Goal: Answer question/provide support: Share knowledge or assist other users

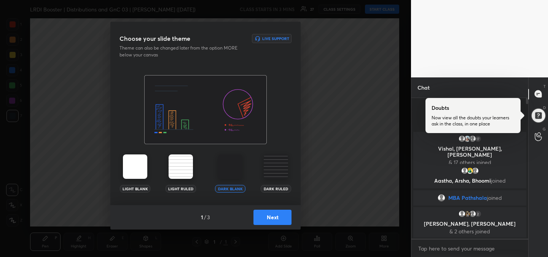
click at [276, 220] on button "Next" at bounding box center [272, 216] width 38 height 15
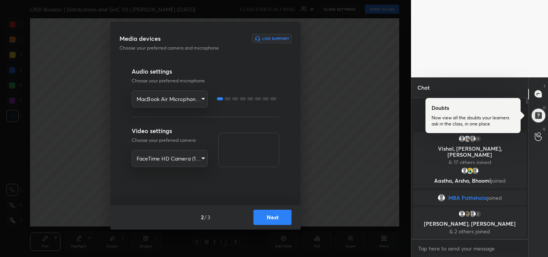
click at [276, 220] on button "Next" at bounding box center [272, 216] width 38 height 15
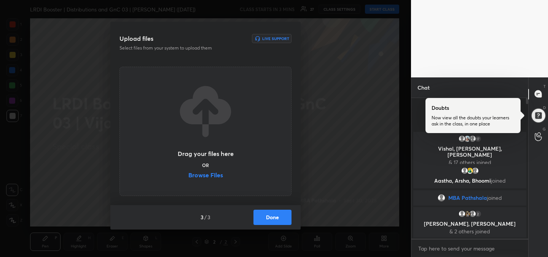
click at [206, 175] on label "Browse Files" at bounding box center [205, 176] width 35 height 8
click at [188, 175] on input "Browse Files" at bounding box center [188, 176] width 0 height 8
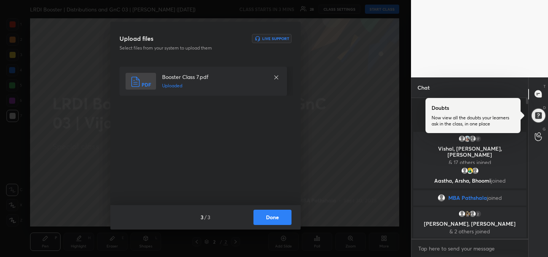
click at [273, 220] on button "Done" at bounding box center [272, 216] width 38 height 15
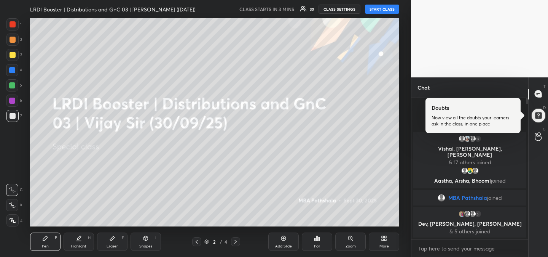
click at [212, 8] on div "LRDI Booster | Distributions and GnC 03 | [PERSON_NAME] ([DATE])" at bounding box center [133, 9] width 207 height 18
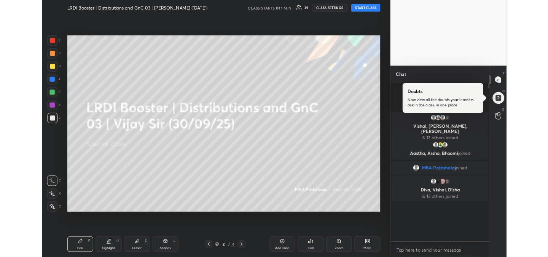
scroll to position [243, 115]
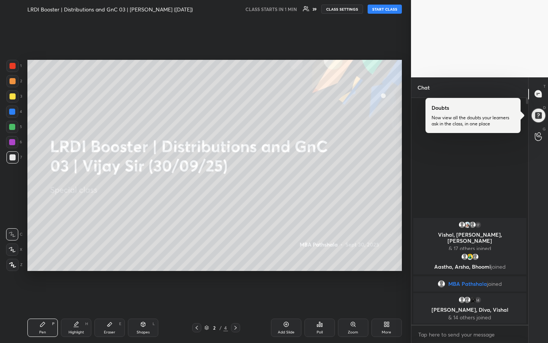
click at [406, 151] on div "1 2 3 4 5 6 7 R O A L C X Z Erase all C X Z LRDI Booster | Distributions and Gn…" at bounding box center [205, 171] width 411 height 343
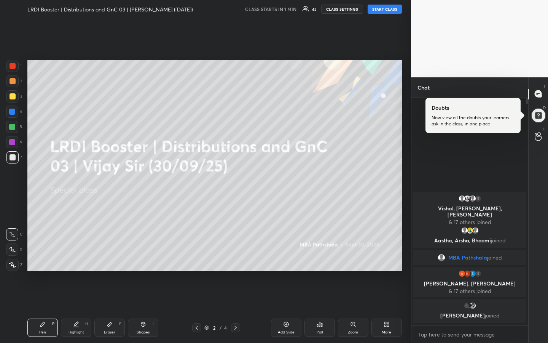
click at [406, 156] on div "1 2 3 4 5 6 7 R O A L C X Z Erase all C X Z LRDI Booster | Distributions and Gn…" at bounding box center [205, 171] width 411 height 343
click at [384, 10] on button "START CLASS" at bounding box center [385, 9] width 34 height 9
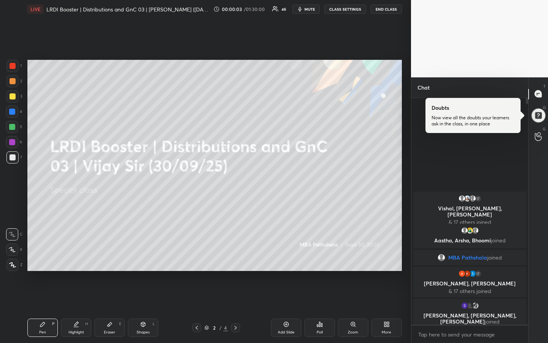
click at [14, 97] on div at bounding box center [13, 96] width 6 height 6
click at [102, 256] on div "Eraser E" at bounding box center [109, 327] width 30 height 18
drag, startPoint x: 14, startPoint y: 218, endPoint x: 23, endPoint y: 247, distance: 30.3
click at [14, 218] on span "Erase all" at bounding box center [11, 218] width 11 height 5
click at [41, 256] on div "Pen" at bounding box center [42, 332] width 7 height 4
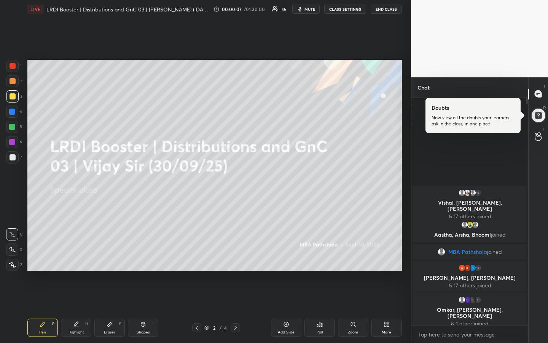
drag, startPoint x: 13, startPoint y: 80, endPoint x: 13, endPoint y: 85, distance: 5.3
click at [13, 80] on div at bounding box center [13, 81] width 6 height 6
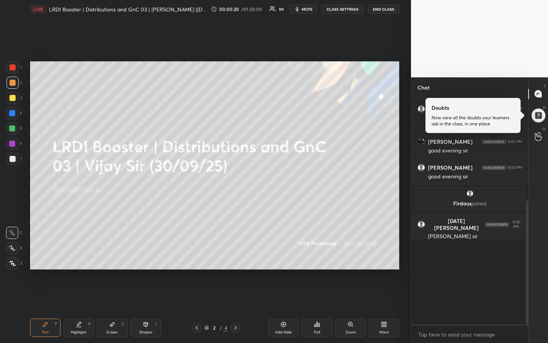
scroll to position [52, 0]
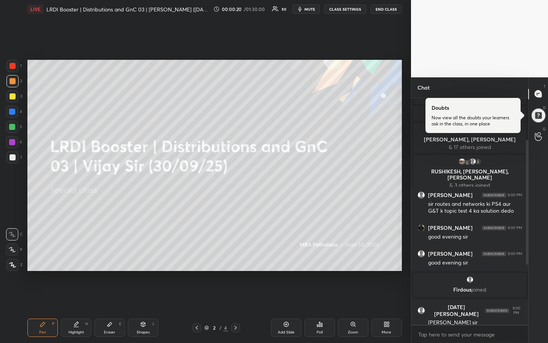
type textarea "x"
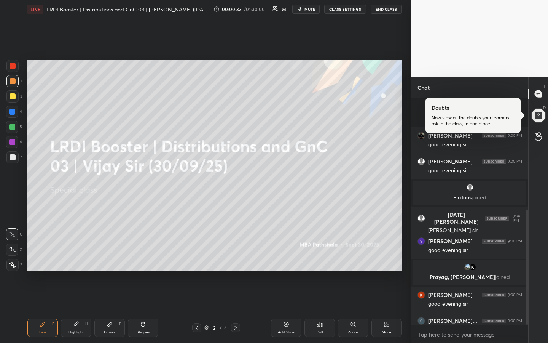
scroll to position [223, 0]
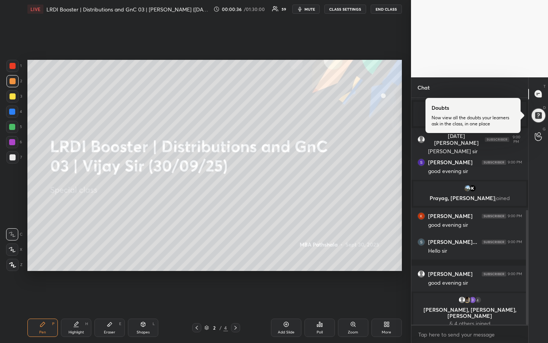
click at [405, 244] on div "1 2 3 4 5 6 7 R O A L C X Z Erase all C X Z LIVE LRDI Booster | Distributions a…" at bounding box center [205, 171] width 411 height 343
click at [406, 243] on div "1 2 3 4 5 6 7 R O A L C X Z Erase all C X Z LIVE LRDI Booster | Distributions a…" at bounding box center [205, 171] width 411 height 343
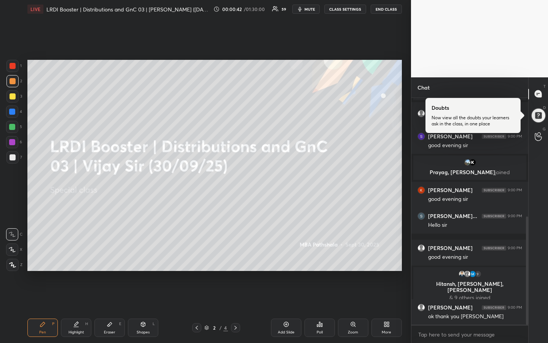
click at [406, 214] on div "1 2 3 4 5 6 7 R O A L C X Z Erase all C X Z LIVE LRDI Booster | Distributions a…" at bounding box center [205, 171] width 411 height 343
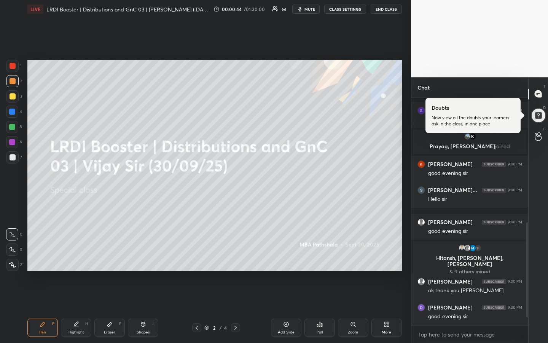
scroll to position [328, 0]
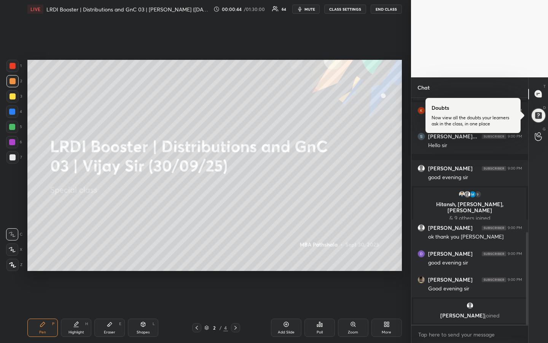
click at [406, 214] on div "1 2 3 4 5 6 7 R O A L C X Z Erase all C X Z LIVE LRDI Booster | Distributions a…" at bounding box center [205, 171] width 411 height 343
click at [405, 206] on div "1 2 3 4 5 6 7 R O A L C X Z Erase all C X Z LIVE LRDI Booster | Distributions a…" at bounding box center [205, 171] width 411 height 343
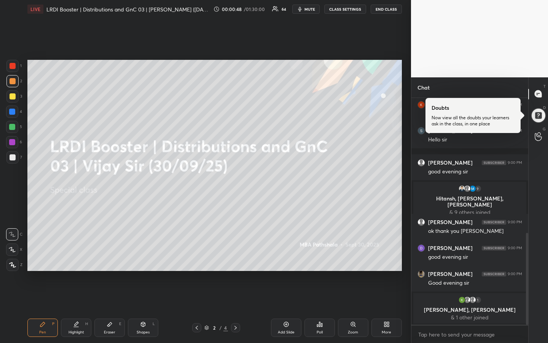
click at [405, 206] on div "1 2 3 4 5 6 7 R O A L C X Z Erase all C X Z LIVE LRDI Booster | Distributions a…" at bounding box center [205, 171] width 411 height 343
click at [405, 209] on div "1 2 3 4 5 6 7 R O A L C X Z Erase all C X Z LIVE LRDI Booster | Distributions a…" at bounding box center [205, 171] width 411 height 343
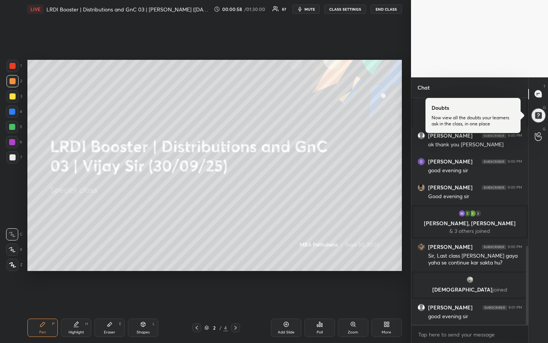
scroll to position [426, 0]
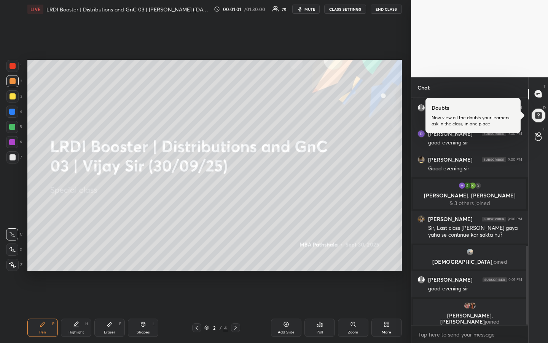
click at [346, 10] on button "CLASS SETTINGS" at bounding box center [345, 9] width 42 height 9
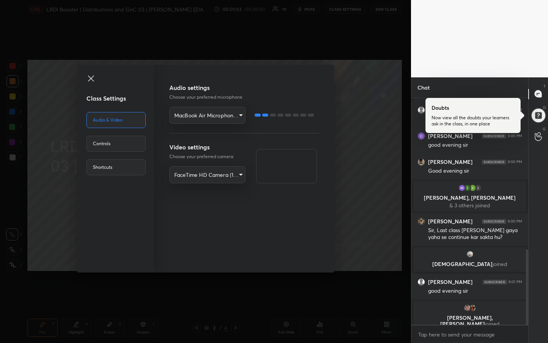
scroll to position [454, 0]
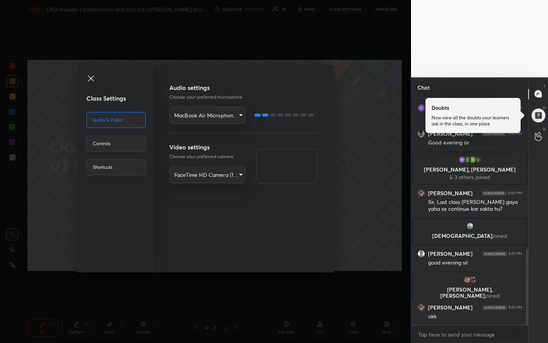
click at [106, 141] on div "Controls" at bounding box center [115, 143] width 59 height 16
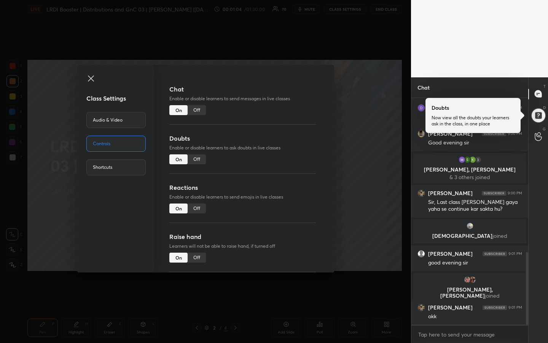
scroll to position [480, 0]
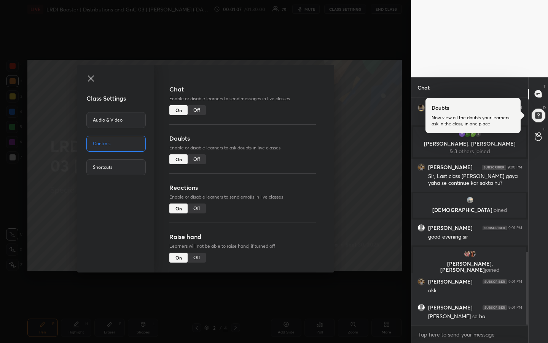
click at [90, 78] on icon at bounding box center [90, 78] width 9 height 9
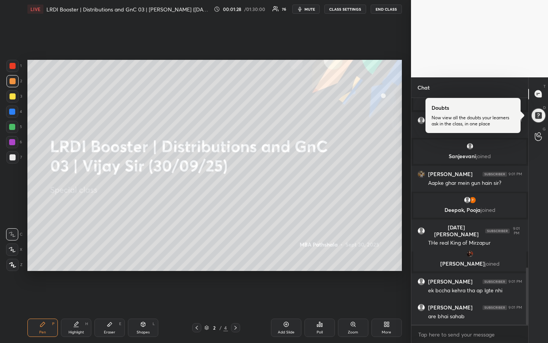
scroll to position [673, 0]
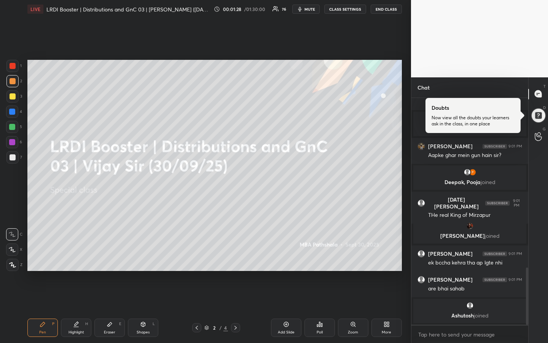
click at [406, 195] on div "1 2 3 4 5 6 7 R O A L C X Z Erase all C X Z LIVE LRDI Booster | Distributions a…" at bounding box center [205, 171] width 411 height 343
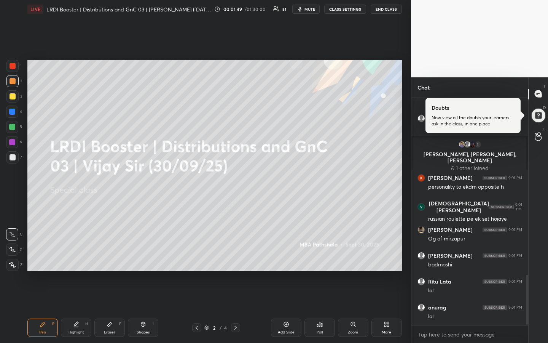
scroll to position [833, 0]
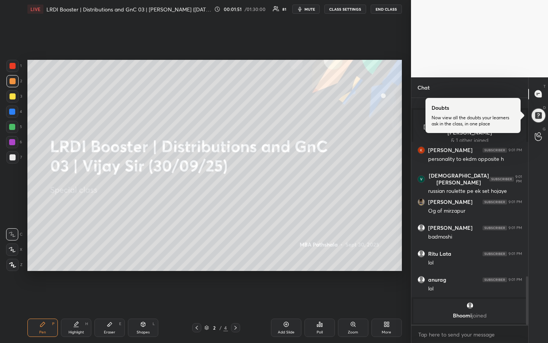
click at [220, 57] on div "Setting up your live class Poll for secs No correct answer Start poll" at bounding box center [214, 165] width 381 height 294
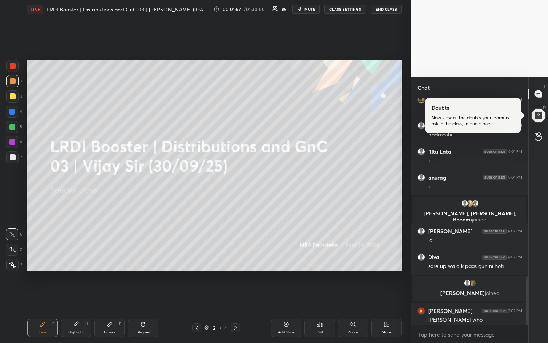
scroll to position [837, 0]
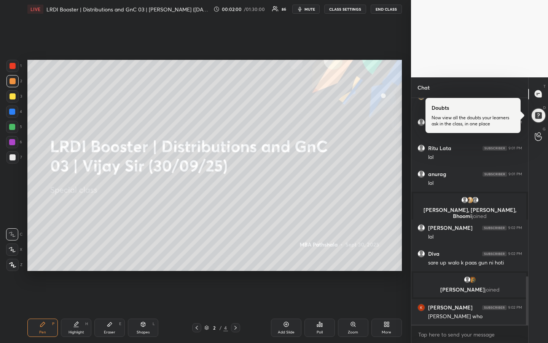
click at [346, 11] on button "CLASS SETTINGS" at bounding box center [345, 9] width 42 height 9
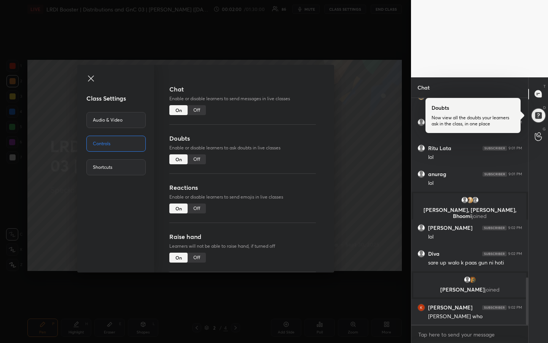
scroll to position [865, 0]
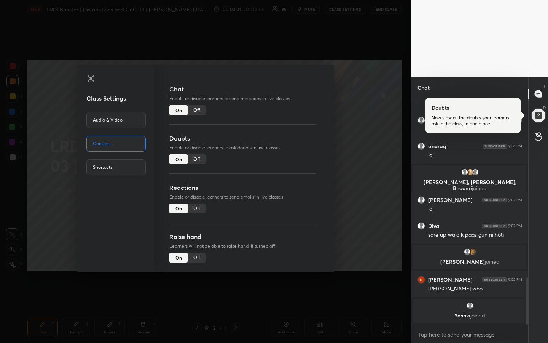
click at [198, 111] on div "Off" at bounding box center [197, 110] width 18 height 10
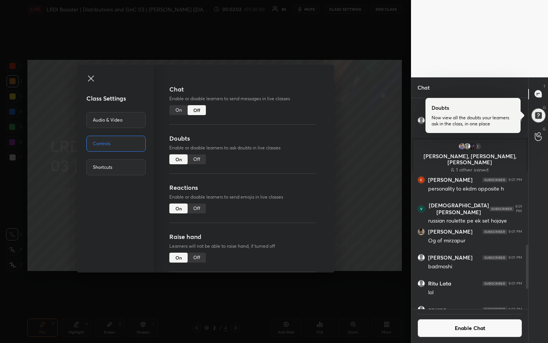
click at [89, 77] on icon at bounding box center [91, 78] width 6 height 6
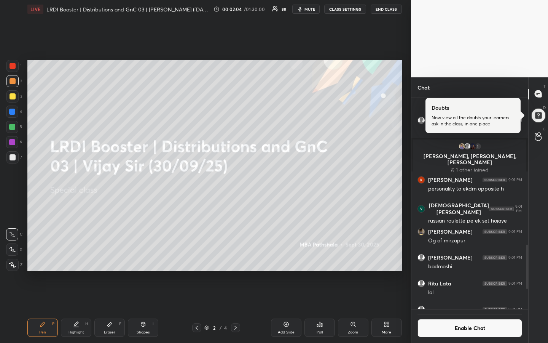
click at [403, 202] on div "Setting up your live class Poll for secs No correct answer Start poll" at bounding box center [214, 165] width 381 height 294
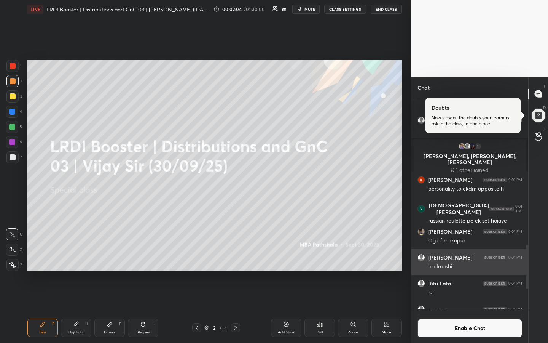
scroll to position [896, 0]
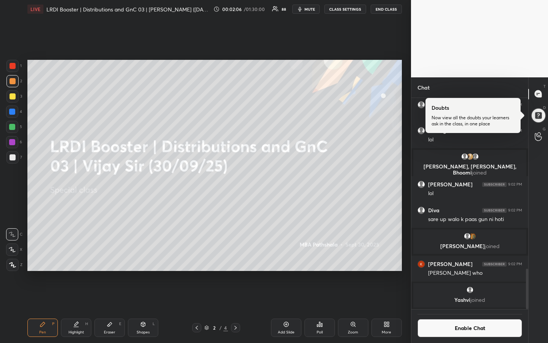
click at [406, 251] on div "1 2 3 4 5 6 7 R O A L C X Z Erase all C X Z LIVE LRDI Booster | Distributions a…" at bounding box center [205, 171] width 411 height 343
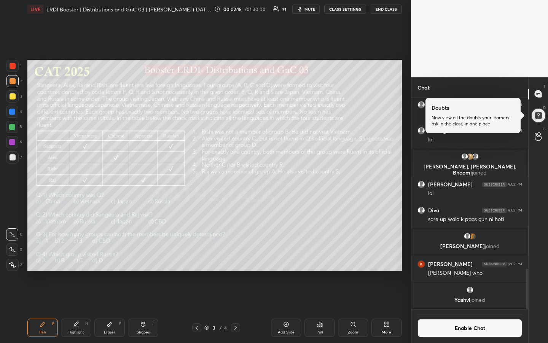
click at [313, 256] on div "Poll" at bounding box center [319, 327] width 30 height 18
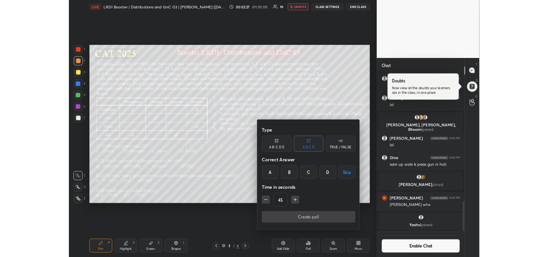
scroll to position [37854, 37681]
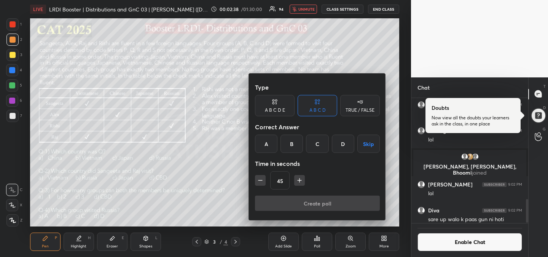
click at [295, 142] on div "B" at bounding box center [292, 143] width 22 height 18
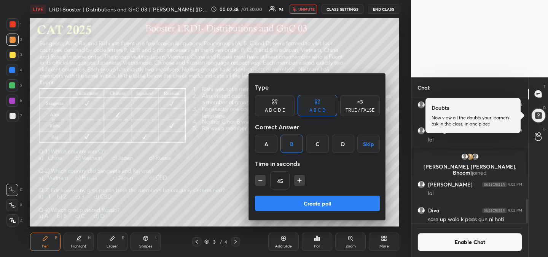
click at [300, 181] on icon "button" at bounding box center [300, 180] width 8 height 8
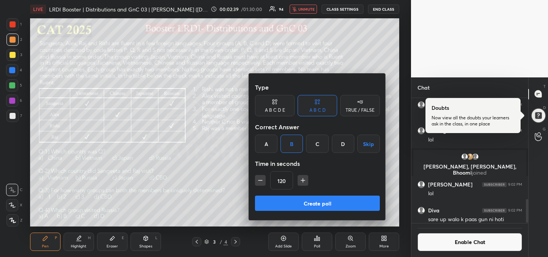
click at [300, 181] on icon "button" at bounding box center [303, 180] width 8 height 8
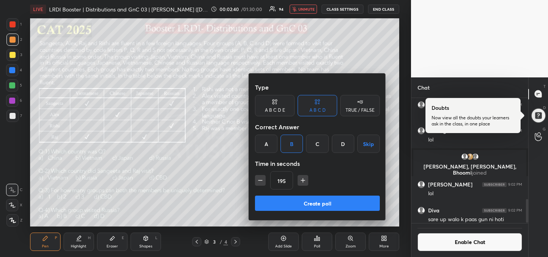
click at [300, 181] on icon "button" at bounding box center [303, 180] width 8 height 8
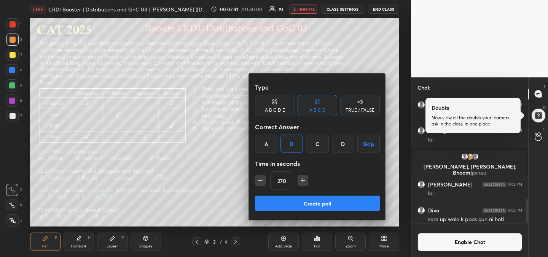
click at [300, 181] on icon "button" at bounding box center [303, 180] width 8 height 8
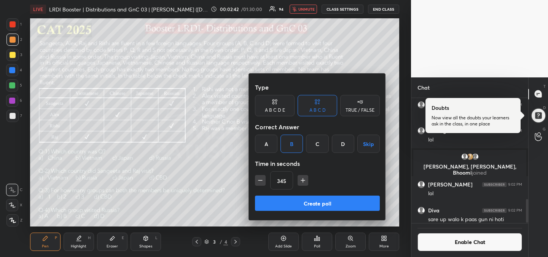
click at [300, 181] on icon "button" at bounding box center [303, 180] width 8 height 8
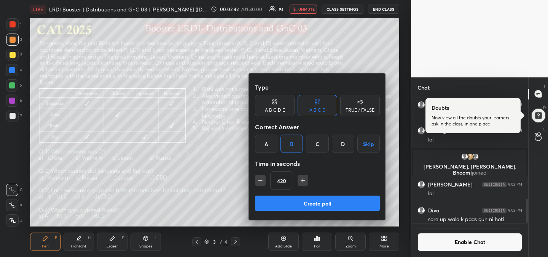
click at [300, 181] on icon "button" at bounding box center [303, 180] width 8 height 8
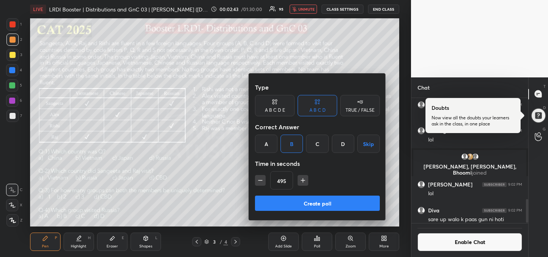
click at [300, 181] on icon "button" at bounding box center [303, 180] width 8 height 8
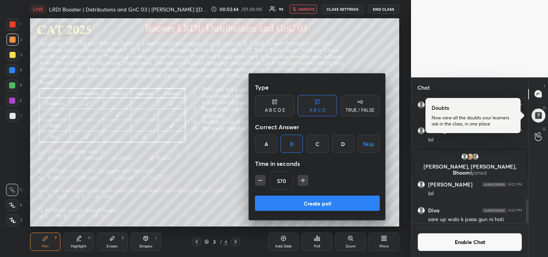
click at [300, 181] on icon "button" at bounding box center [303, 180] width 8 height 8
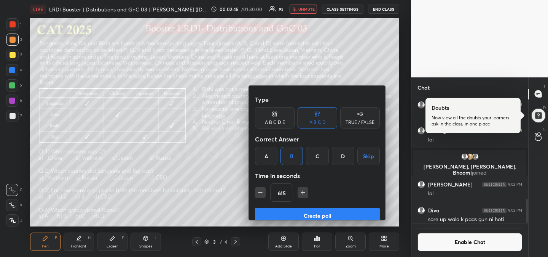
click at [300, 188] on icon "button" at bounding box center [303, 192] width 8 height 8
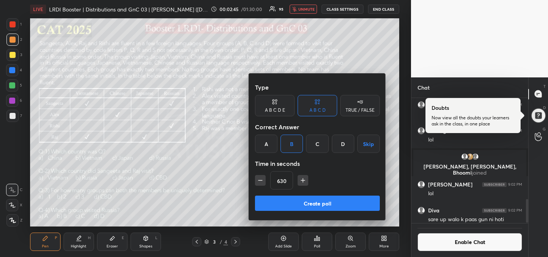
click at [300, 181] on icon "button" at bounding box center [303, 180] width 8 height 8
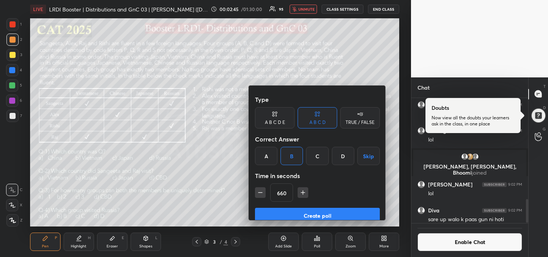
click at [300, 188] on icon "button" at bounding box center [303, 192] width 8 height 8
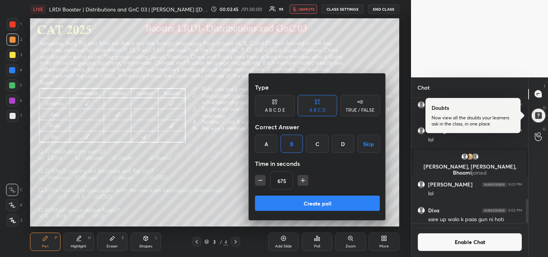
click at [300, 181] on icon "button" at bounding box center [303, 180] width 8 height 8
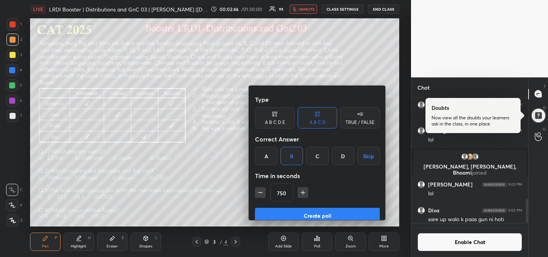
click at [300, 188] on icon "button" at bounding box center [303, 192] width 8 height 8
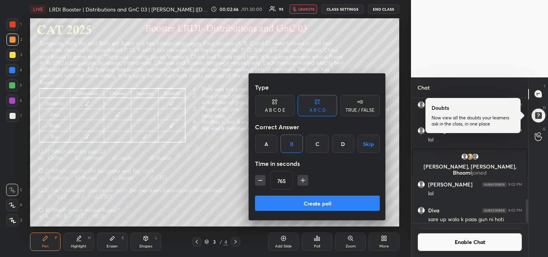
click at [300, 181] on icon "button" at bounding box center [303, 180] width 8 height 8
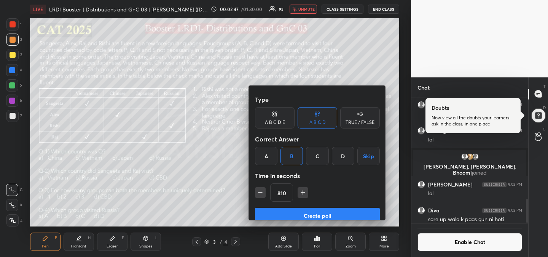
click at [300, 188] on icon "button" at bounding box center [303, 192] width 8 height 8
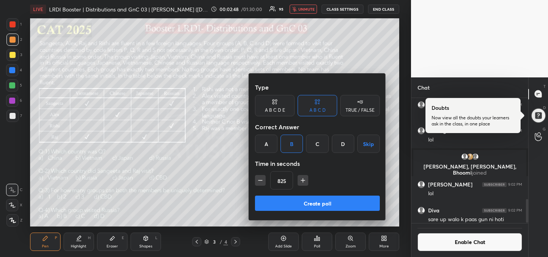
click at [300, 181] on icon "button" at bounding box center [303, 180] width 8 height 8
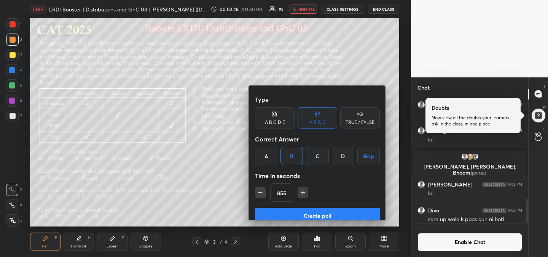
click at [300, 188] on icon "button" at bounding box center [303, 192] width 8 height 8
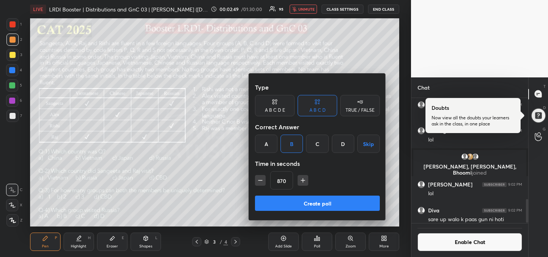
click at [300, 181] on icon "button" at bounding box center [303, 180] width 8 height 8
type input "900"
click at [324, 205] on button "Create poll" at bounding box center [317, 202] width 125 height 15
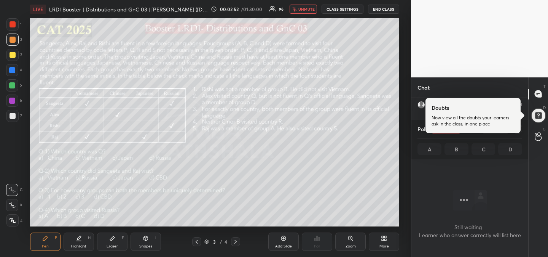
scroll to position [896, 0]
click at [403, 149] on div "Setting up your live class Poll for secs No correct answer Start poll" at bounding box center [214, 122] width 381 height 208
click at [540, 116] on div at bounding box center [538, 114] width 15 height 15
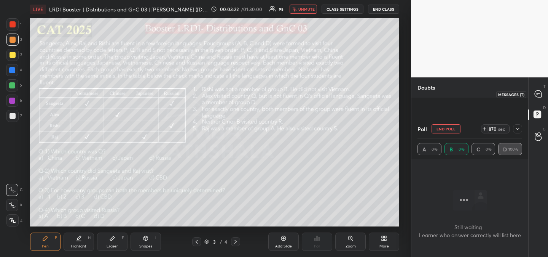
click at [537, 93] on icon at bounding box center [538, 93] width 7 height 7
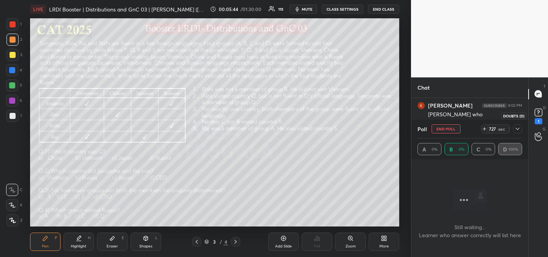
click at [536, 111] on rect at bounding box center [538, 111] width 7 height 7
click at [519, 129] on icon at bounding box center [518, 129] width 6 height 6
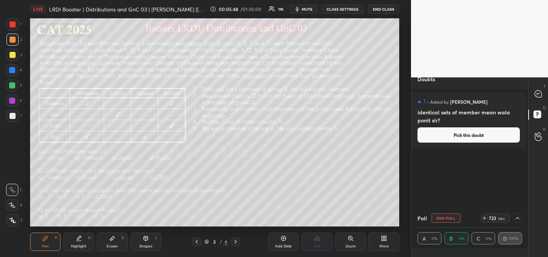
scroll to position [0, 0]
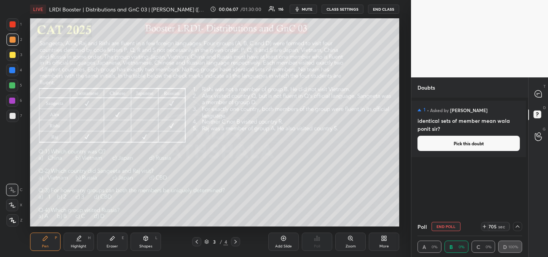
click at [13, 84] on div at bounding box center [12, 85] width 6 height 6
click at [14, 54] on div at bounding box center [12, 55] width 12 height 12
click at [405, 158] on div "1 2 3 4 5 6 7 R O A L C X Z Erase all C X Z LIVE LRDI Booster | Distributions a…" at bounding box center [205, 128] width 411 height 257
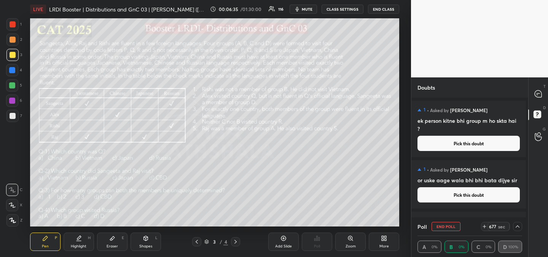
click at [79, 241] on icon at bounding box center [79, 241] width 5 height 0
click at [13, 55] on div at bounding box center [13, 55] width 6 height 6
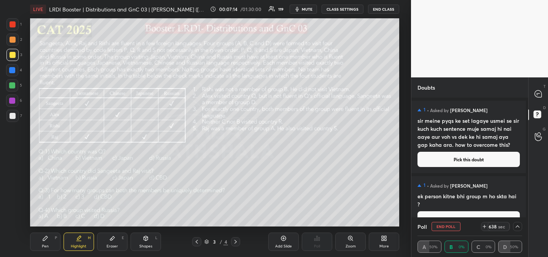
click at [405, 159] on div "Setting up your live class Poll for secs No correct answer Start poll" at bounding box center [214, 122] width 381 height 208
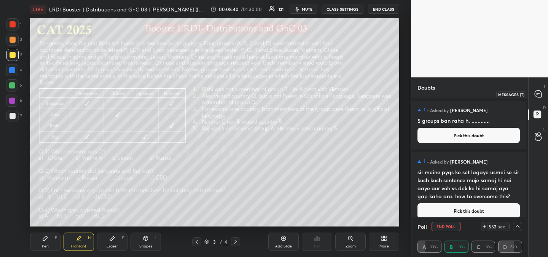
click at [542, 88] on div at bounding box center [538, 94] width 15 height 14
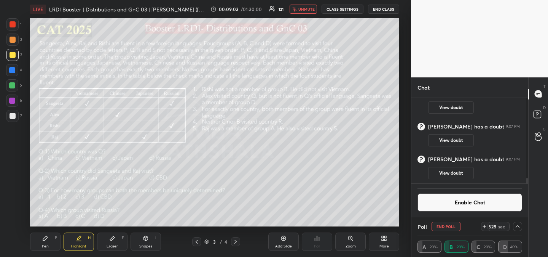
scroll to position [6, 0]
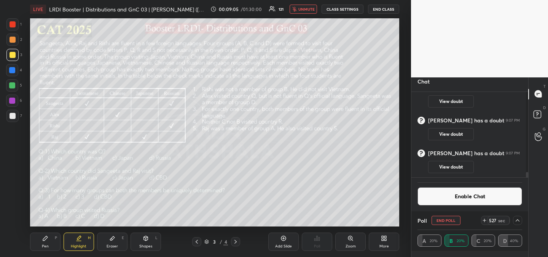
click at [516, 220] on icon at bounding box center [518, 220] width 6 height 6
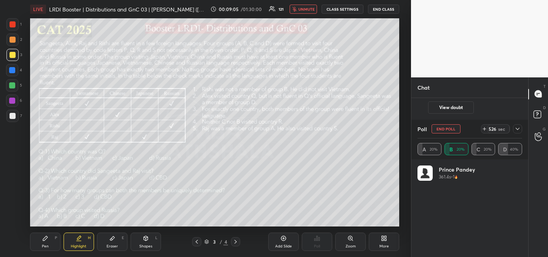
scroll to position [83, 100]
click at [518, 129] on icon at bounding box center [518, 129] width 4 height 2
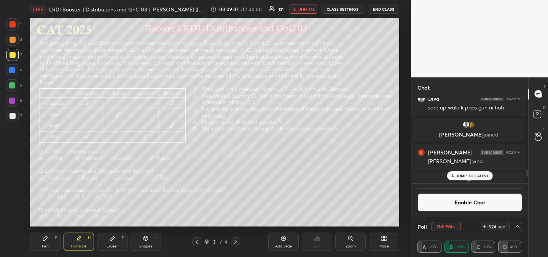
scroll to position [3, 0]
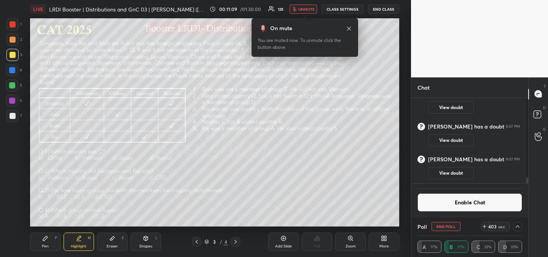
click at [517, 225] on icon at bounding box center [518, 226] width 6 height 6
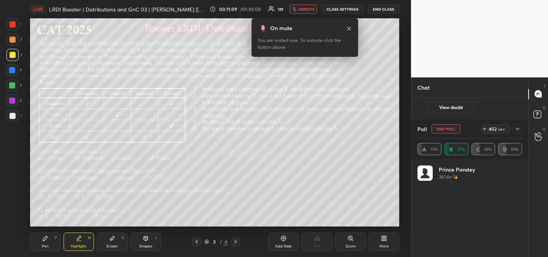
scroll to position [117, 115]
click at [515, 125] on div at bounding box center [517, 128] width 9 height 9
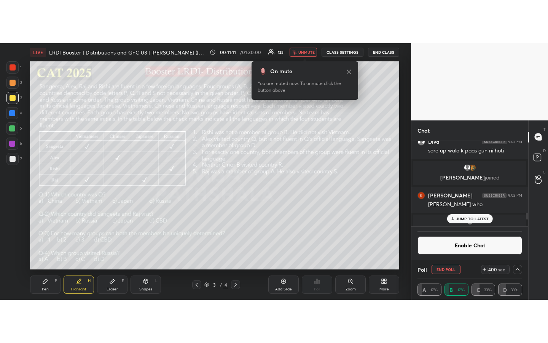
scroll to position [3, 3]
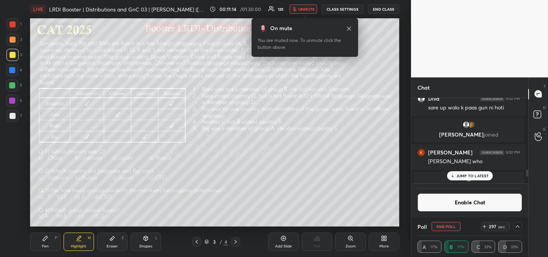
click at [44, 241] on div "Pen P" at bounding box center [45, 241] width 30 height 18
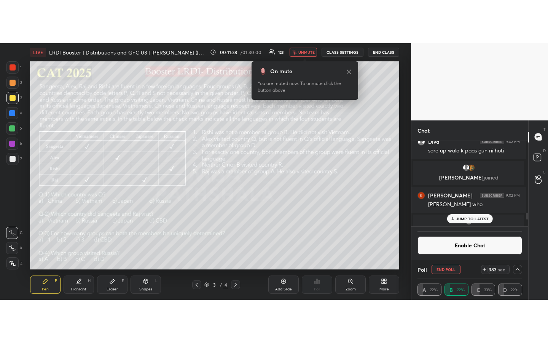
scroll to position [203, 112]
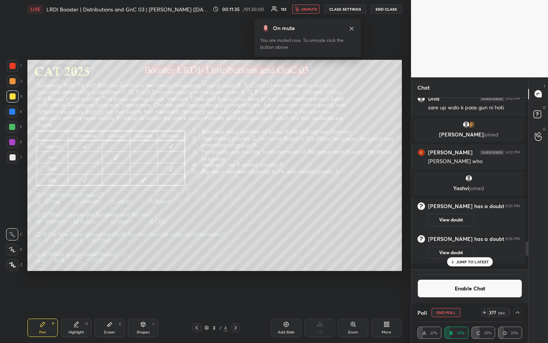
click at [464, 256] on p "JUMP TO LATEST" at bounding box center [472, 261] width 33 height 5
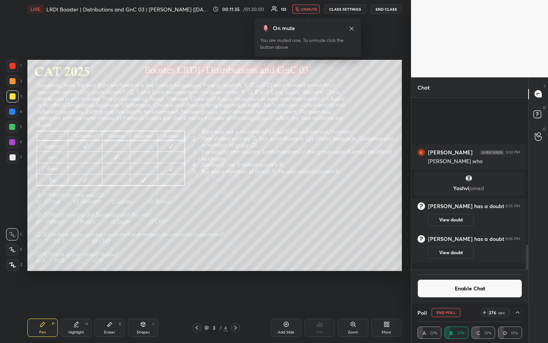
scroll to position [1021, 0]
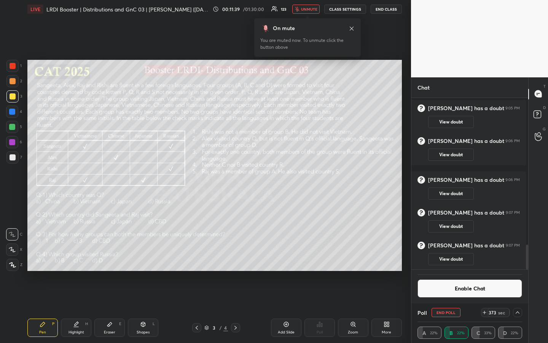
click at [536, 194] on div "T Messages (T) D Doubts (D) G Raise Hand (G)" at bounding box center [538, 210] width 20 height 266
click at [515, 256] on div at bounding box center [517, 312] width 9 height 9
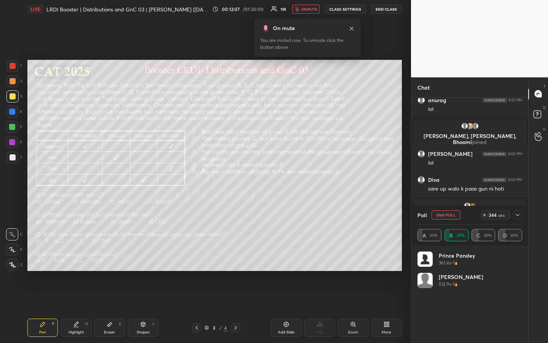
click at [517, 216] on icon at bounding box center [518, 215] width 6 height 6
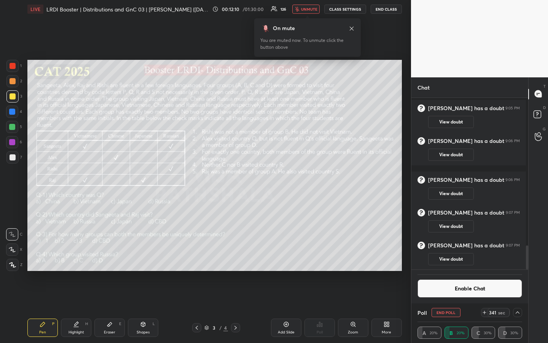
click at [537, 229] on div "T Messages (T) D Doubts (D) G Raise Hand (G)" at bounding box center [538, 210] width 20 height 266
click at [515, 256] on icon at bounding box center [518, 312] width 6 height 6
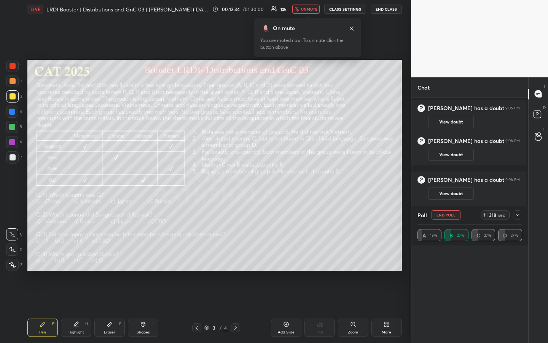
scroll to position [169, 115]
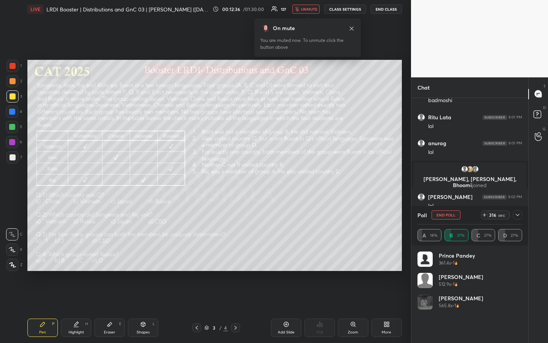
click at [517, 215] on icon at bounding box center [518, 215] width 4 height 2
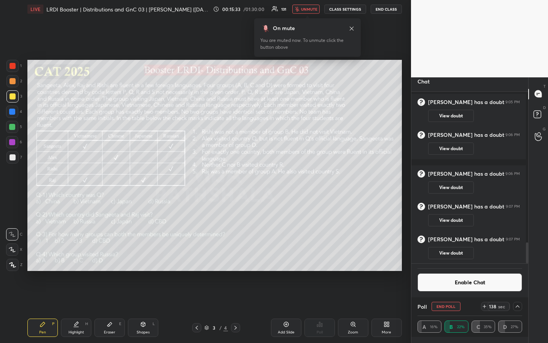
click at [515, 256] on icon at bounding box center [518, 306] width 6 height 6
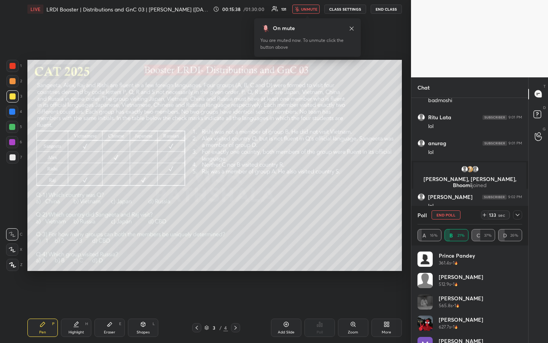
scroll to position [79, 0]
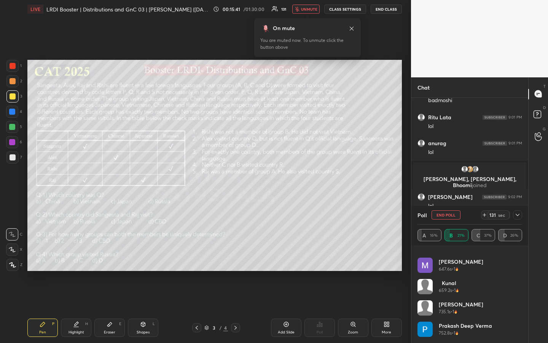
click at [475, 244] on div "A 16% B 21% C 37% D 26%" at bounding box center [470, 234] width 105 height 21
click at [473, 244] on div "A 16% B 21% C 37% D 26%" at bounding box center [470, 234] width 105 height 21
click at [405, 255] on div "1 2 3 4 5 6 7 R O A L C X Z Erase all C X Z LIVE LRDI Booster | Distributions a…" at bounding box center [205, 171] width 411 height 343
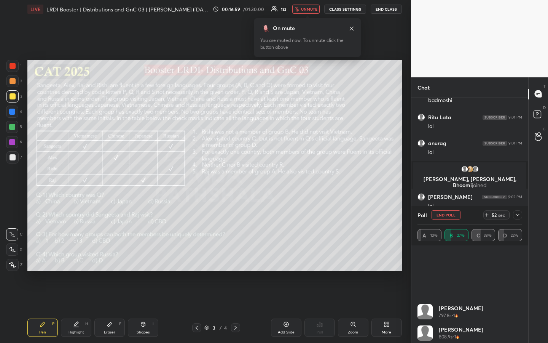
scroll to position [250, 0]
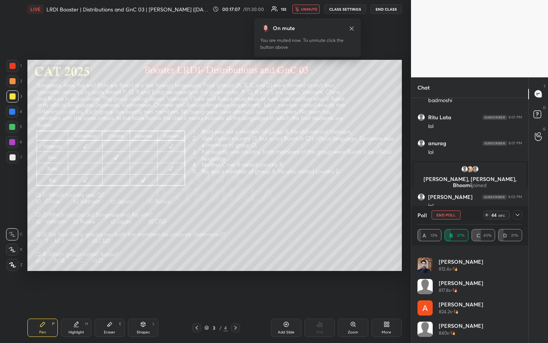
click at [406, 256] on div "1 2 3 4 5 6 7 R O A L C X Z Erase all C X Z LIVE LRDI Booster | Distributions a…" at bounding box center [205, 171] width 411 height 343
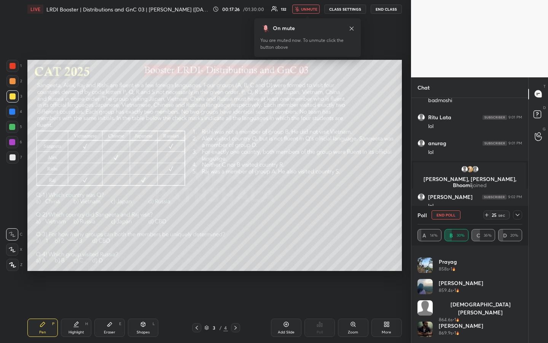
scroll to position [378, 0]
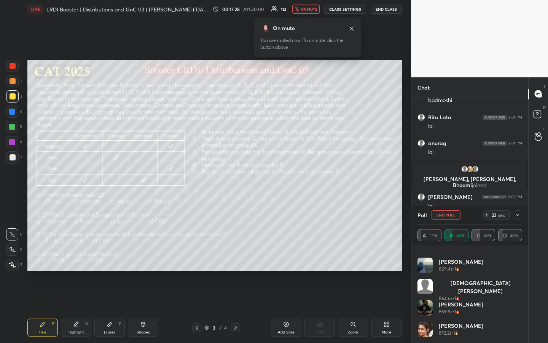
click at [407, 256] on div "1 2 3 4 5 6 7 R O A L C X Z Erase all C X Z LIVE LRDI Booster | Distributions a…" at bounding box center [205, 171] width 411 height 343
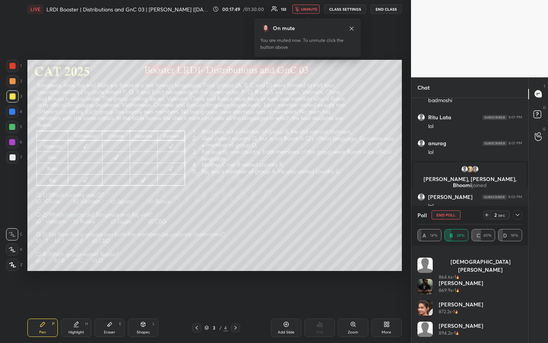
scroll to position [420, 0]
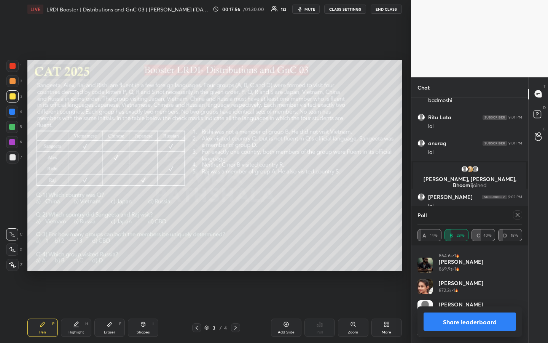
click at [518, 214] on icon at bounding box center [518, 215] width 4 height 4
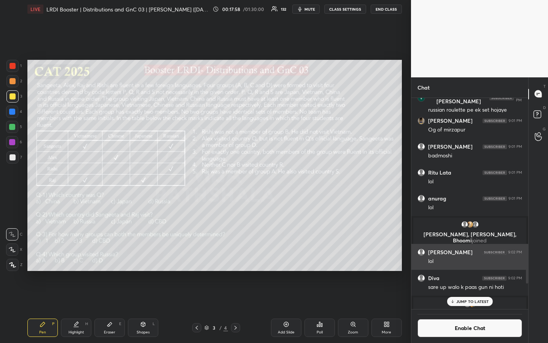
scroll to position [1035, 0]
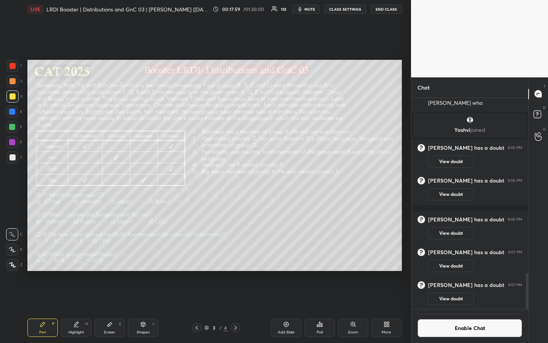
click at [320, 256] on icon at bounding box center [319, 324] width 1 height 5
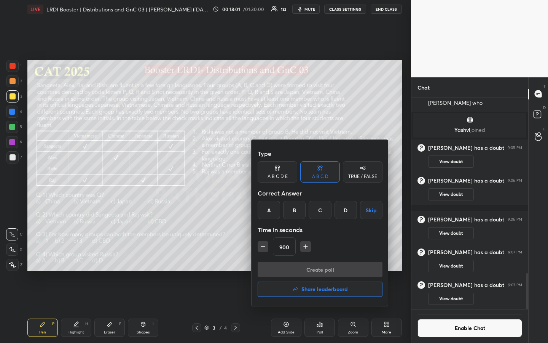
click at [293, 247] on div "Type A B C D E A B C D TRUE / FALSE Correct Answer A B C D Skip Time in seconds…" at bounding box center [320, 223] width 137 height 166
type input "15"
click at [331, 240] on div "Type A B C D E A B C D TRUE / FALSE Correct Answer A B C D Skip Time in seconds…" at bounding box center [320, 223] width 137 height 166
click at [320, 213] on div "C" at bounding box center [320, 210] width 22 height 18
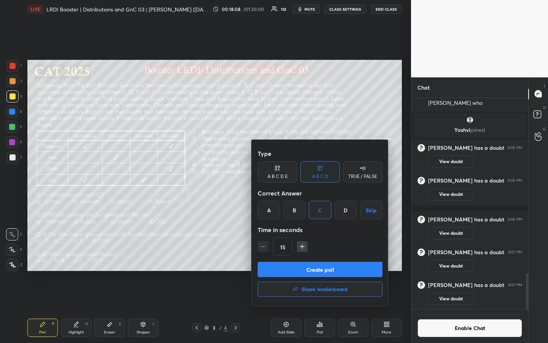
click at [325, 256] on button "Create poll" at bounding box center [320, 268] width 125 height 15
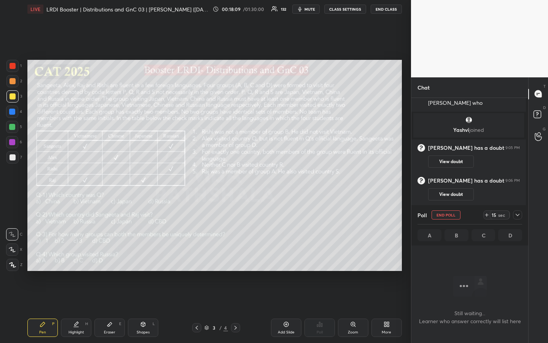
scroll to position [210, 112]
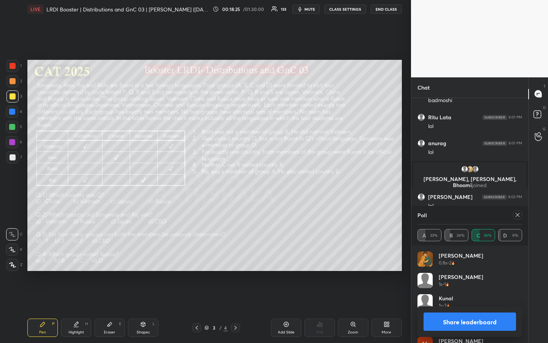
click at [517, 215] on icon at bounding box center [518, 215] width 6 height 6
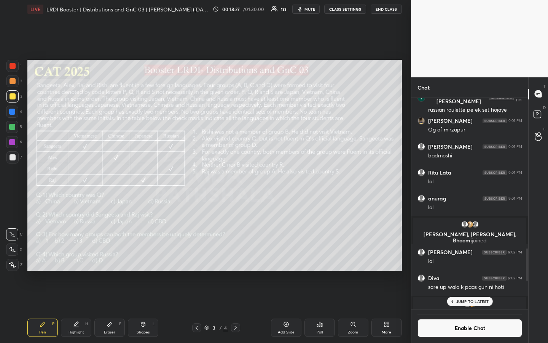
click at [321, 256] on div "Poll" at bounding box center [319, 327] width 30 height 18
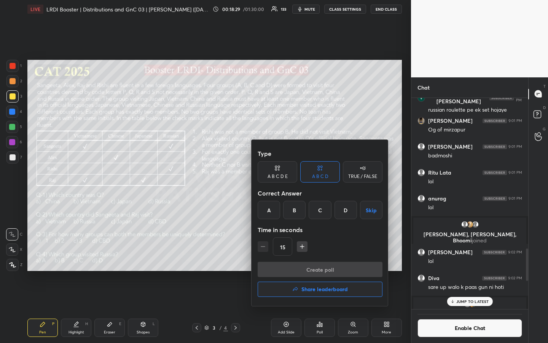
click at [299, 212] on div "B" at bounding box center [294, 210] width 22 height 18
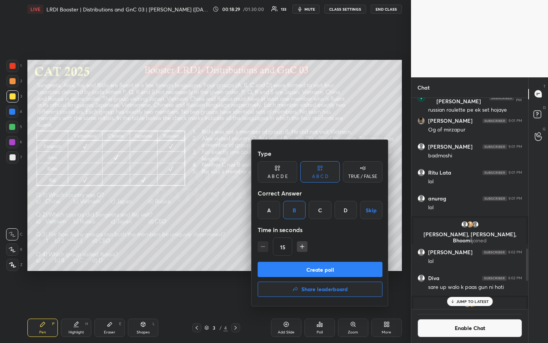
click at [322, 256] on button "Create poll" at bounding box center [320, 268] width 125 height 15
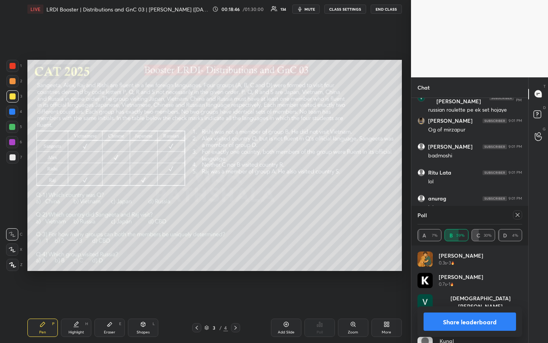
click at [518, 213] on icon at bounding box center [518, 215] width 6 height 6
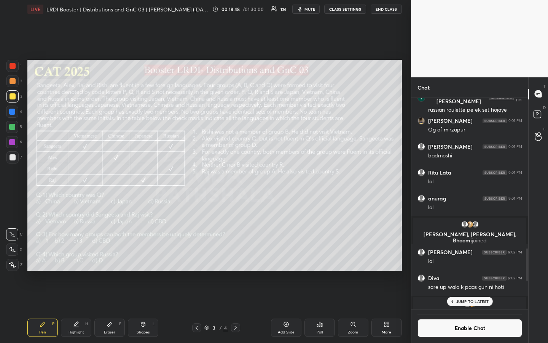
click at [320, 256] on div "Poll" at bounding box center [320, 332] width 6 height 4
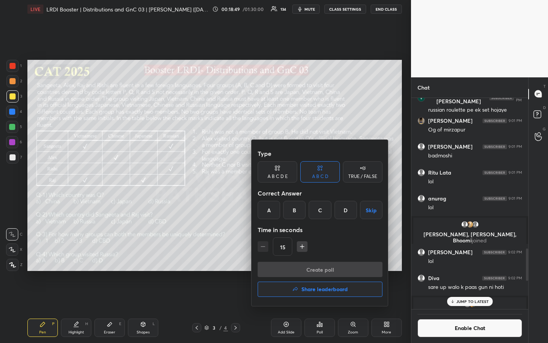
click at [345, 212] on div "D" at bounding box center [346, 210] width 22 height 18
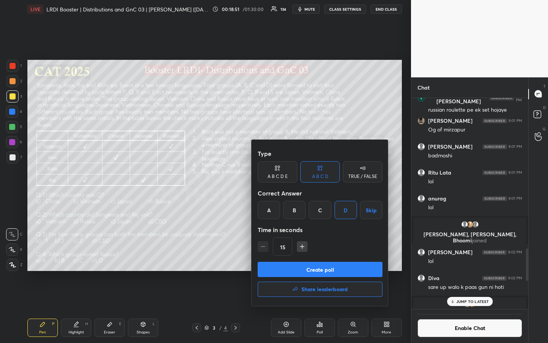
click at [325, 256] on button "Create poll" at bounding box center [320, 268] width 125 height 15
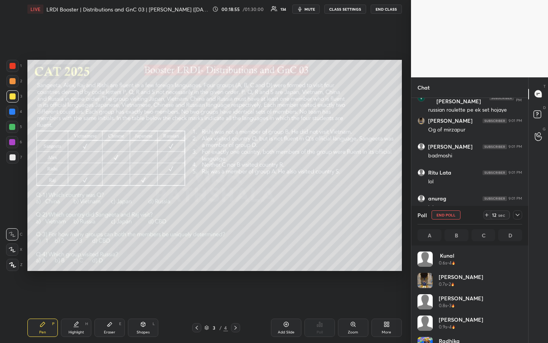
click at [100, 256] on div "Eraser E" at bounding box center [109, 327] width 30 height 18
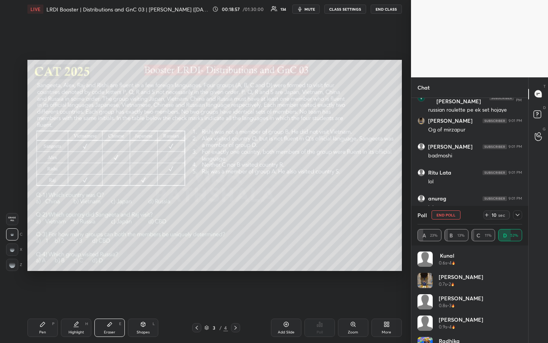
click at [15, 219] on span "Erase all" at bounding box center [11, 218] width 11 height 5
click at [38, 256] on div "Pen P" at bounding box center [42, 327] width 30 height 18
click at [346, 8] on button "CLASS SETTINGS" at bounding box center [345, 9] width 42 height 9
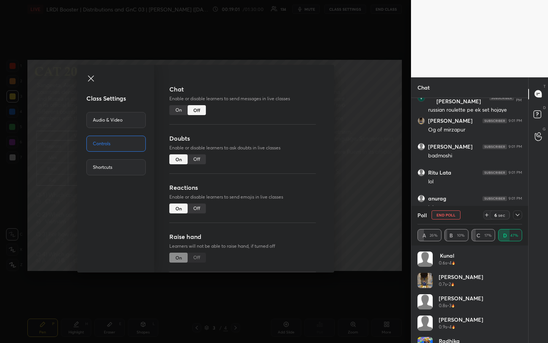
click at [179, 110] on div "On" at bounding box center [178, 110] width 18 height 10
click at [92, 78] on icon at bounding box center [90, 78] width 9 height 9
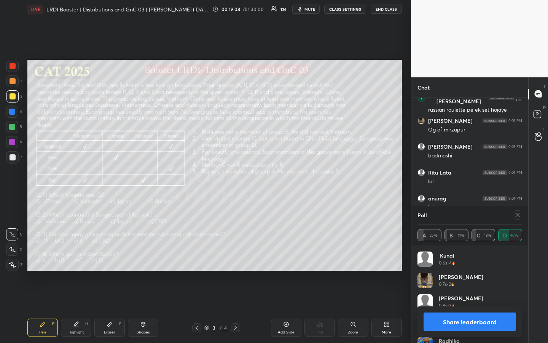
drag, startPoint x: 477, startPoint y: 322, endPoint x: 472, endPoint y: 325, distance: 5.6
click at [475, 256] on button "Share leaderboard" at bounding box center [470, 321] width 92 height 18
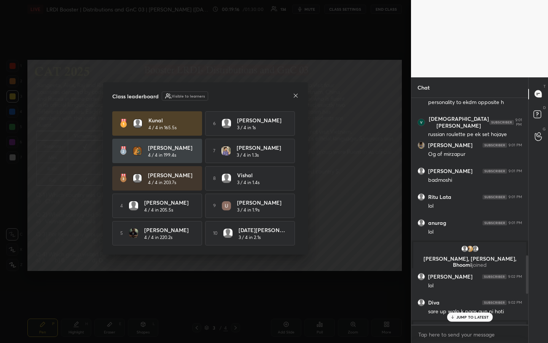
click at [471, 256] on p "JUMP TO LATEST" at bounding box center [472, 316] width 33 height 5
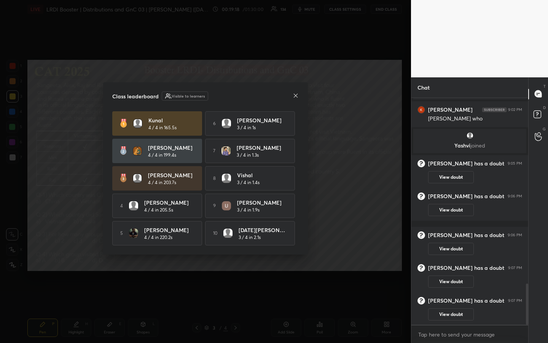
click at [296, 92] on icon at bounding box center [296, 95] width 6 height 6
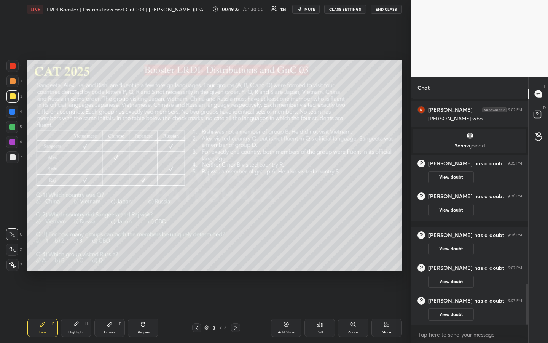
click at [13, 83] on div at bounding box center [13, 81] width 6 height 6
click at [13, 97] on div at bounding box center [13, 96] width 6 height 6
click at [349, 11] on button "CLASS SETTINGS" at bounding box center [345, 9] width 42 height 9
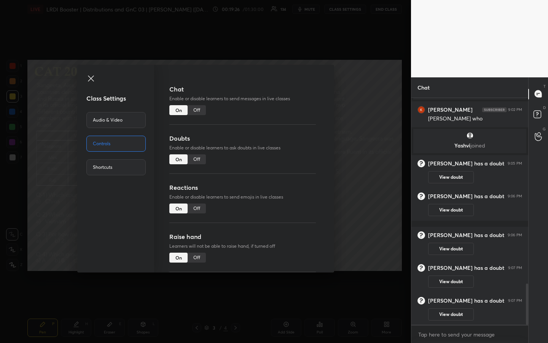
click at [92, 75] on icon at bounding box center [90, 78] width 9 height 9
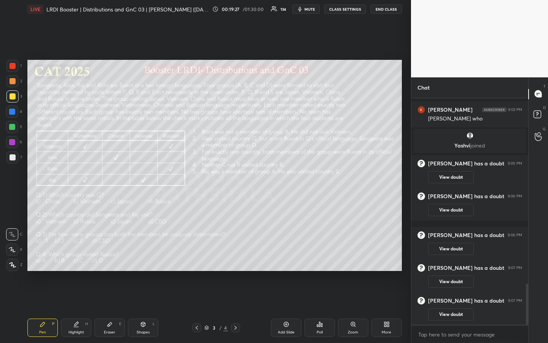
click at [79, 256] on div "Highlight H" at bounding box center [76, 327] width 30 height 18
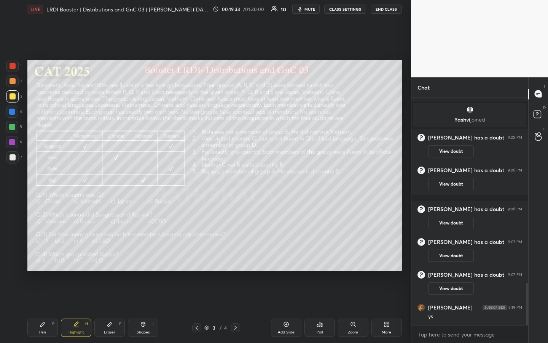
click at [77, 256] on div "Highlight" at bounding box center [77, 332] width 16 height 4
drag, startPoint x: 73, startPoint y: 330, endPoint x: 75, endPoint y: 327, distance: 3.9
click at [73, 256] on div "Highlight" at bounding box center [77, 332] width 16 height 4
click at [42, 256] on div "Pen" at bounding box center [42, 332] width 7 height 4
click at [76, 256] on icon at bounding box center [77, 323] width 4 height 4
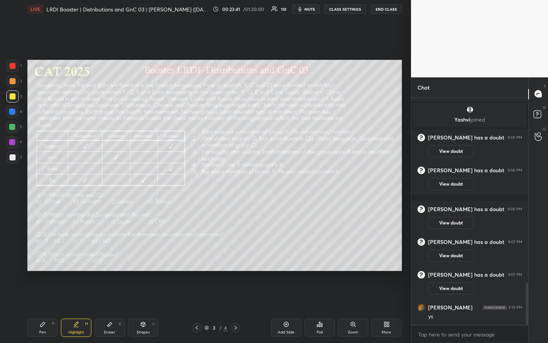
click at [42, 256] on div "Pen" at bounding box center [42, 332] width 7 height 4
click at [143, 256] on div "Shapes" at bounding box center [143, 332] width 13 height 4
click at [47, 256] on div "Pen P" at bounding box center [42, 327] width 30 height 18
click at [133, 256] on div "Shapes L" at bounding box center [143, 327] width 30 height 18
click at [12, 256] on div at bounding box center [12, 264] width 12 height 12
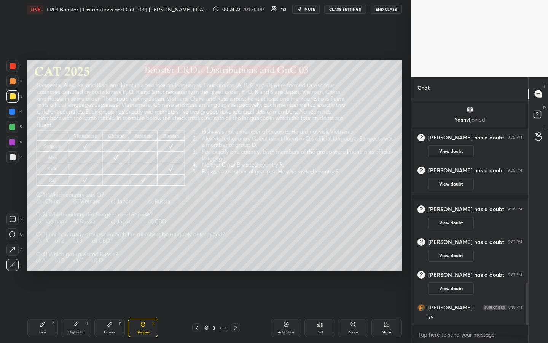
click at [45, 256] on icon at bounding box center [43, 324] width 6 height 6
click at [14, 157] on div at bounding box center [13, 157] width 6 height 6
click at [82, 256] on div "Highlight" at bounding box center [77, 332] width 16 height 4
click at [49, 256] on div "Pen P" at bounding box center [42, 327] width 30 height 18
click at [15, 160] on div at bounding box center [12, 157] width 12 height 12
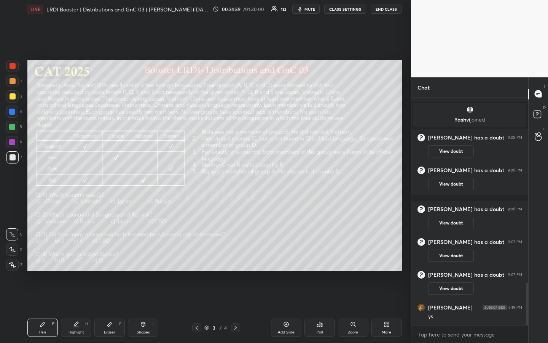
click at [79, 256] on div "Highlight H" at bounding box center [76, 327] width 30 height 18
click at [46, 256] on div "Pen P" at bounding box center [42, 327] width 30 height 18
drag, startPoint x: 80, startPoint y: 331, endPoint x: 84, endPoint y: 325, distance: 7.5
click at [81, 256] on div "Highlight" at bounding box center [77, 332] width 16 height 4
drag, startPoint x: 40, startPoint y: 330, endPoint x: 46, endPoint y: 326, distance: 7.0
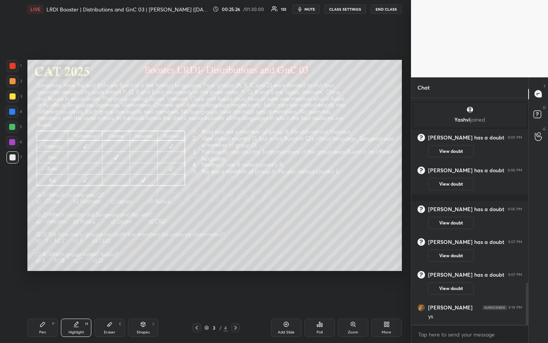
click at [41, 256] on div "Pen" at bounding box center [42, 332] width 7 height 4
click at [78, 256] on div "Highlight H" at bounding box center [76, 327] width 30 height 18
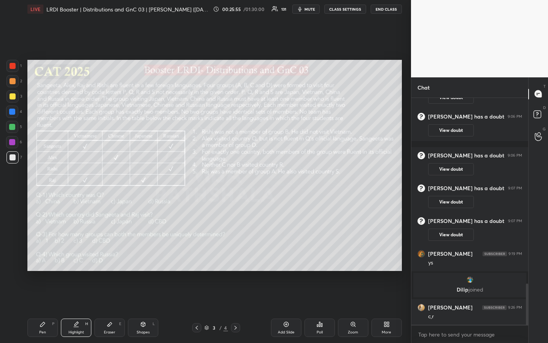
scroll to position [1024, 0]
click at [41, 256] on div "Pen" at bounding box center [42, 332] width 7 height 4
click at [75, 256] on div "Highlight H" at bounding box center [76, 327] width 30 height 18
drag, startPoint x: 48, startPoint y: 330, endPoint x: 65, endPoint y: 320, distance: 19.3
click at [50, 256] on div "Pen P" at bounding box center [42, 327] width 30 height 18
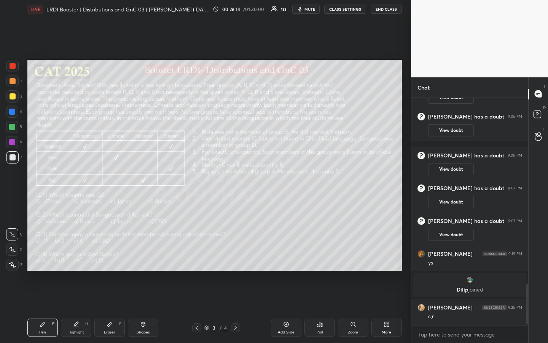
scroll to position [1050, 0]
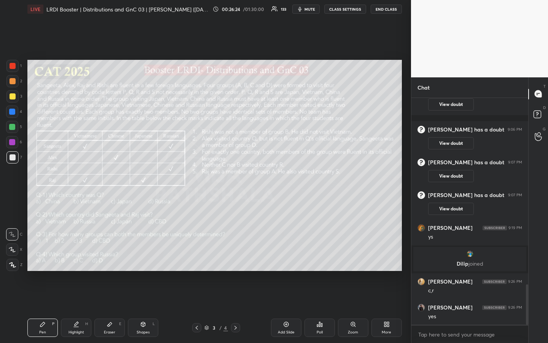
click at [81, 256] on div "Highlight H" at bounding box center [76, 327] width 30 height 18
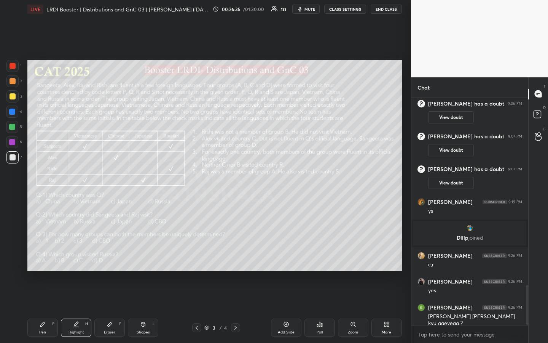
click at [80, 256] on div "Highlight" at bounding box center [77, 332] width 16 height 4
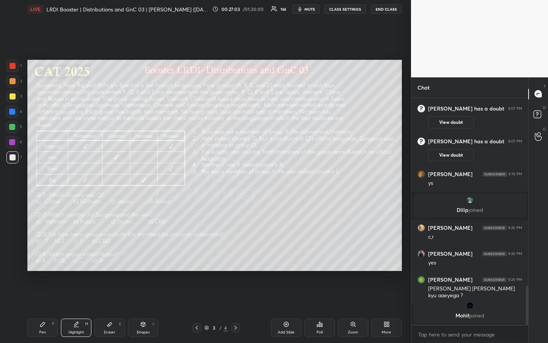
click at [44, 256] on icon at bounding box center [43, 324] width 6 height 6
click at [11, 79] on div at bounding box center [13, 81] width 6 height 6
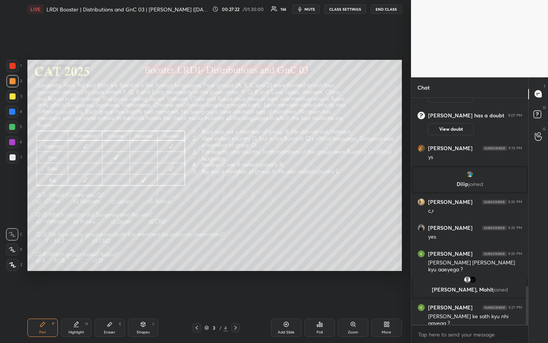
drag, startPoint x: 79, startPoint y: 328, endPoint x: 81, endPoint y: 322, distance: 5.9
click at [78, 256] on div "Highlight H" at bounding box center [76, 327] width 30 height 18
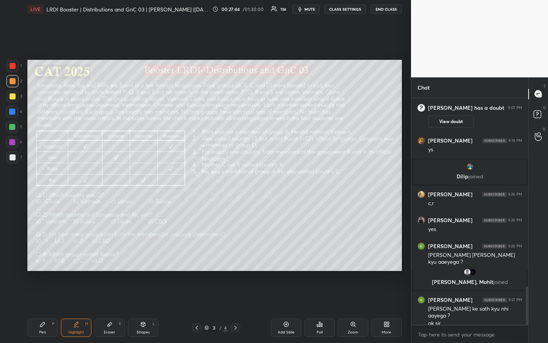
click at [39, 256] on div "Pen P" at bounding box center [42, 327] width 30 height 18
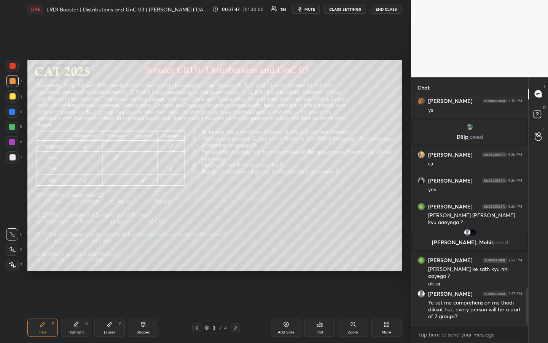
scroll to position [1182, 0]
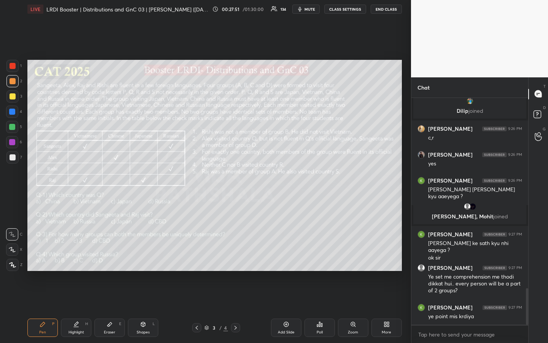
click at [79, 256] on icon at bounding box center [76, 324] width 6 height 6
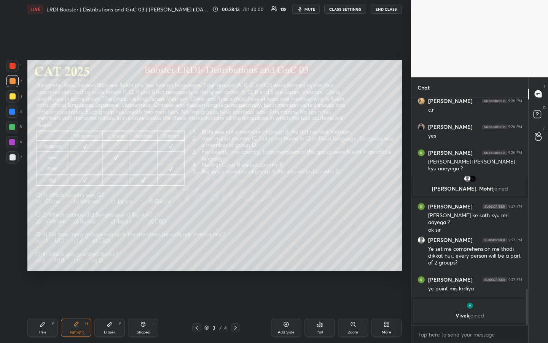
scroll to position [1222, 0]
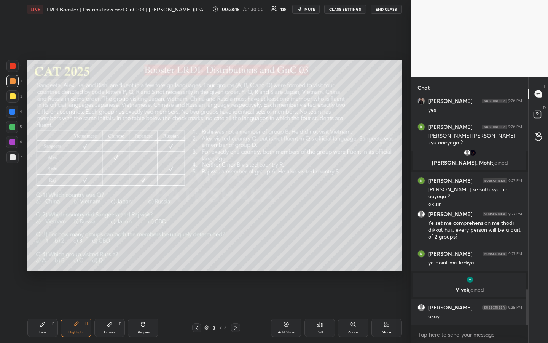
click at [38, 256] on div "Pen P" at bounding box center [42, 327] width 30 height 18
click at [80, 256] on div "Highlight H" at bounding box center [76, 327] width 30 height 18
click at [45, 256] on div "Pen" at bounding box center [42, 332] width 7 height 4
click at [78, 256] on div "Highlight H" at bounding box center [76, 327] width 30 height 18
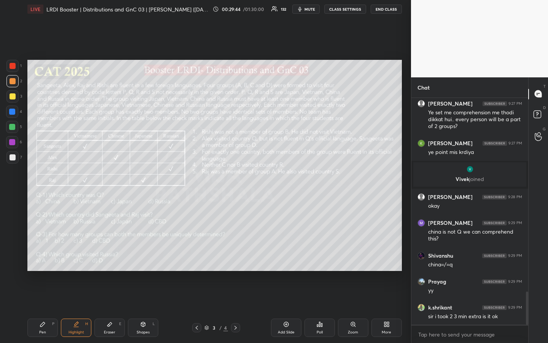
scroll to position [1360, 0]
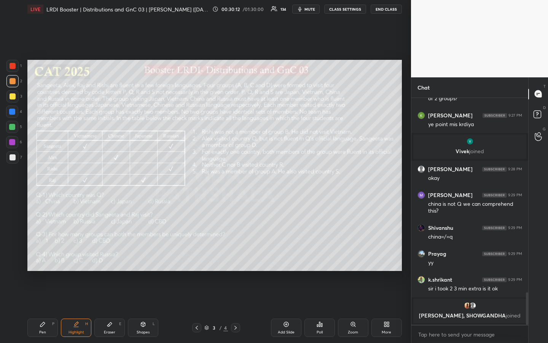
click at [47, 256] on div "Pen P" at bounding box center [42, 327] width 30 height 18
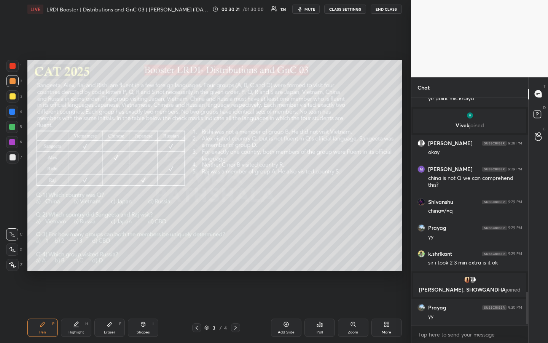
scroll to position [1367, 0]
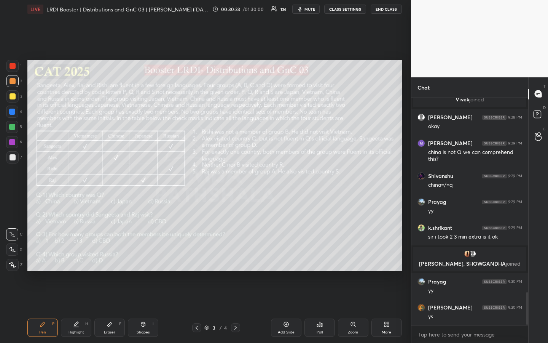
click at [76, 256] on div "Highlight H" at bounding box center [76, 327] width 30 height 18
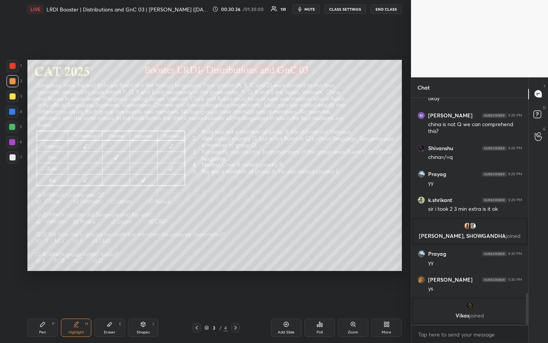
click at [45, 256] on div "Pen" at bounding box center [42, 332] width 7 height 4
click at [77, 256] on div "Highlight H" at bounding box center [76, 327] width 30 height 18
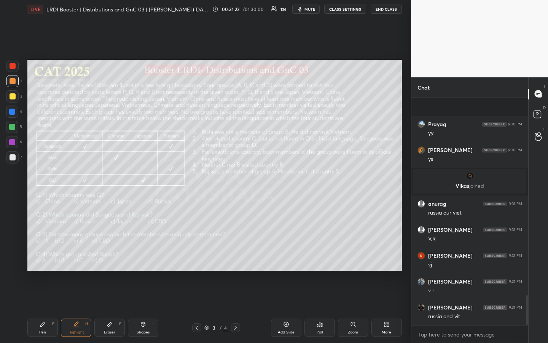
scroll to position [1533, 0]
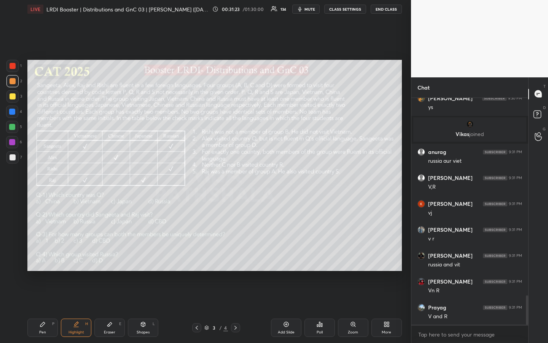
click at [77, 256] on div "Highlight" at bounding box center [77, 332] width 16 height 4
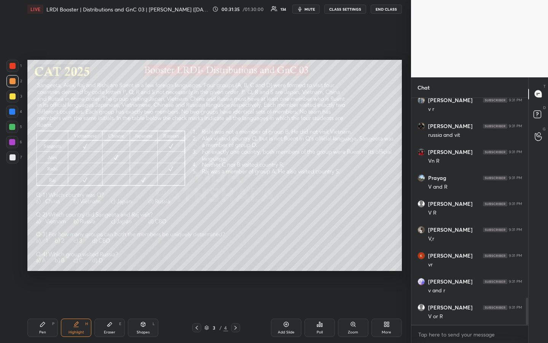
scroll to position [1691, 0]
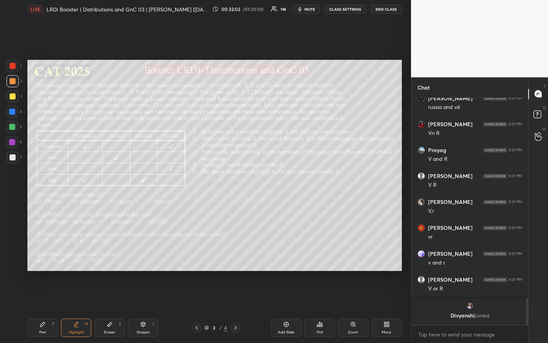
click at [43, 256] on div "Pen P" at bounding box center [42, 327] width 30 height 18
click at [14, 67] on div at bounding box center [13, 66] width 6 height 6
click at [540, 135] on icon at bounding box center [538, 133] width 7 height 8
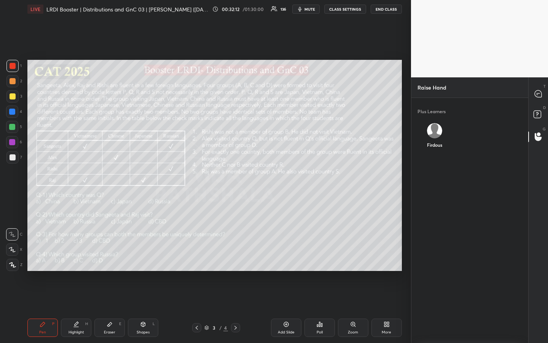
scroll to position [3, 3]
click at [434, 132] on div "Firdous" at bounding box center [435, 137] width 35 height 40
click at [437, 152] on button "INVITE" at bounding box center [435, 150] width 29 height 10
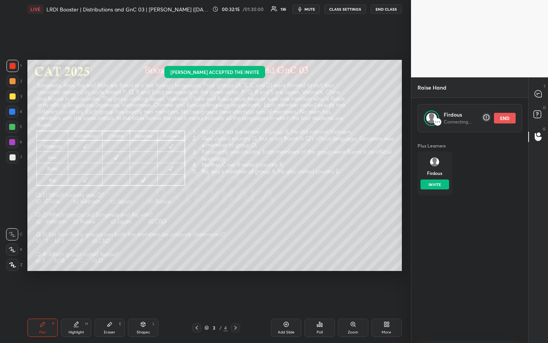
scroll to position [208, 115]
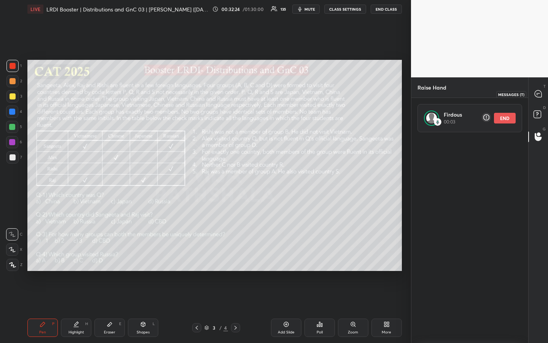
click at [540, 94] on icon at bounding box center [538, 93] width 7 height 7
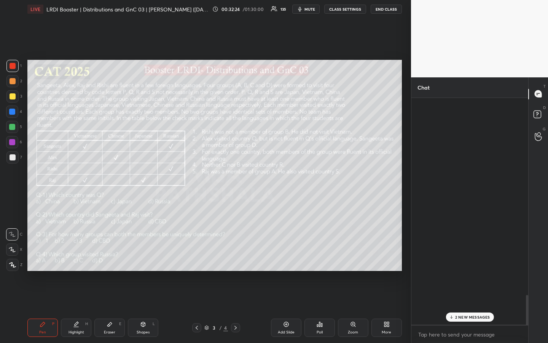
scroll to position [224, 115]
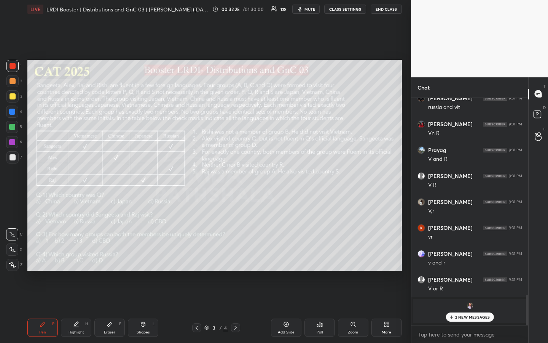
drag, startPoint x: 473, startPoint y: 318, endPoint x: 475, endPoint y: 322, distance: 4.8
click at [473, 256] on p "2 NEW MESSAGES" at bounding box center [472, 316] width 35 height 5
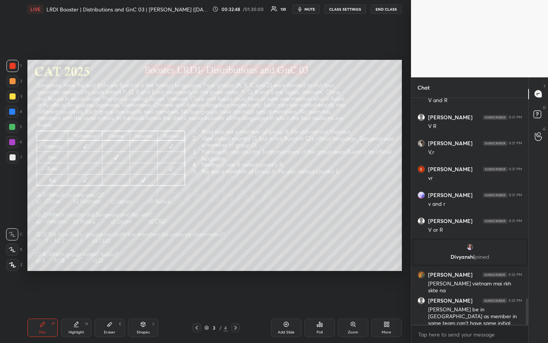
scroll to position [1755, 0]
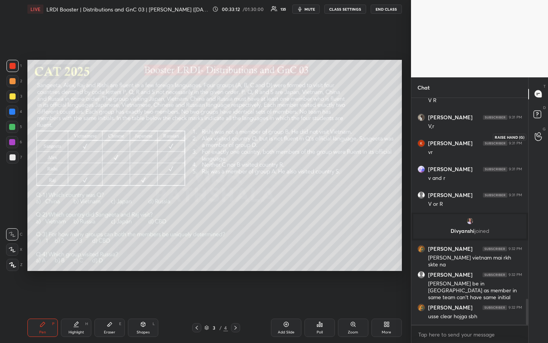
click at [539, 136] on icon at bounding box center [538, 136] width 7 height 9
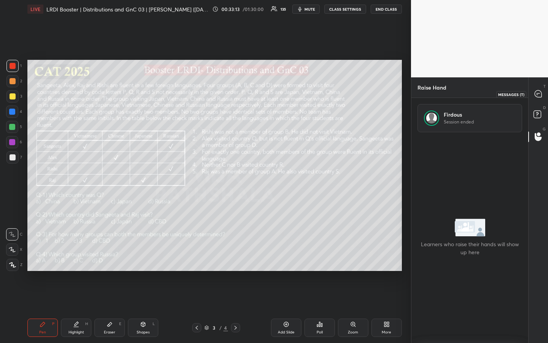
click at [539, 92] on icon at bounding box center [538, 93] width 7 height 7
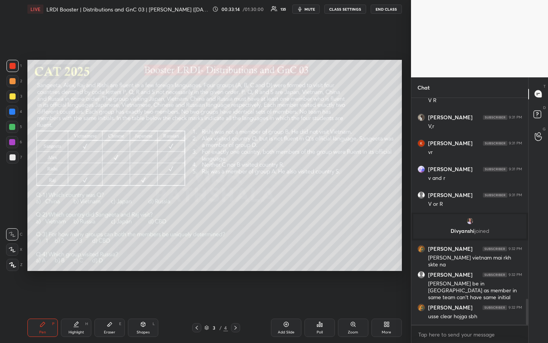
scroll to position [1781, 0]
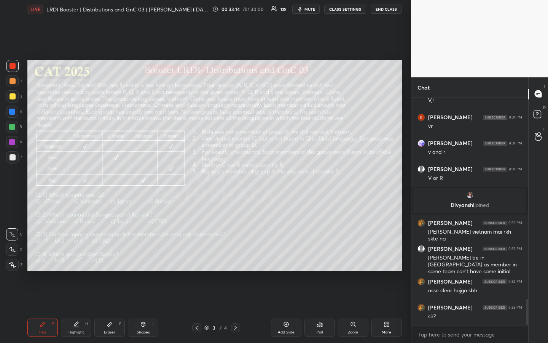
click at [45, 256] on div "Pen P" at bounding box center [42, 327] width 30 height 18
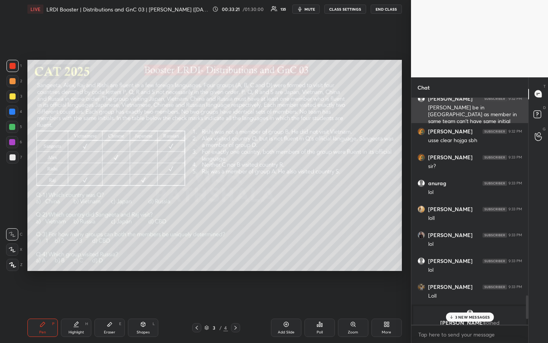
scroll to position [1990, 0]
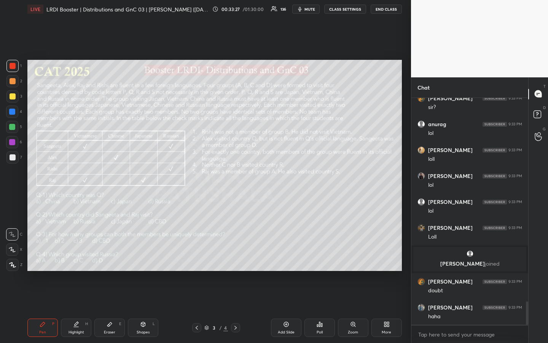
click at [38, 256] on div "Pen P" at bounding box center [42, 327] width 30 height 18
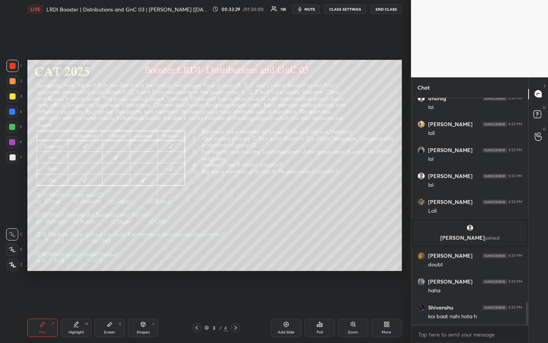
click at [14, 159] on div at bounding box center [13, 157] width 6 height 6
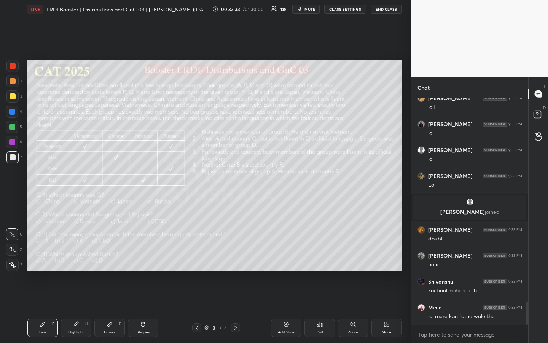
scroll to position [2067, 0]
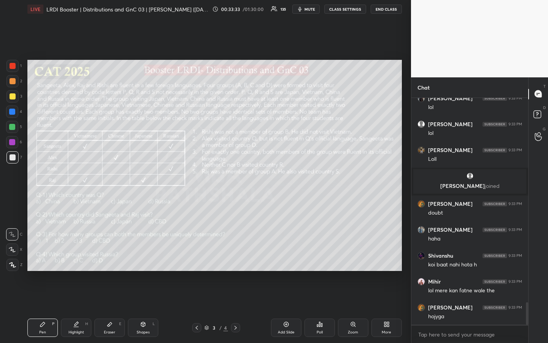
click at [79, 256] on div "Highlight H" at bounding box center [76, 327] width 30 height 18
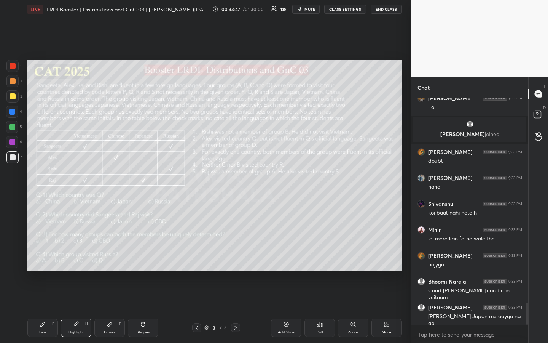
click at [43, 256] on icon at bounding box center [43, 324] width 6 height 6
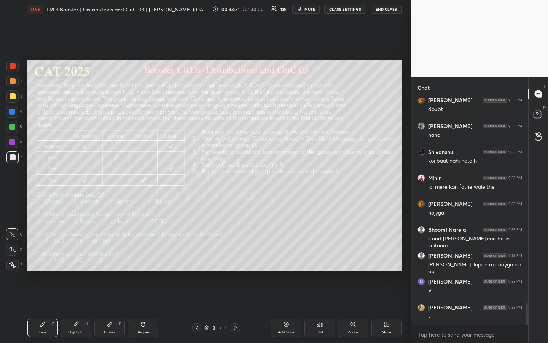
scroll to position [2197, 0]
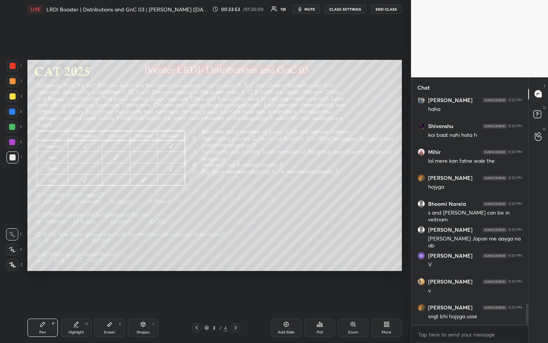
click at [43, 256] on div "Pen" at bounding box center [42, 332] width 7 height 4
click at [49, 256] on div "Pen P" at bounding box center [42, 327] width 30 height 18
click at [12, 160] on div at bounding box center [13, 157] width 6 height 6
click at [77, 256] on icon at bounding box center [76, 327] width 5 height 0
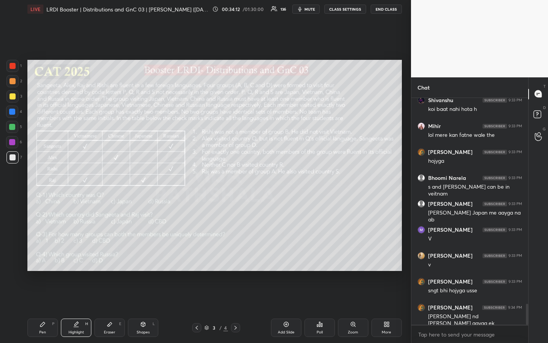
click at [14, 67] on div at bounding box center [13, 66] width 6 height 6
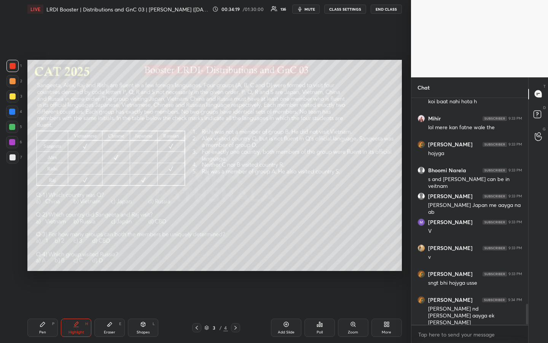
scroll to position [2256, 0]
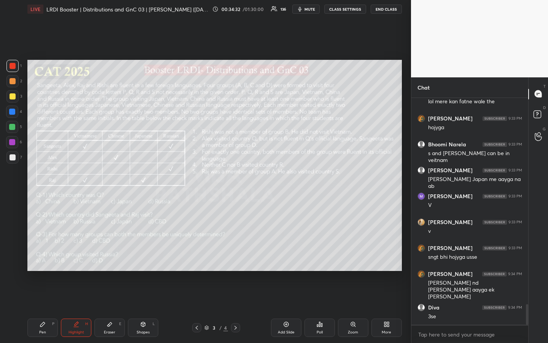
click at [40, 256] on icon at bounding box center [43, 324] width 6 height 6
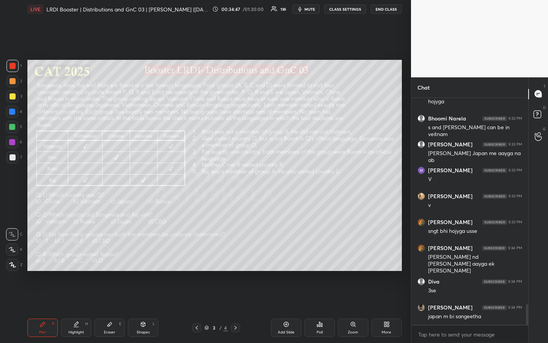
click at [78, 256] on icon at bounding box center [76, 327] width 5 height 0
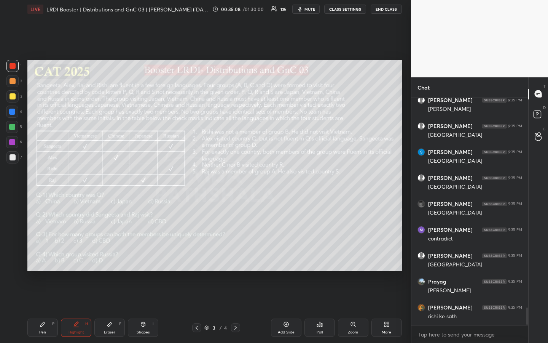
scroll to position [2781, 0]
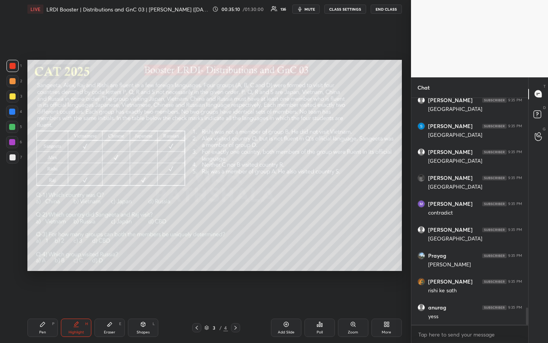
click at [45, 256] on div "Pen P" at bounding box center [42, 327] width 30 height 18
click at [77, 256] on div "Highlight H" at bounding box center [76, 327] width 30 height 18
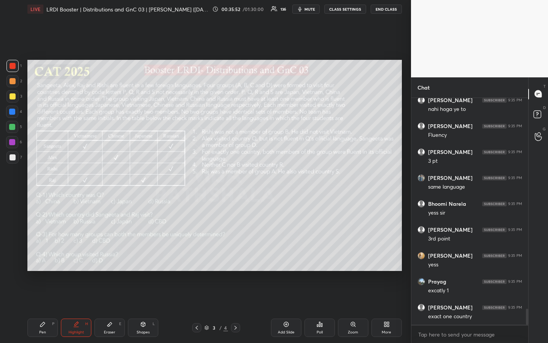
scroll to position [3040, 0]
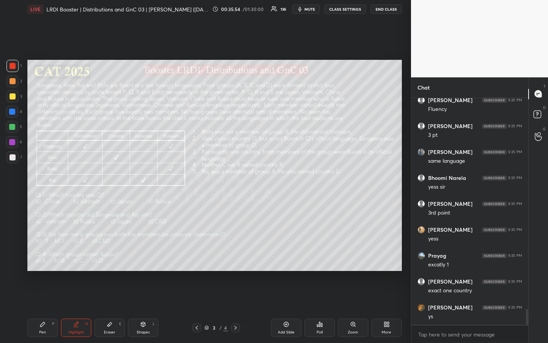
click at [46, 256] on div "Pen P" at bounding box center [42, 327] width 30 height 18
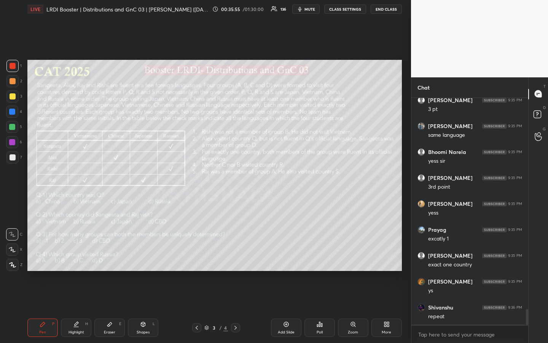
scroll to position [3091, 0]
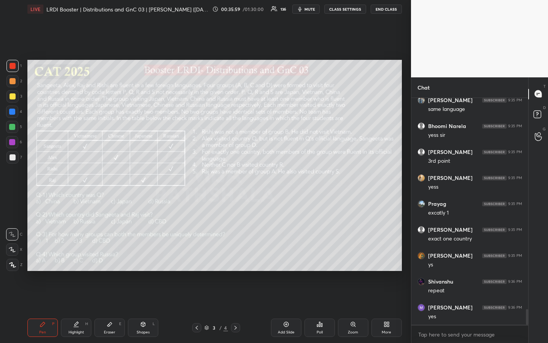
click at [14, 158] on div at bounding box center [13, 157] width 6 height 6
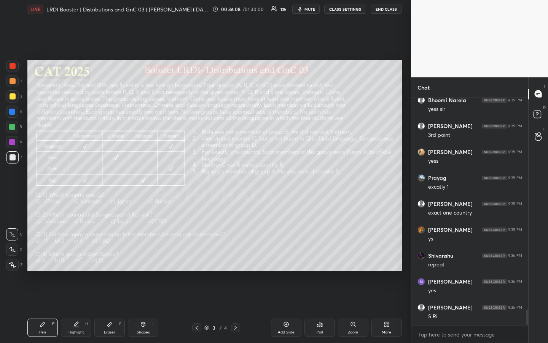
click at [83, 256] on div "Highlight H" at bounding box center [76, 327] width 30 height 18
click at [73, 256] on div "Highlight" at bounding box center [77, 332] width 16 height 4
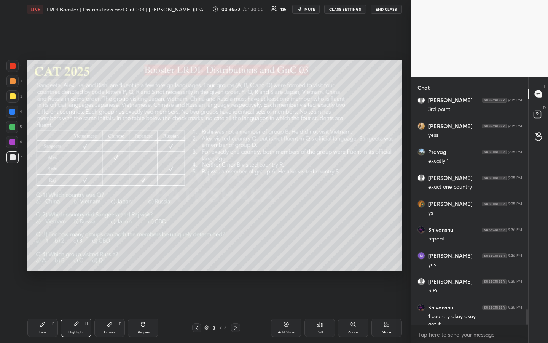
scroll to position [3151, 0]
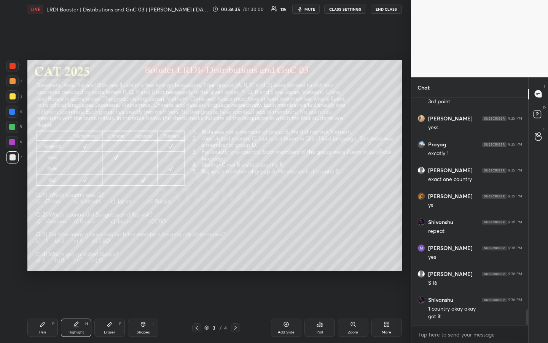
click at [42, 256] on div "Pen" at bounding box center [42, 332] width 7 height 4
click at [47, 256] on div "Pen P" at bounding box center [42, 327] width 30 height 18
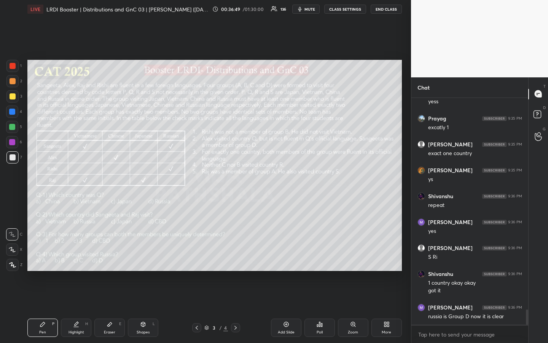
click at [82, 256] on div "Highlight H" at bounding box center [76, 327] width 30 height 18
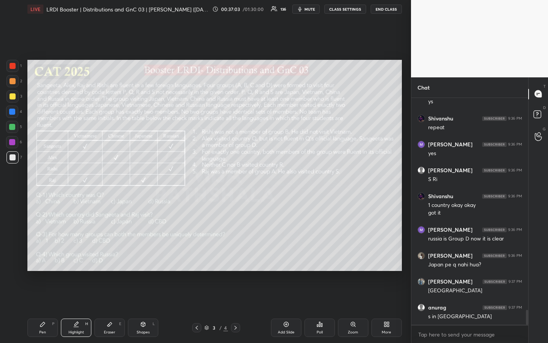
scroll to position [3280, 0]
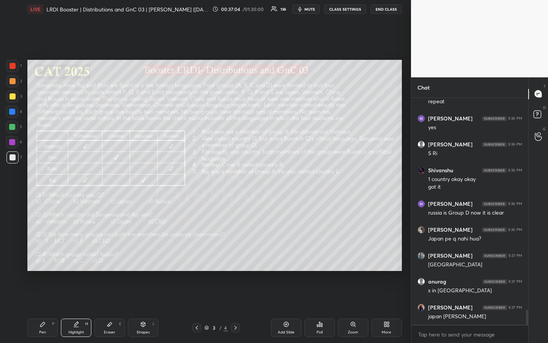
drag, startPoint x: 47, startPoint y: 327, endPoint x: 59, endPoint y: 321, distance: 13.1
click at [48, 256] on div "Pen P" at bounding box center [42, 327] width 30 height 18
click at [77, 256] on icon at bounding box center [76, 324] width 6 height 6
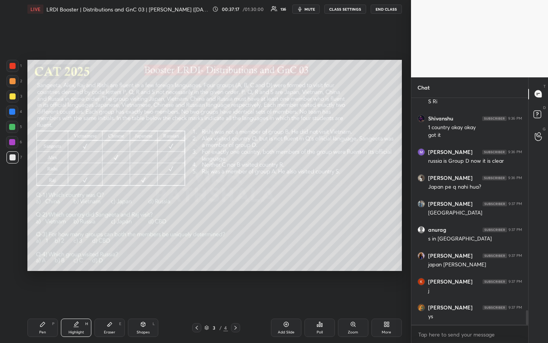
scroll to position [3358, 0]
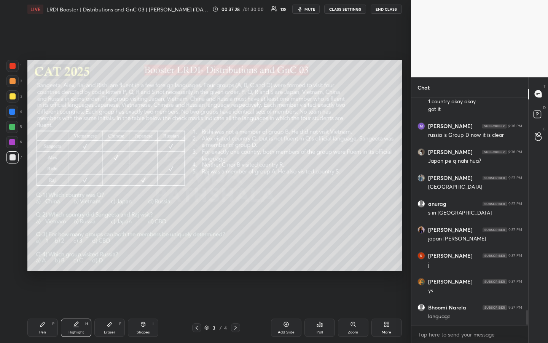
click at [42, 256] on div "Pen" at bounding box center [42, 332] width 7 height 4
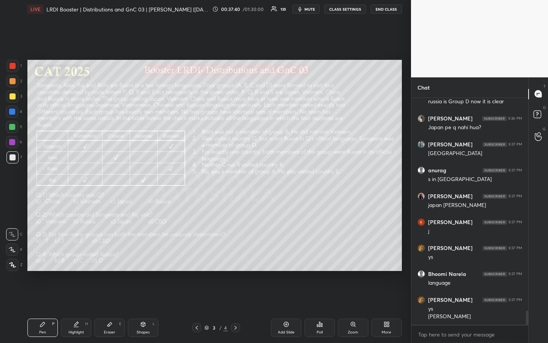
scroll to position [3417, 0]
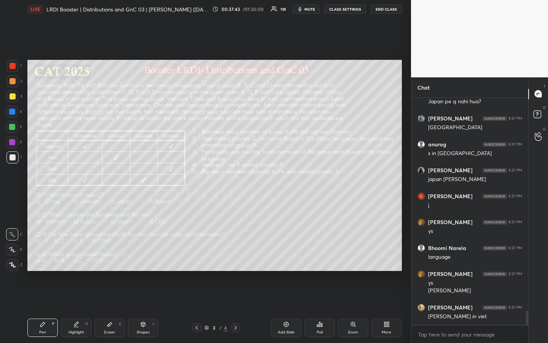
click at [75, 256] on div "Highlight" at bounding box center [77, 332] width 16 height 4
drag, startPoint x: 47, startPoint y: 327, endPoint x: 50, endPoint y: 333, distance: 7.5
click at [46, 256] on div "Pen P" at bounding box center [42, 327] width 30 height 18
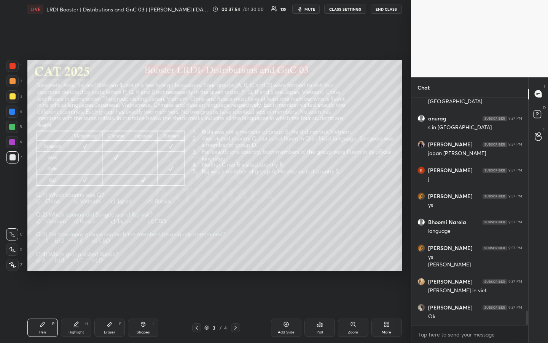
click at [77, 256] on div "Highlight" at bounding box center [77, 332] width 16 height 4
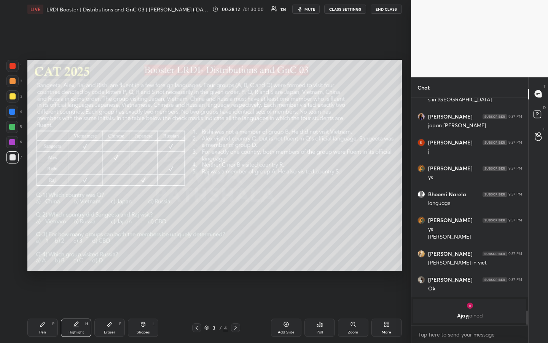
click at [46, 256] on div "Pen P" at bounding box center [42, 327] width 30 height 18
click at [80, 256] on div "Highlight" at bounding box center [77, 332] width 16 height 4
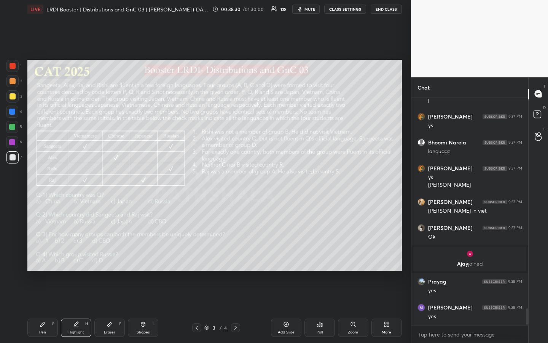
scroll to position [2924, 0]
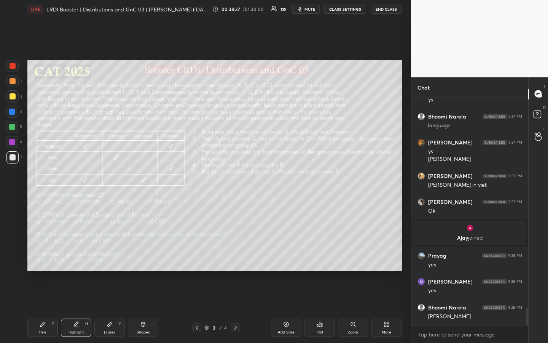
click at [43, 256] on div "Pen P" at bounding box center [42, 327] width 30 height 18
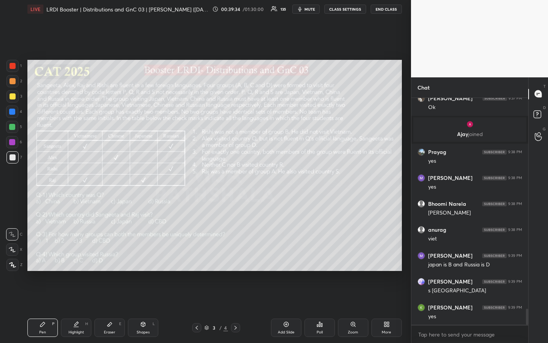
scroll to position [3053, 0]
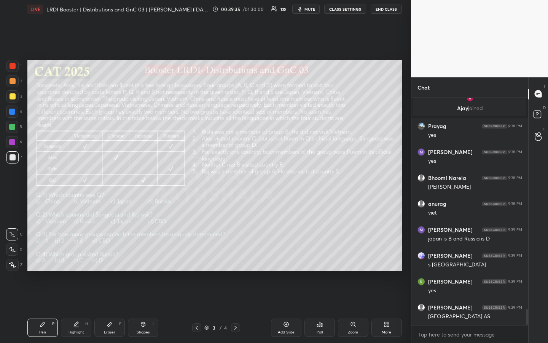
click at [51, 256] on div "Pen P" at bounding box center [42, 327] width 30 height 18
click at [80, 256] on div "Highlight H" at bounding box center [76, 327] width 30 height 18
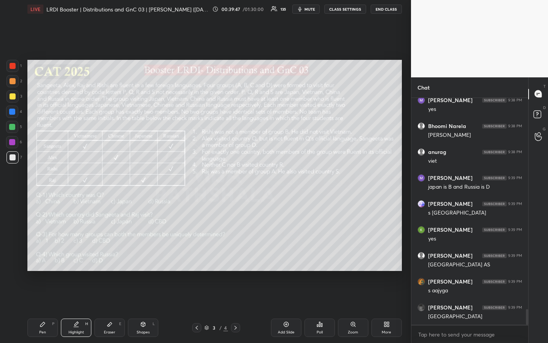
scroll to position [3131, 0]
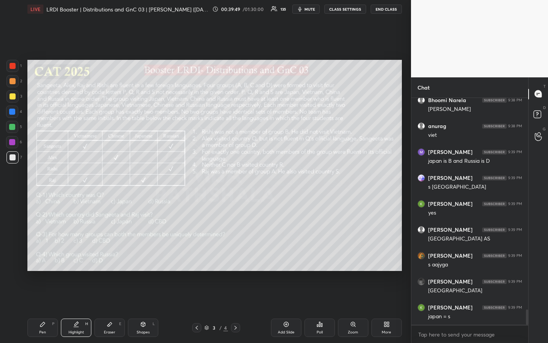
click at [42, 256] on div "Pen P" at bounding box center [42, 327] width 30 height 18
click at [74, 256] on div "Highlight" at bounding box center [77, 332] width 16 height 4
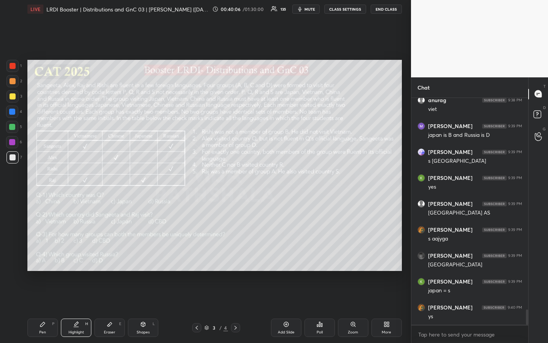
click at [49, 256] on div "Pen P" at bounding box center [42, 327] width 30 height 18
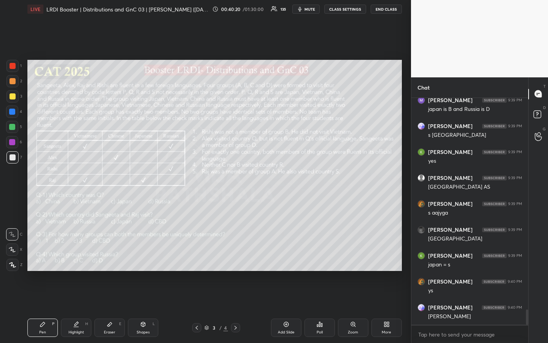
click at [77, 256] on div "Highlight" at bounding box center [77, 332] width 16 height 4
click at [45, 256] on div "Pen P" at bounding box center [42, 327] width 30 height 18
click at [76, 256] on div "Highlight H" at bounding box center [76, 327] width 30 height 18
click at [42, 256] on div "Pen P" at bounding box center [42, 327] width 30 height 18
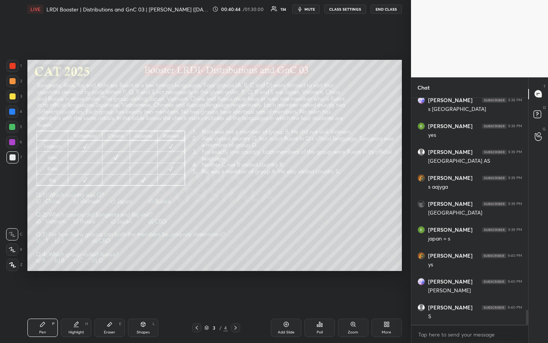
drag, startPoint x: 73, startPoint y: 327, endPoint x: 99, endPoint y: 314, distance: 28.6
click at [74, 256] on div "Highlight H" at bounding box center [76, 327] width 30 height 18
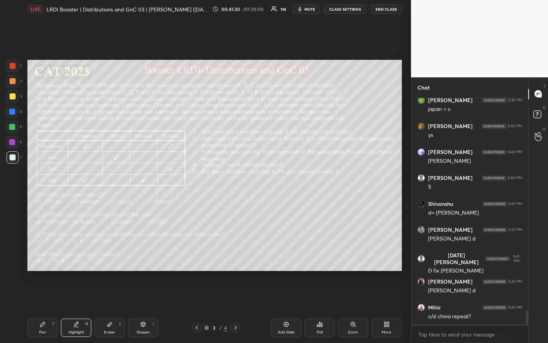
scroll to position [3363, 0]
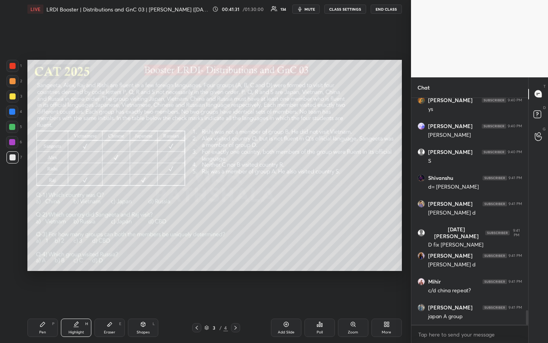
click at [114, 256] on div "Eraser E" at bounding box center [109, 327] width 30 height 18
drag, startPoint x: 49, startPoint y: 325, endPoint x: 54, endPoint y: 322, distance: 6.0
click at [51, 256] on div "Pen P" at bounding box center [42, 327] width 30 height 18
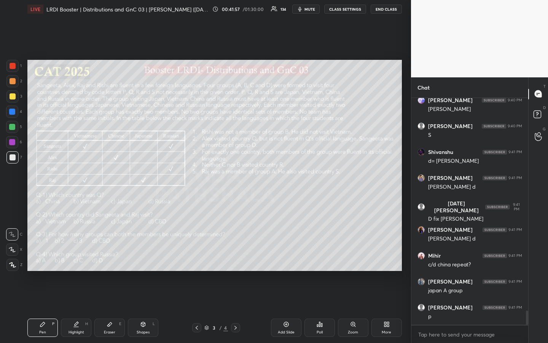
click at [79, 256] on div "Highlight H" at bounding box center [76, 327] width 30 height 18
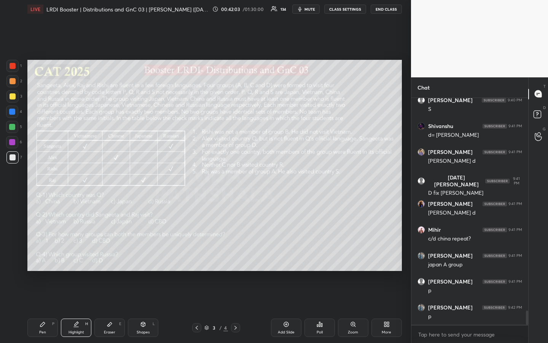
click at [42, 256] on div "Pen" at bounding box center [42, 332] width 7 height 4
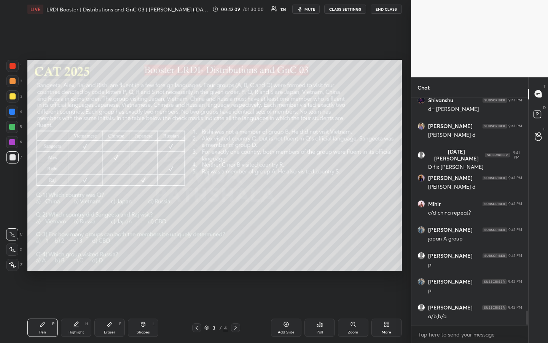
click at [77, 256] on div "Highlight" at bounding box center [77, 332] width 16 height 4
click at [45, 256] on div "Pen P" at bounding box center [42, 327] width 30 height 18
click at [80, 256] on div "Highlight" at bounding box center [77, 332] width 16 height 4
click at [11, 128] on div at bounding box center [12, 127] width 6 height 6
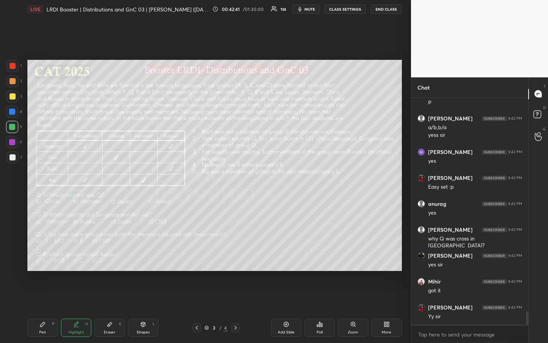
scroll to position [3656, 0]
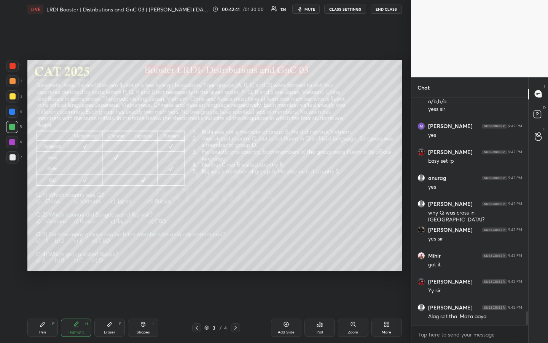
click at [85, 256] on div "Highlight H" at bounding box center [76, 327] width 30 height 18
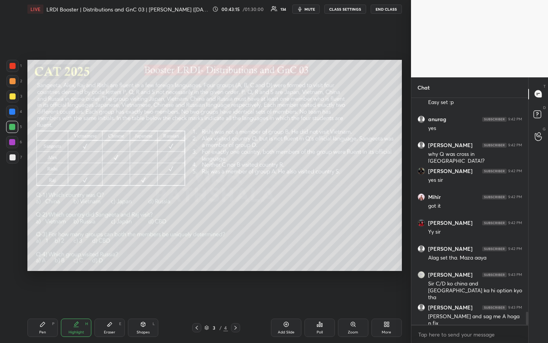
scroll to position [3740, 0]
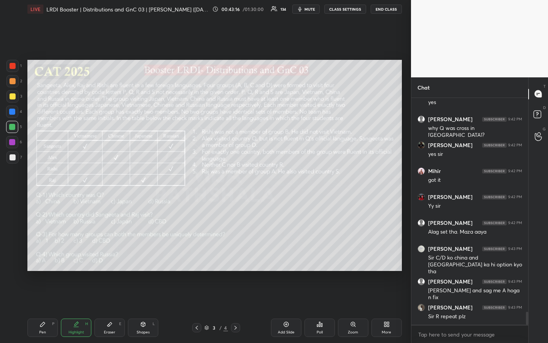
click at [80, 256] on div "Highlight" at bounding box center [77, 332] width 16 height 4
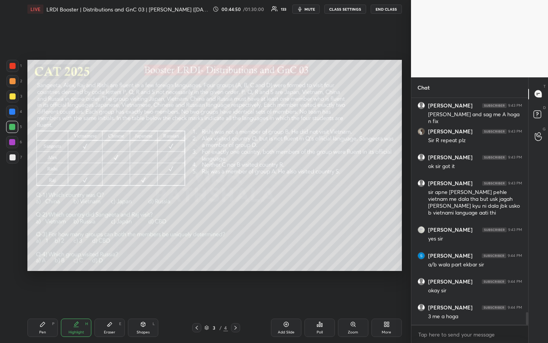
scroll to position [3942, 0]
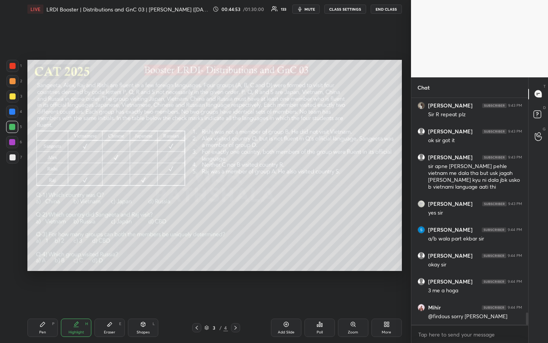
click at [44, 256] on div "Pen" at bounding box center [42, 332] width 7 height 4
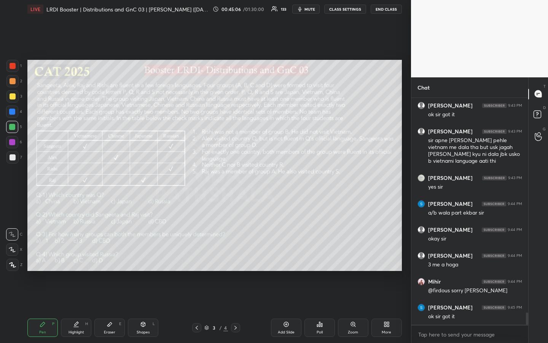
click at [77, 256] on div "Highlight H" at bounding box center [76, 327] width 30 height 18
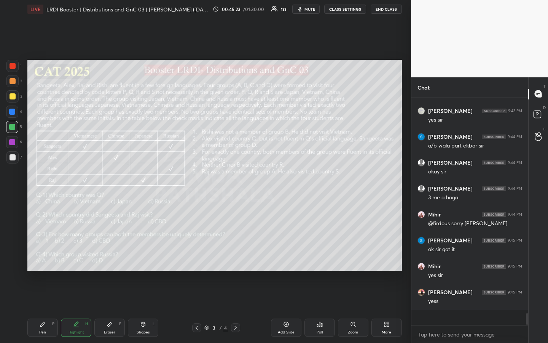
scroll to position [4020, 0]
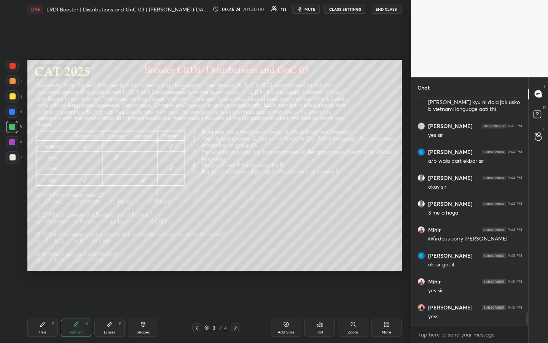
click at [48, 256] on div "Pen P" at bounding box center [42, 327] width 30 height 18
click at [78, 256] on div "Highlight H" at bounding box center [76, 327] width 30 height 18
click at [47, 256] on div "Pen P" at bounding box center [42, 327] width 30 height 18
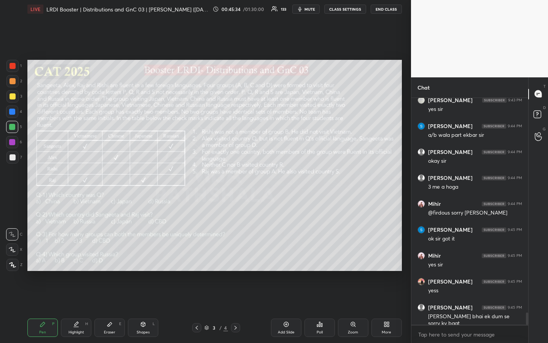
click at [73, 256] on div "Highlight H" at bounding box center [76, 327] width 30 height 18
click at [43, 256] on div "Pen P" at bounding box center [42, 327] width 30 height 18
click at [78, 256] on div "Highlight H" at bounding box center [76, 327] width 30 height 18
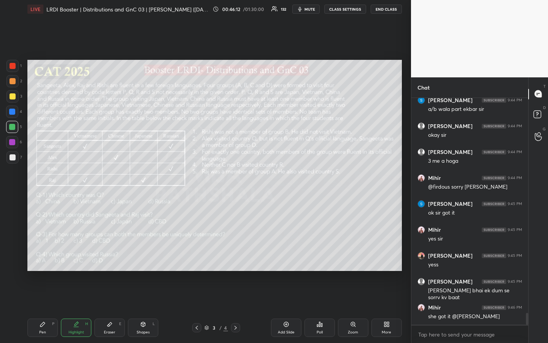
scroll to position [4097, 0]
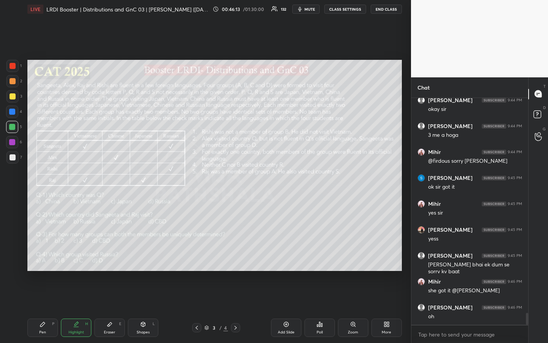
click at [41, 256] on div "Pen" at bounding box center [42, 332] width 7 height 4
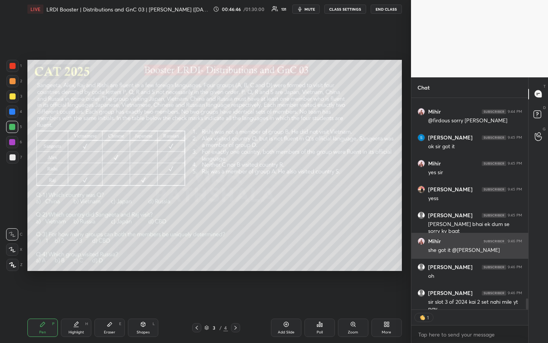
scroll to position [4153, 0]
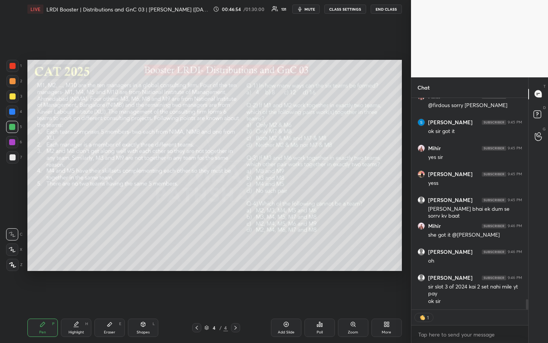
type textarea "x"
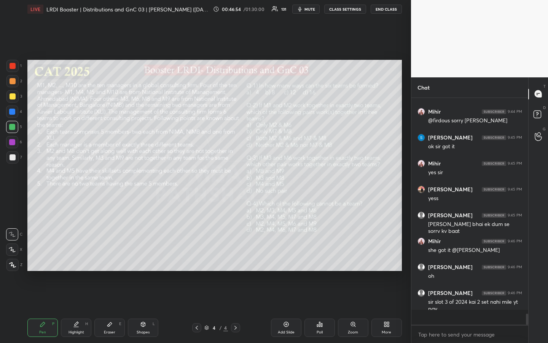
click at [348, 6] on button "CLASS SETTINGS" at bounding box center [345, 9] width 42 height 9
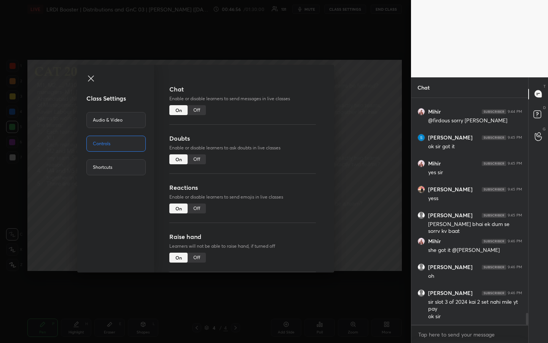
click at [196, 113] on div "Off" at bounding box center [197, 110] width 18 height 10
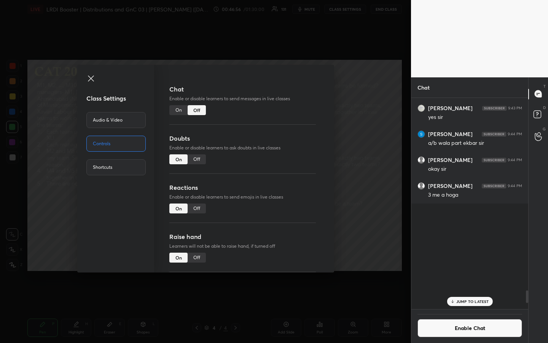
scroll to position [209, 115]
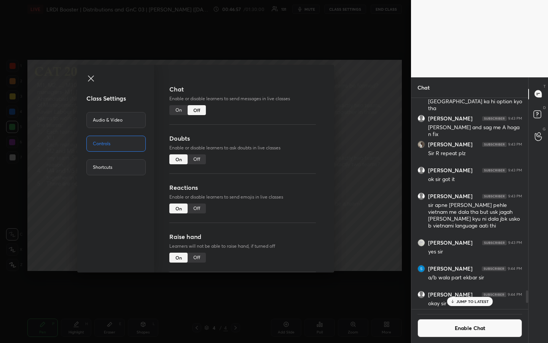
click at [91, 79] on icon at bounding box center [91, 78] width 6 height 6
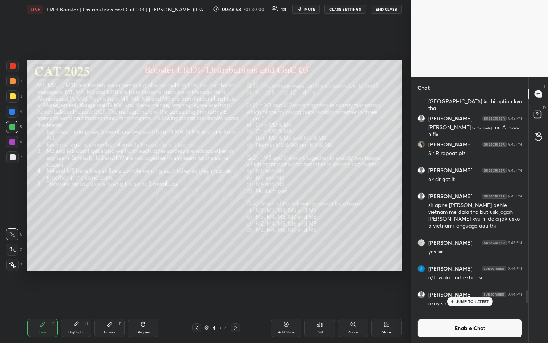
click at [469, 256] on p "JUMP TO LATEST" at bounding box center [472, 301] width 33 height 5
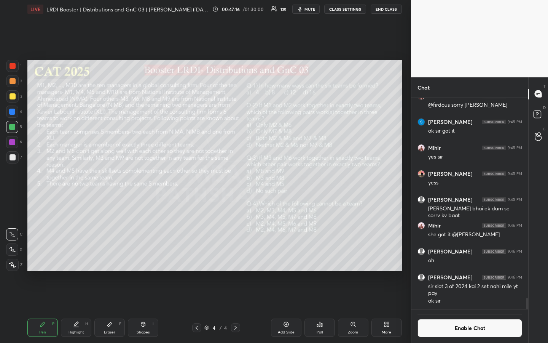
click at [319, 256] on div "Poll" at bounding box center [319, 327] width 30 height 18
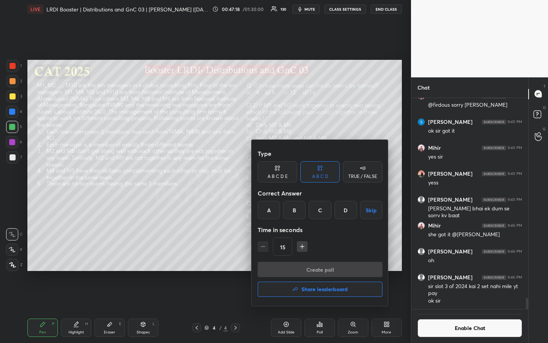
click at [319, 256] on div at bounding box center [274, 171] width 548 height 343
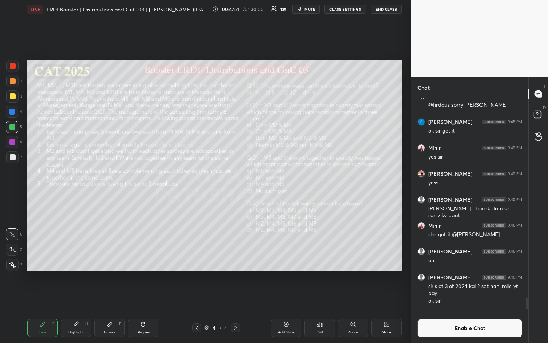
click at [318, 256] on icon at bounding box center [320, 324] width 6 height 6
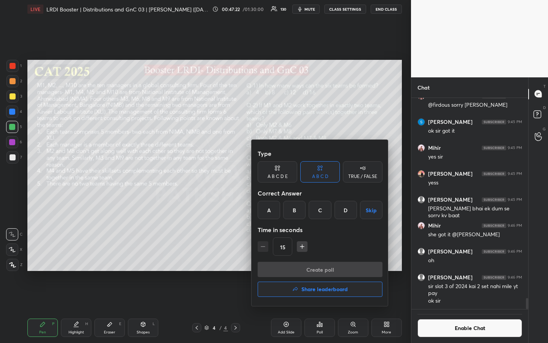
click at [265, 213] on div "A" at bounding box center [269, 210] width 22 height 18
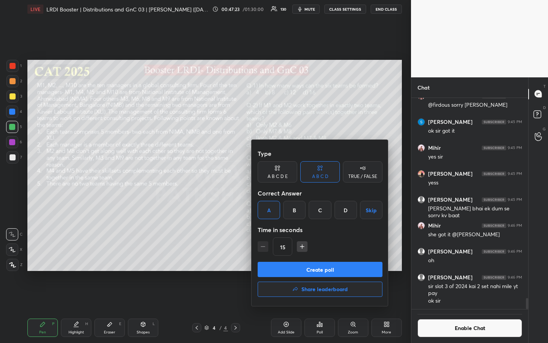
click at [300, 247] on icon "button" at bounding box center [302, 246] width 8 height 8
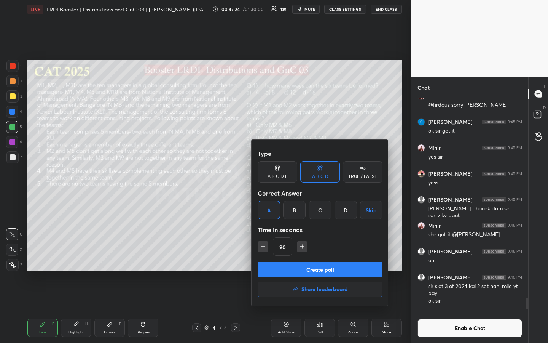
click at [300, 247] on icon "button" at bounding box center [302, 246] width 8 height 8
click at [300, 247] on button "button" at bounding box center [302, 246] width 11 height 11
click at [300, 247] on button "button" at bounding box center [305, 246] width 11 height 11
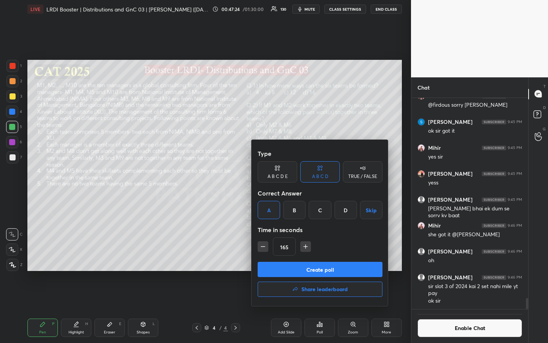
click at [300, 247] on button "button" at bounding box center [305, 246] width 11 height 11
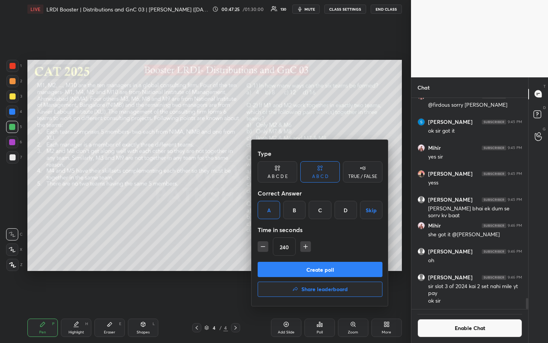
click at [300, 247] on button "button" at bounding box center [305, 246] width 11 height 11
click at [304, 248] on icon "button" at bounding box center [306, 246] width 8 height 8
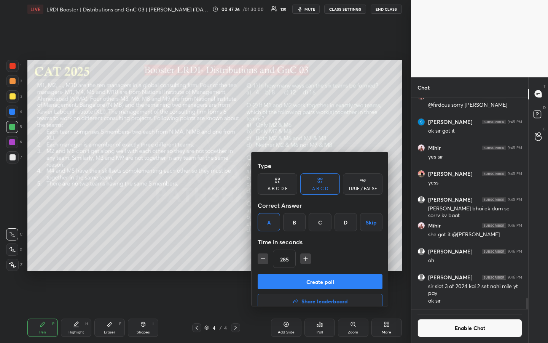
click at [304, 255] on icon "button" at bounding box center [306, 259] width 8 height 8
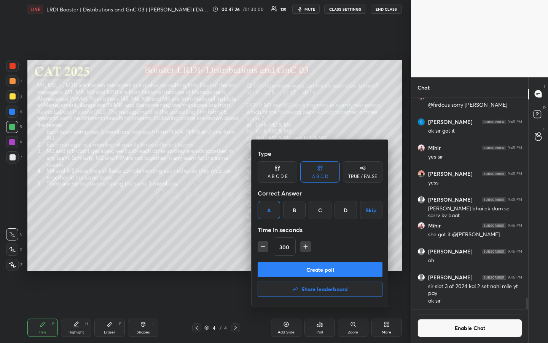
click at [304, 248] on icon "button" at bounding box center [306, 246] width 8 height 8
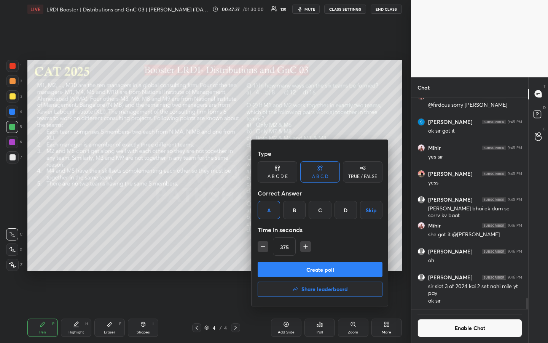
click at [304, 248] on icon "button" at bounding box center [306, 246] width 8 height 8
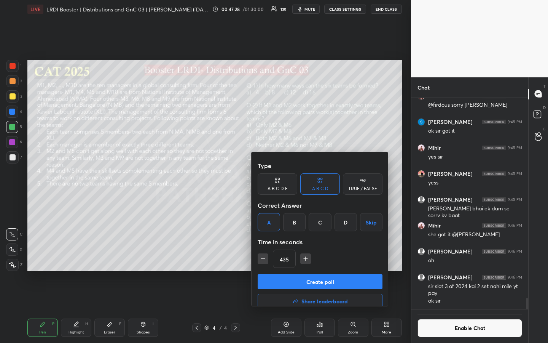
click at [304, 255] on icon "button" at bounding box center [306, 259] width 8 height 8
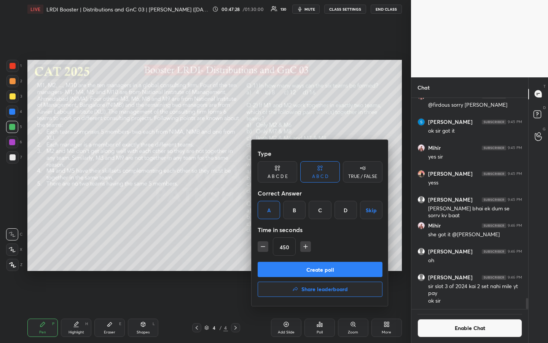
click at [304, 248] on icon "button" at bounding box center [306, 246] width 8 height 8
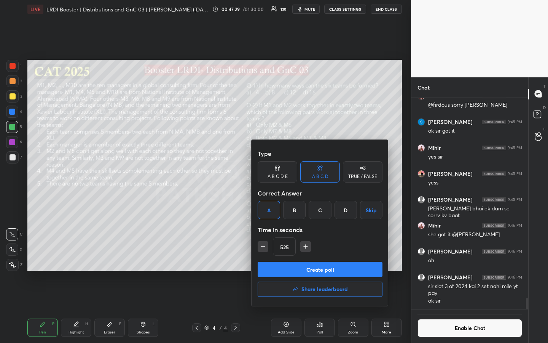
click at [304, 248] on icon "button" at bounding box center [306, 246] width 8 height 8
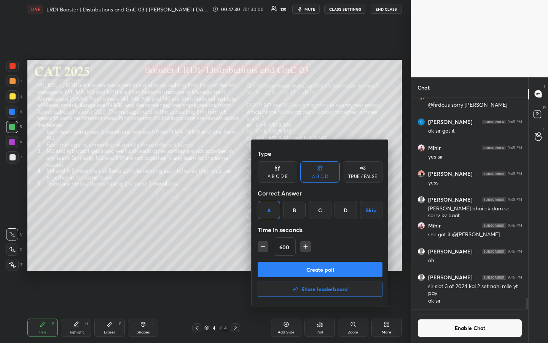
click at [304, 248] on icon "button" at bounding box center [306, 246] width 8 height 8
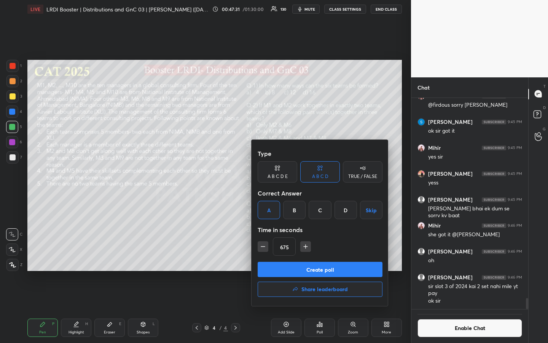
click at [304, 248] on icon "button" at bounding box center [306, 246] width 8 height 8
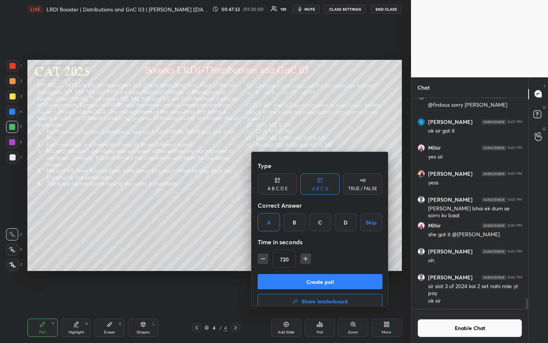
click at [304, 255] on icon "button" at bounding box center [306, 259] width 8 height 8
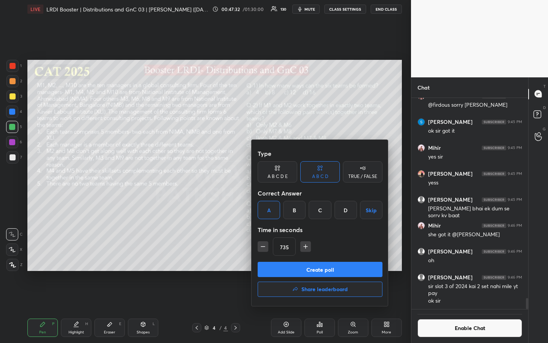
click at [304, 248] on icon "button" at bounding box center [306, 246] width 8 height 8
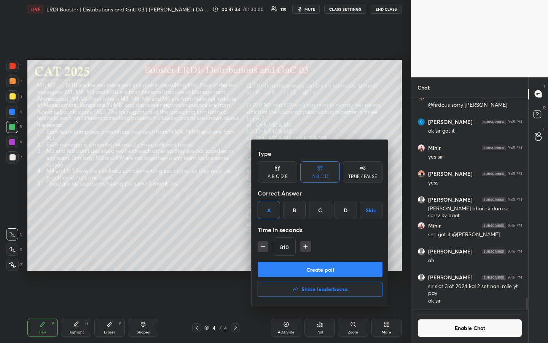
click at [304, 248] on icon "button" at bounding box center [306, 246] width 8 height 8
click at [302, 249] on icon "button" at bounding box center [306, 246] width 8 height 8
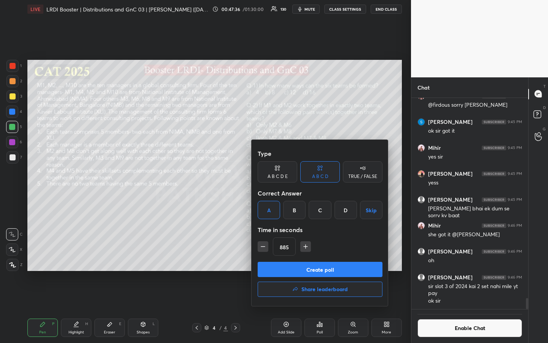
click at [302, 249] on icon "button" at bounding box center [306, 246] width 8 height 8
type input "900"
click at [312, 256] on button "Create poll" at bounding box center [320, 268] width 125 height 15
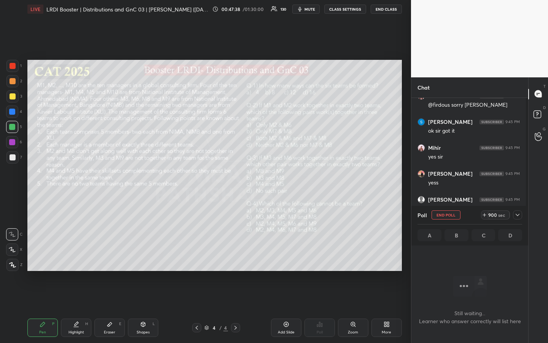
scroll to position [203, 115]
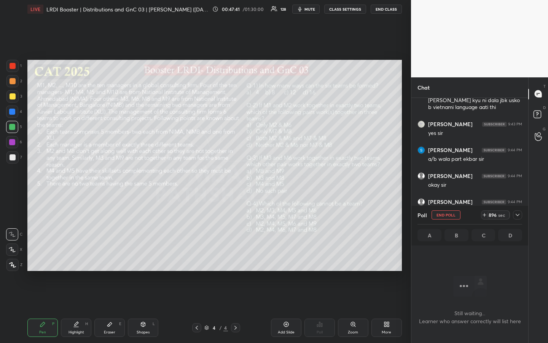
click at [414, 242] on div "Poll END POLL 896 sec A B C D" at bounding box center [469, 226] width 117 height 40
click at [470, 240] on div "A B C D" at bounding box center [470, 235] width 105 height 12
click at [446, 217] on button "END POLL" at bounding box center [446, 214] width 29 height 9
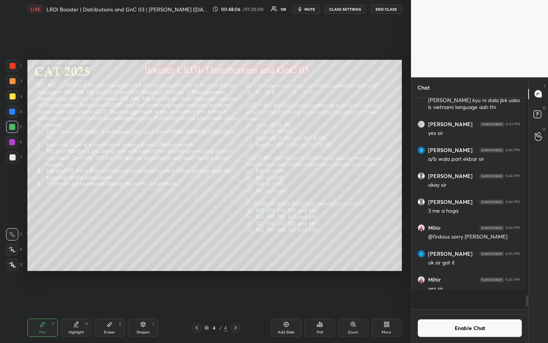
scroll to position [3, 3]
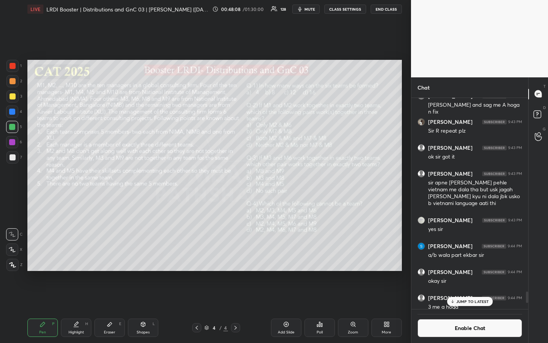
click at [318, 256] on div "Poll" at bounding box center [320, 332] width 6 height 4
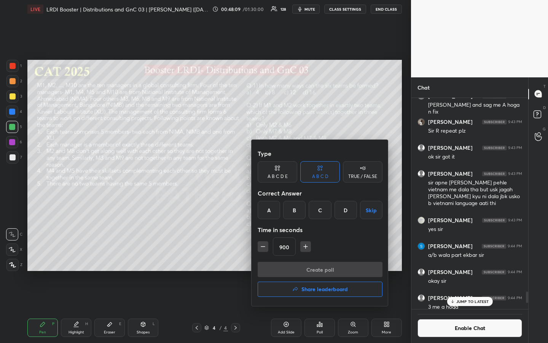
click at [271, 212] on div "A" at bounding box center [269, 210] width 22 height 18
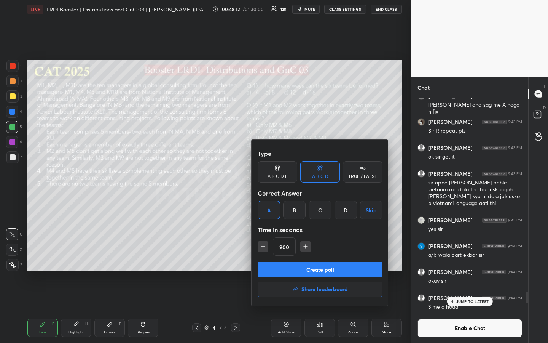
click at [263, 247] on icon "button" at bounding box center [263, 246] width 8 height 8
type input "870"
click at [324, 256] on button "Create poll" at bounding box center [320, 268] width 125 height 15
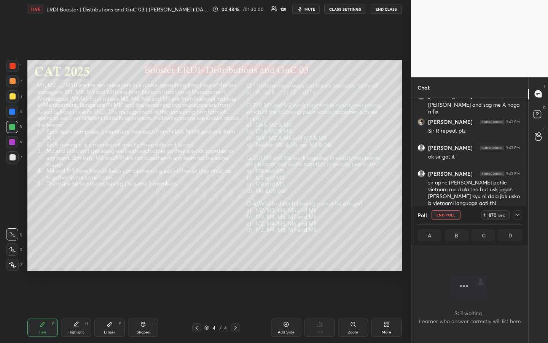
scroll to position [2, 3]
click at [408, 256] on div "1 2 3 4 5 6 7 R O A L C X Z Erase all C X Z LIVE LRDI Booster | Distributions a…" at bounding box center [205, 171] width 411 height 343
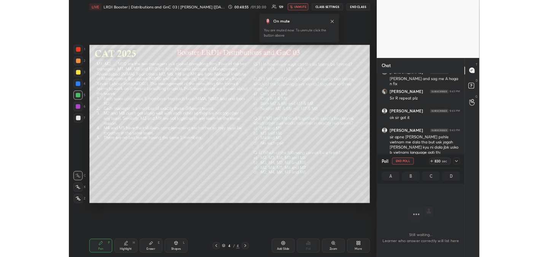
scroll to position [37854, 37681]
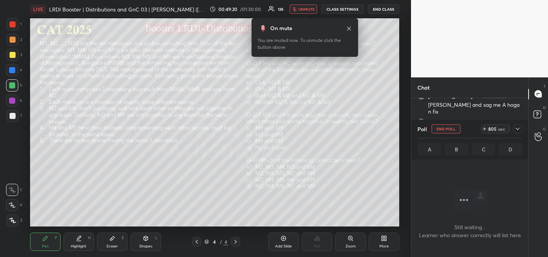
click at [405, 124] on div "1 2 3 4 5 6 7 R O A L C X Z Erase all C X Z LIVE LRDI Booster | Distributions a…" at bounding box center [205, 128] width 411 height 257
click at [349, 29] on icon at bounding box center [349, 29] width 6 height 6
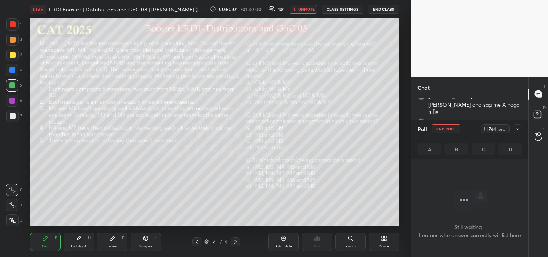
click at [404, 69] on div "Setting up your live class Poll for secs No correct answer Start poll" at bounding box center [214, 122] width 381 height 208
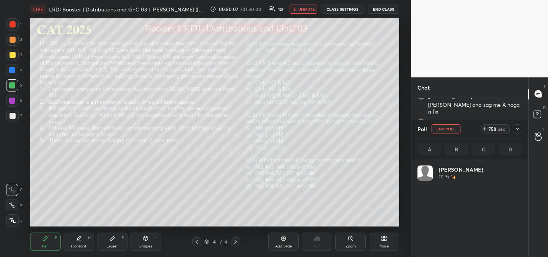
scroll to position [89, 102]
click at [539, 159] on div "T Messages (T) D Doubts (D) G Raise Hand (G)" at bounding box center [538, 167] width 20 height 180
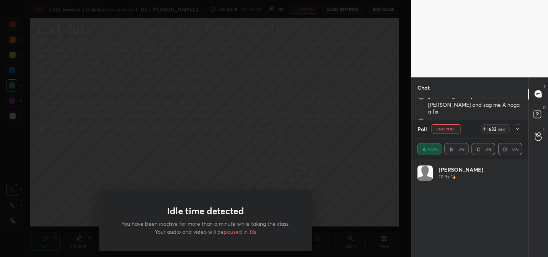
click at [354, 194] on div "Idle time detected You have been inactive for more than a minute while taking t…" at bounding box center [205, 128] width 411 height 257
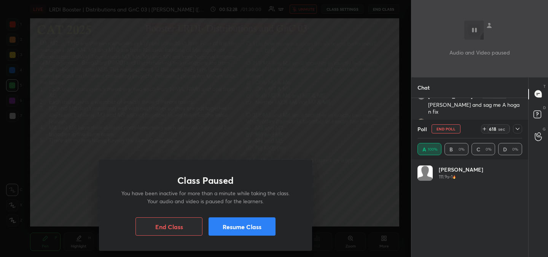
click at [242, 225] on button "Resume Class" at bounding box center [242, 226] width 67 height 18
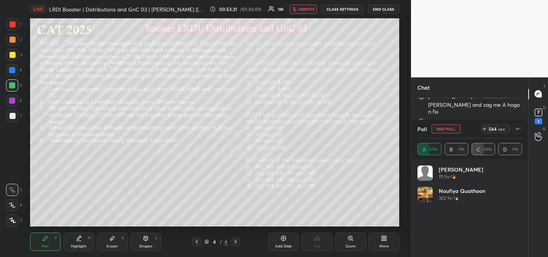
click at [515, 129] on icon at bounding box center [518, 129] width 6 height 6
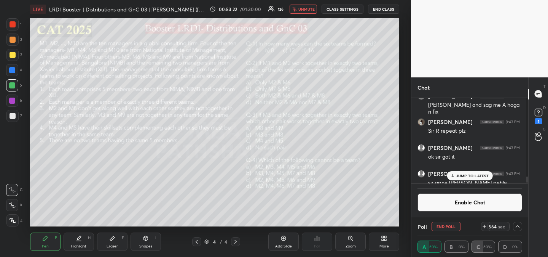
scroll to position [3, 3]
click at [475, 178] on div "JUMP TO LATEST" at bounding box center [470, 175] width 46 height 9
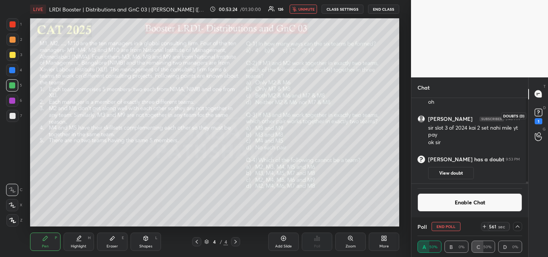
click at [540, 110] on rect at bounding box center [538, 111] width 7 height 7
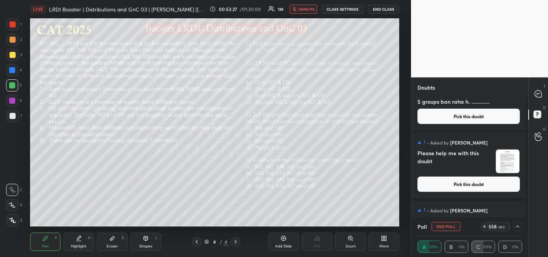
scroll to position [25, 0]
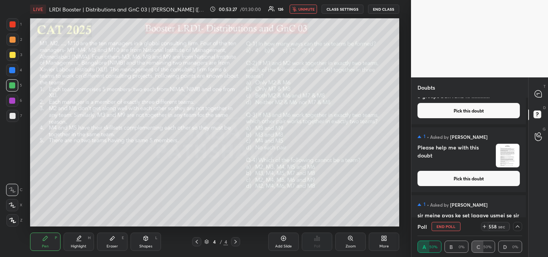
click at [508, 157] on img "grid" at bounding box center [508, 155] width 24 height 24
click at [485, 181] on button "Pick this doubt" at bounding box center [469, 178] width 102 height 15
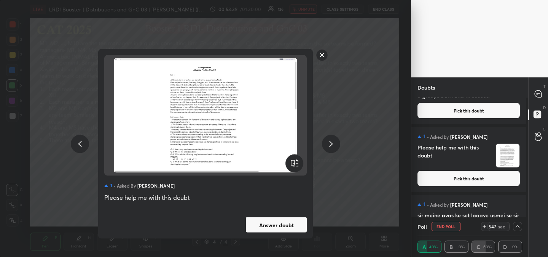
click at [323, 55] on rect at bounding box center [322, 55] width 12 height 12
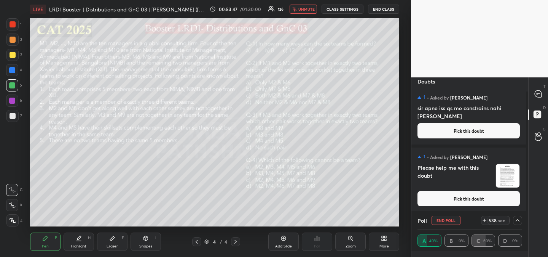
scroll to position [0, 0]
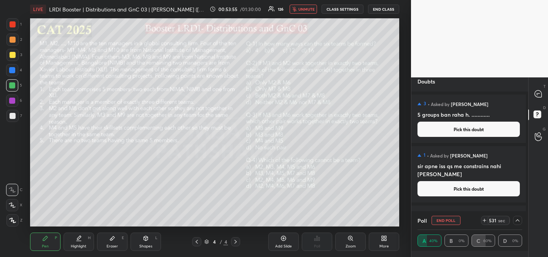
click at [474, 190] on button "Pick this doubt" at bounding box center [469, 188] width 102 height 15
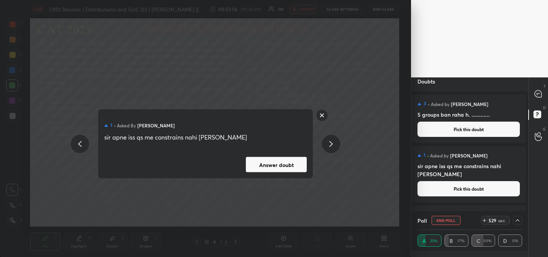
click at [322, 115] on rect at bounding box center [322, 115] width 12 height 12
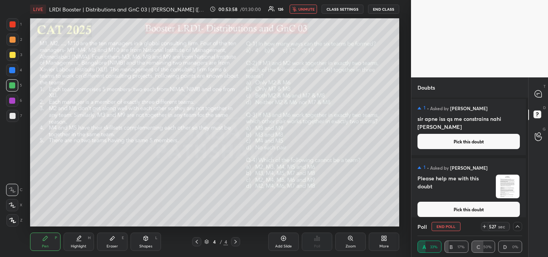
scroll to position [97, 0]
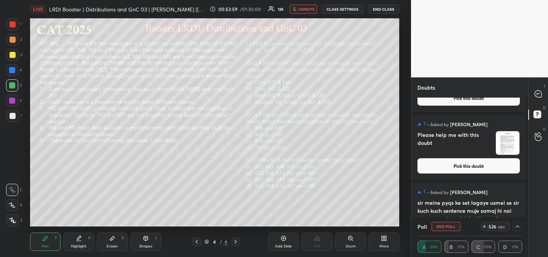
click at [470, 167] on button "Pick this doubt" at bounding box center [469, 165] width 102 height 15
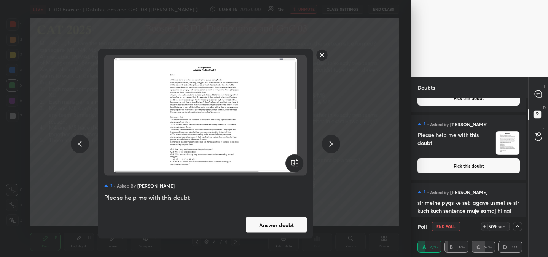
click at [321, 54] on rect at bounding box center [322, 55] width 12 height 12
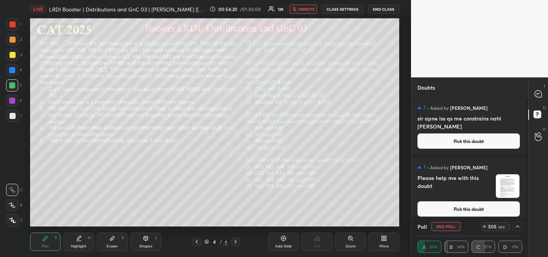
scroll to position [48, 0]
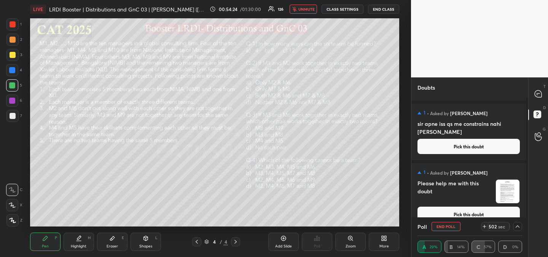
click at [406, 151] on div "1 2 3 4 5 6 7 R O A L C X Z Erase all C X Z LIVE LRDI Booster | Distributions a…" at bounding box center [205, 128] width 411 height 257
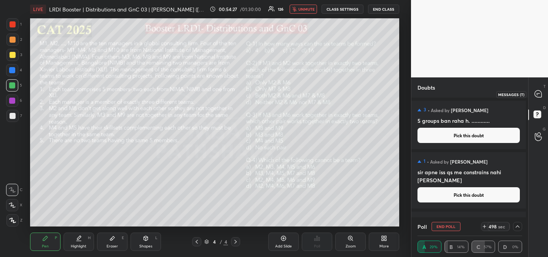
click at [541, 95] on icon at bounding box center [538, 93] width 7 height 7
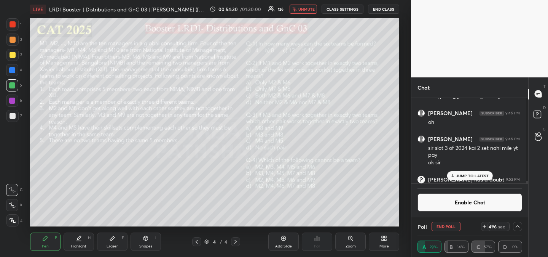
scroll to position [4163, 0]
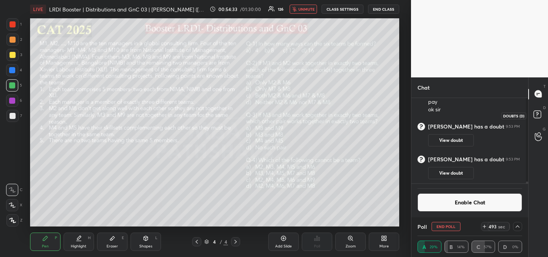
click at [536, 111] on rect at bounding box center [537, 113] width 7 height 7
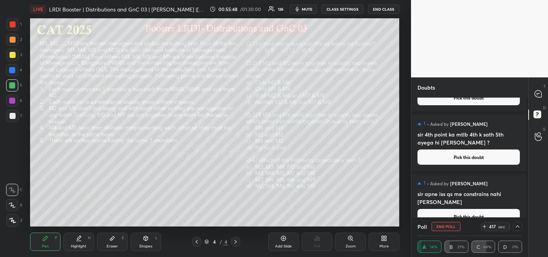
scroll to position [363, 0]
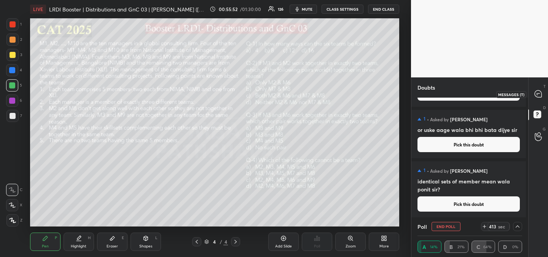
click at [537, 93] on icon at bounding box center [538, 93] width 7 height 7
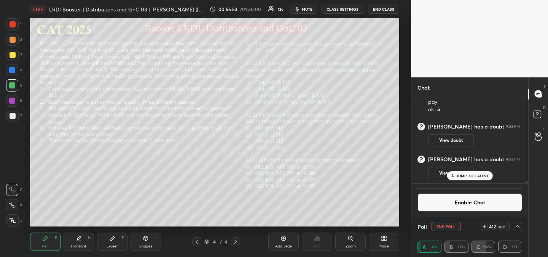
scroll to position [4196, 0]
click at [467, 171] on button "View doubt" at bounding box center [451, 173] width 46 height 12
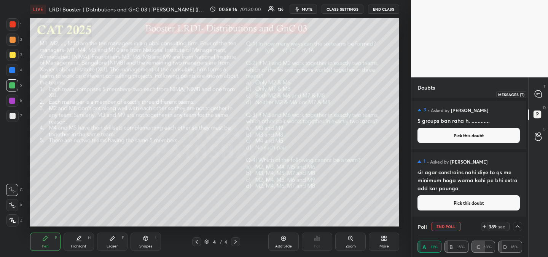
click at [539, 93] on icon at bounding box center [538, 93] width 3 height 0
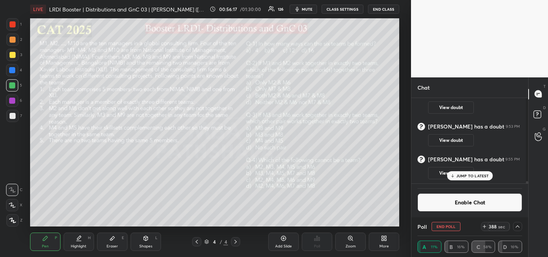
scroll to position [4229, 0]
click at [467, 169] on button "View doubt" at bounding box center [451, 173] width 46 height 12
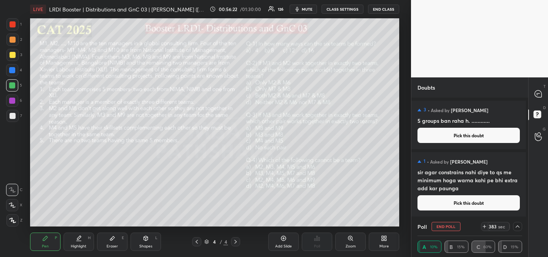
scroll to position [9, 0]
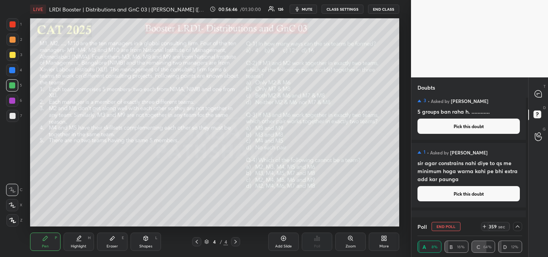
click at [403, 130] on div "Setting up your live class Poll for secs No correct answer Start poll" at bounding box center [214, 122] width 381 height 208
click at [405, 129] on div "Setting up your live class Poll for secs No correct answer Start poll" at bounding box center [214, 122] width 381 height 208
click at [536, 94] on icon at bounding box center [538, 93] width 7 height 7
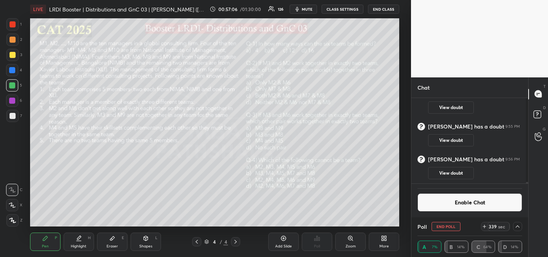
scroll to position [6, 0]
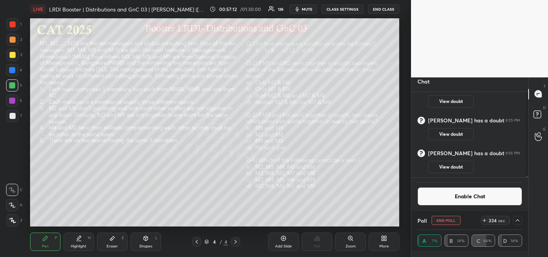
click at [538, 175] on div "T Messages (T) D Doubts (D) G Raise Hand (G)" at bounding box center [538, 167] width 20 height 180
click at [540, 113] on rect at bounding box center [538, 111] width 7 height 7
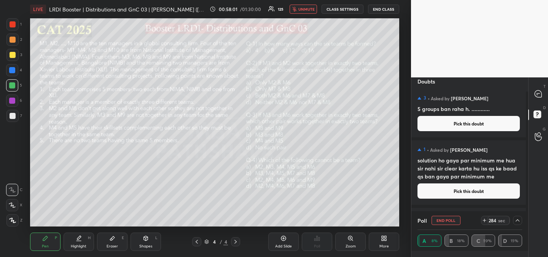
scroll to position [10, 0]
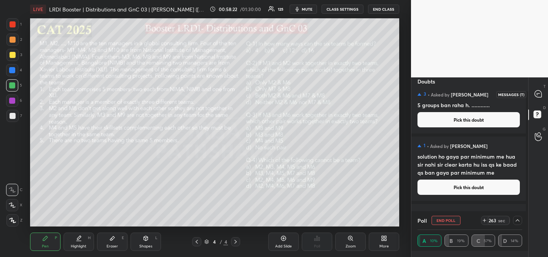
click at [540, 95] on icon at bounding box center [538, 93] width 7 height 7
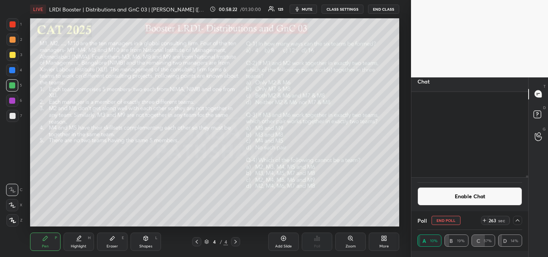
scroll to position [83, 112]
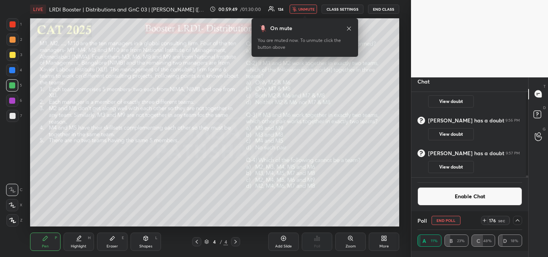
click at [349, 29] on icon at bounding box center [349, 29] width 6 height 6
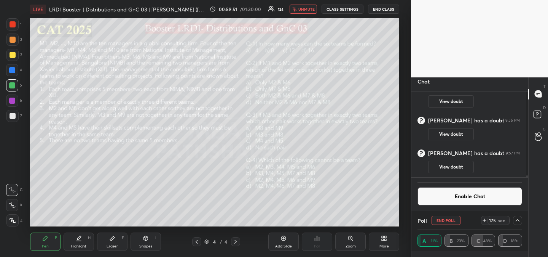
click at [404, 56] on div "Setting up your live class Poll for secs No correct answer Start poll" at bounding box center [214, 122] width 381 height 208
click at [516, 218] on icon at bounding box center [518, 220] width 6 height 6
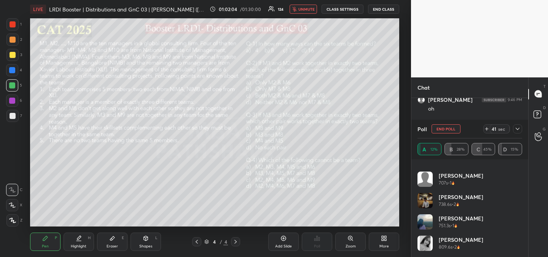
scroll to position [0, 0]
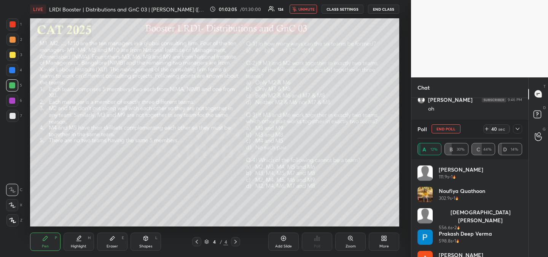
click at [518, 126] on icon at bounding box center [518, 129] width 6 height 6
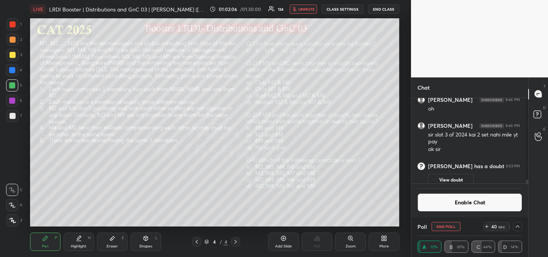
scroll to position [3, 3]
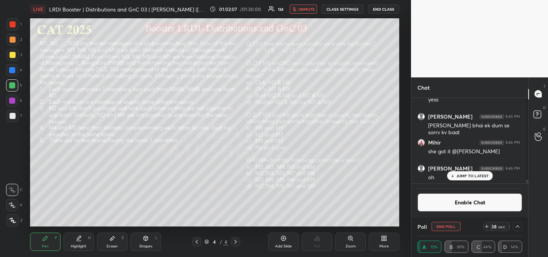
click at [474, 176] on p "JUMP TO LATEST" at bounding box center [472, 175] width 33 height 5
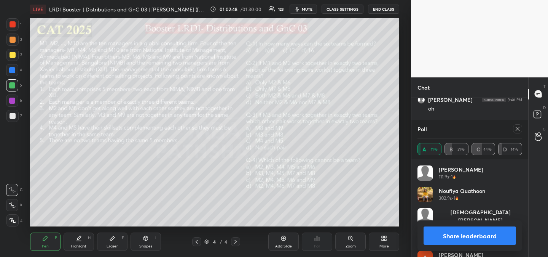
click at [518, 128] on icon at bounding box center [518, 129] width 6 height 6
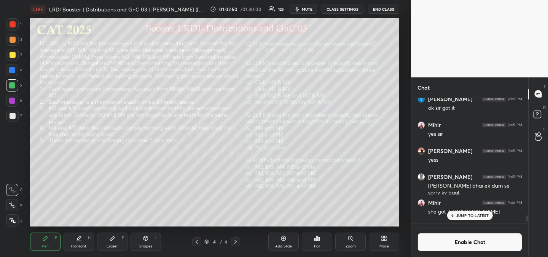
click at [321, 239] on div "Poll" at bounding box center [317, 241] width 30 height 18
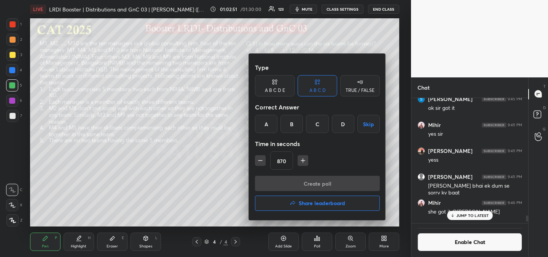
click at [287, 159] on input "870" at bounding box center [282, 160] width 22 height 18
type input "15"
click at [318, 124] on div "C" at bounding box center [317, 124] width 22 height 18
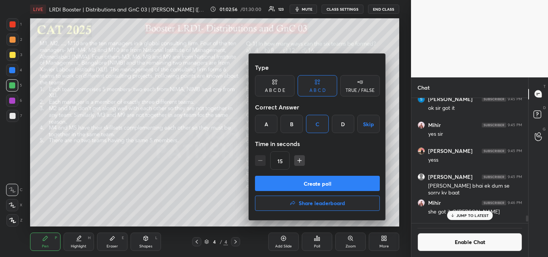
click at [319, 184] on button "Create poll" at bounding box center [317, 182] width 125 height 15
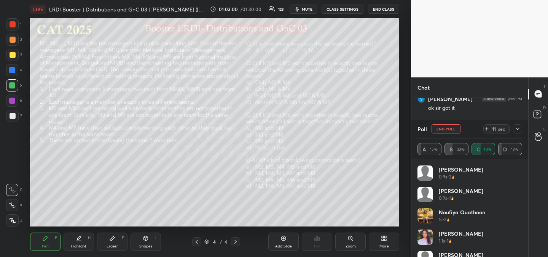
click at [405, 188] on div "1 2 3 4 5 6 7 R O A L C X Z Erase all C X Z LIVE LRDI Booster | Distributions a…" at bounding box center [205, 128] width 411 height 257
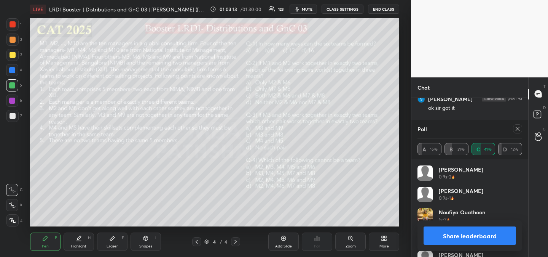
click at [517, 126] on icon at bounding box center [518, 129] width 6 height 6
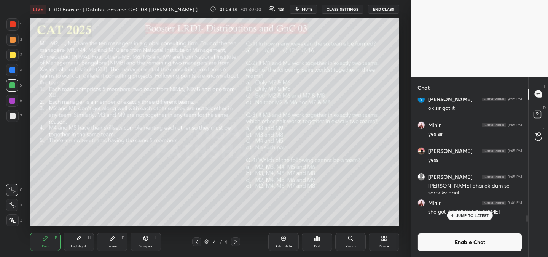
click at [320, 238] on icon at bounding box center [319, 238] width 1 height 3
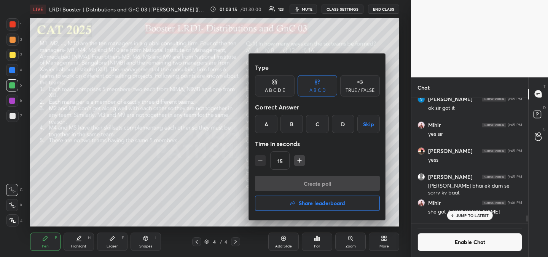
click at [269, 127] on div "A" at bounding box center [266, 124] width 22 height 18
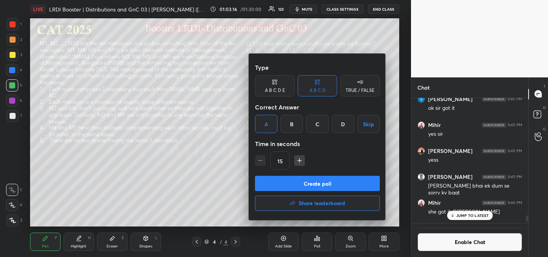
click at [322, 188] on button "Create poll" at bounding box center [317, 182] width 125 height 15
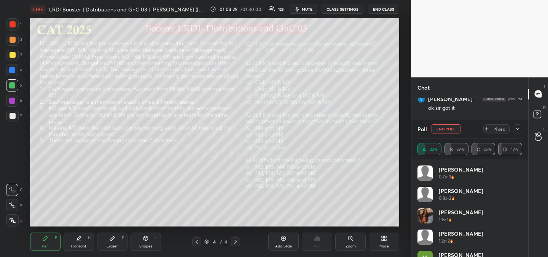
click at [405, 190] on div "Setting up your live class Poll for secs No correct answer Start poll" at bounding box center [214, 122] width 381 height 208
click at [404, 190] on div "Setting up your live class Poll for secs No correct answer Start poll" at bounding box center [214, 122] width 381 height 208
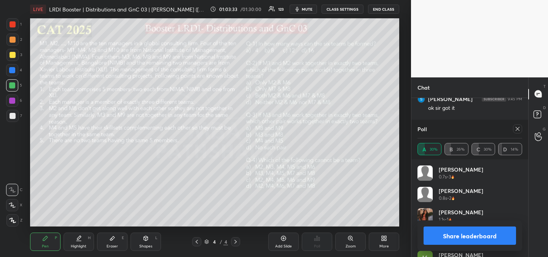
click at [518, 128] on icon at bounding box center [518, 129] width 4 height 4
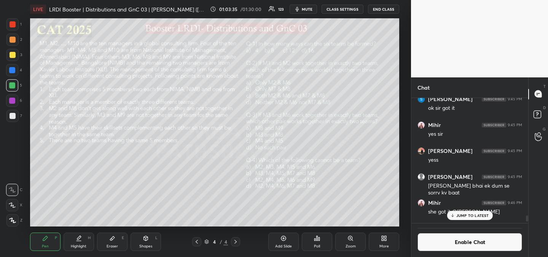
click at [319, 240] on icon at bounding box center [319, 238] width 1 height 3
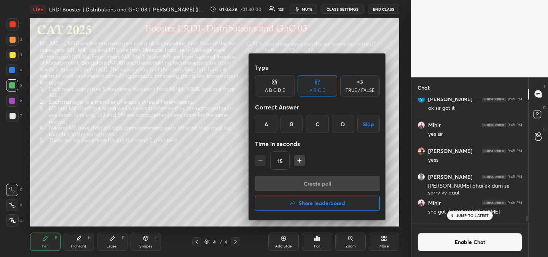
click at [345, 127] on div "D" at bounding box center [343, 124] width 22 height 18
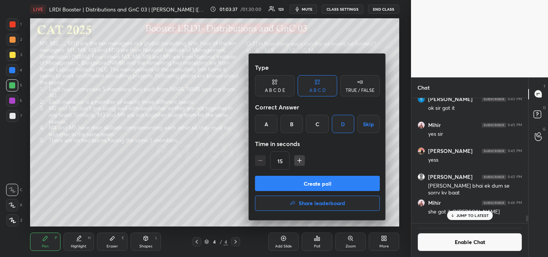
click at [335, 181] on button "Create poll" at bounding box center [317, 182] width 125 height 15
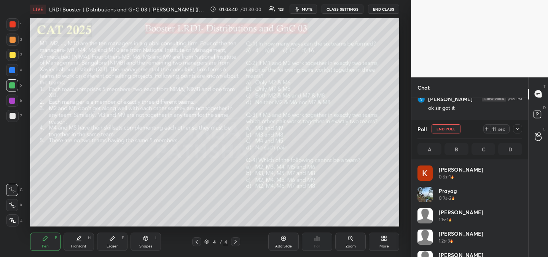
click at [115, 241] on div "Eraser E" at bounding box center [112, 241] width 30 height 18
click at [11, 173] on span "Erase all" at bounding box center [11, 174] width 11 height 5
click at [45, 241] on icon at bounding box center [45, 238] width 6 height 6
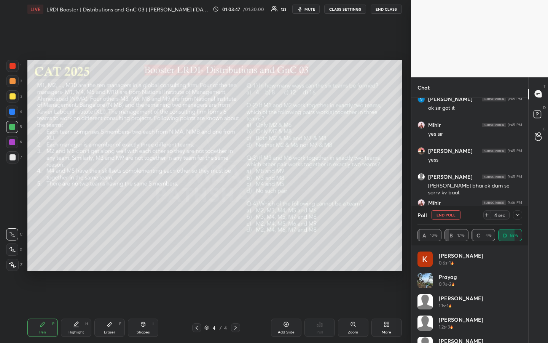
click at [351, 11] on button "CLASS SETTINGS" at bounding box center [345, 9] width 42 height 9
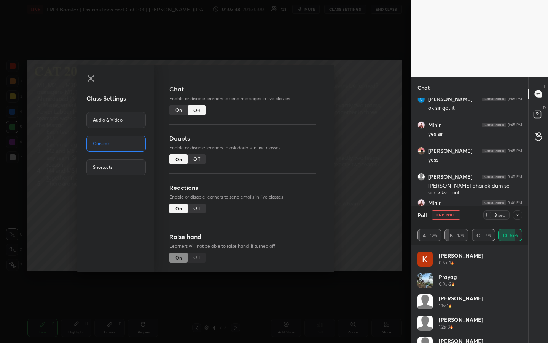
click at [175, 110] on div "On" at bounding box center [178, 110] width 18 height 10
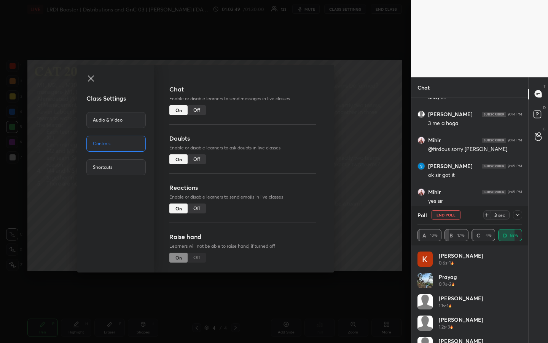
click at [91, 76] on icon at bounding box center [90, 78] width 9 height 9
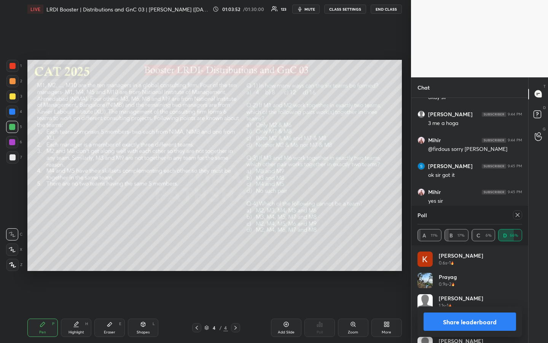
drag, startPoint x: 472, startPoint y: 318, endPoint x: 473, endPoint y: 328, distance: 10.0
click at [472, 256] on button "Share leaderboard" at bounding box center [470, 321] width 92 height 18
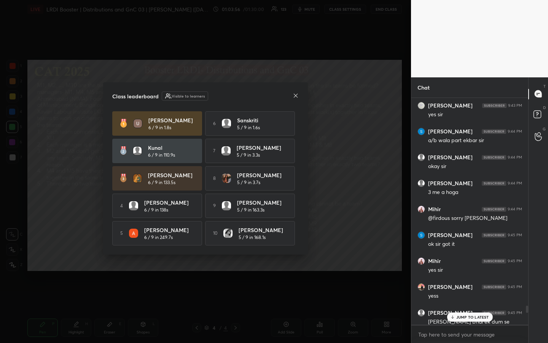
click at [479, 256] on p "JUMP TO LATEST" at bounding box center [472, 316] width 33 height 5
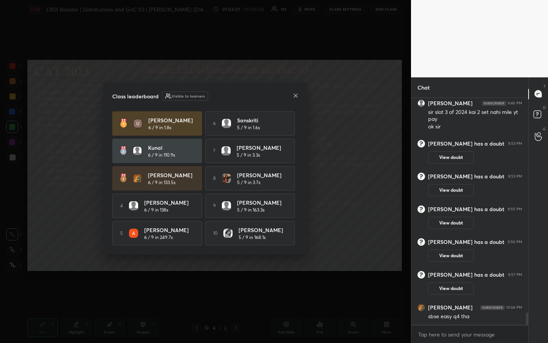
click at [296, 94] on icon at bounding box center [296, 95] width 6 height 6
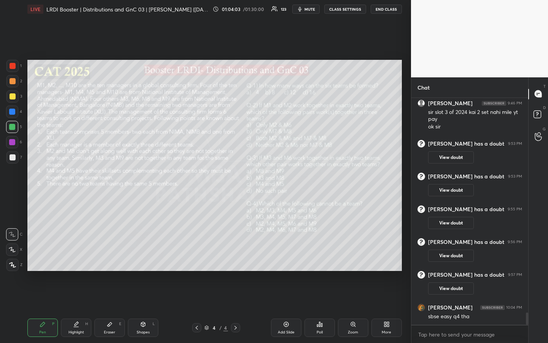
click at [45, 256] on div "Pen" at bounding box center [42, 332] width 7 height 4
drag, startPoint x: 12, startPoint y: 95, endPoint x: 10, endPoint y: 101, distance: 6.0
click at [11, 96] on div at bounding box center [13, 96] width 6 height 6
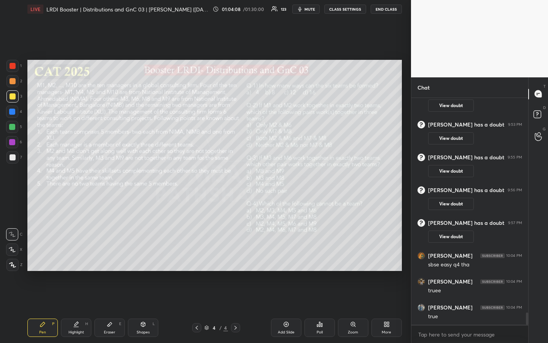
click at [74, 256] on div "Highlight" at bounding box center [77, 332] width 16 height 4
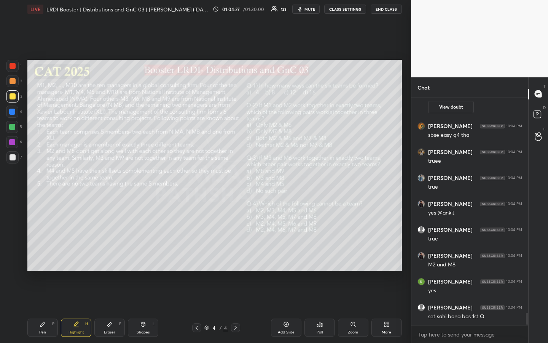
click at [40, 256] on div "Pen P" at bounding box center [42, 327] width 30 height 18
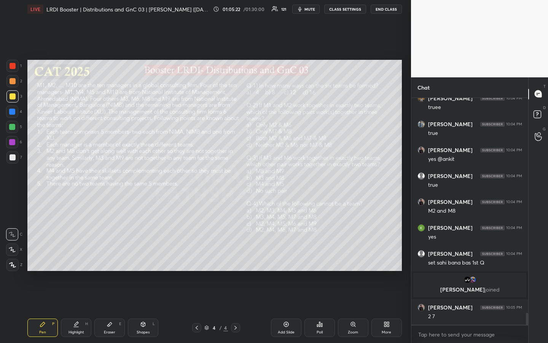
scroll to position [4118, 0]
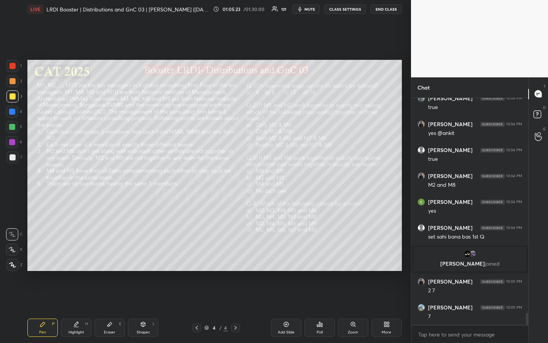
click at [80, 256] on div "Highlight H" at bounding box center [76, 327] width 30 height 18
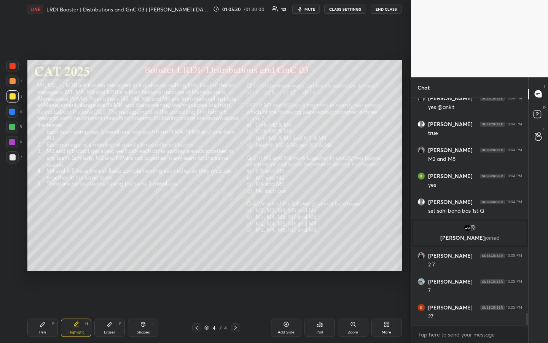
click at [49, 256] on div "Pen P" at bounding box center [42, 327] width 30 height 18
click at [75, 256] on div "Highlight H" at bounding box center [76, 327] width 30 height 18
click at [86, 256] on div "Highlight H" at bounding box center [76, 327] width 30 height 18
click at [43, 256] on icon at bounding box center [42, 324] width 5 height 5
click at [71, 256] on div "Highlight" at bounding box center [77, 332] width 16 height 4
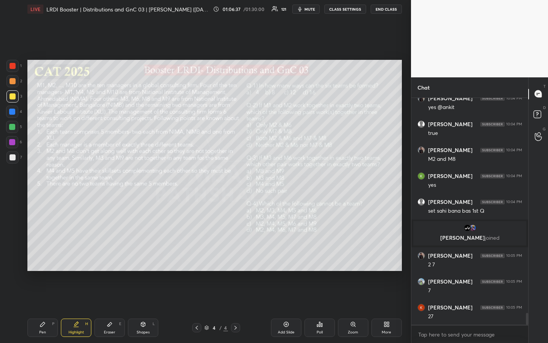
click at [46, 256] on div "Pen P" at bounding box center [42, 327] width 30 height 18
click at [78, 256] on div "Highlight" at bounding box center [77, 332] width 16 height 4
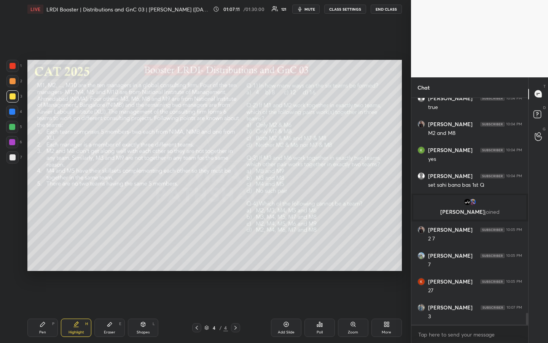
drag, startPoint x: 44, startPoint y: 327, endPoint x: 48, endPoint y: 325, distance: 3.9
click at [43, 256] on icon at bounding box center [43, 324] width 6 height 6
drag, startPoint x: 78, startPoint y: 322, endPoint x: 76, endPoint y: 325, distance: 4.1
click at [77, 256] on div "Highlight H" at bounding box center [76, 327] width 30 height 18
click at [49, 256] on div "Pen P" at bounding box center [42, 327] width 30 height 18
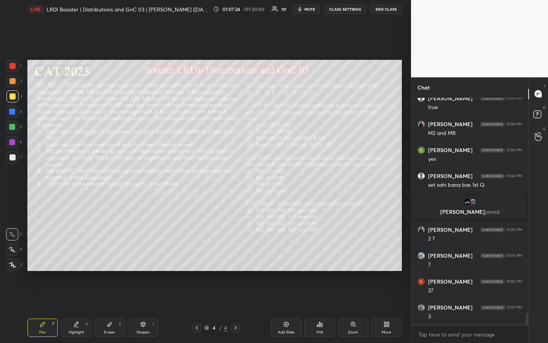
click at [14, 81] on div at bounding box center [13, 81] width 6 height 6
drag, startPoint x: 79, startPoint y: 330, endPoint x: 85, endPoint y: 325, distance: 7.6
click at [80, 256] on div "Highlight" at bounding box center [77, 332] width 16 height 4
click at [39, 256] on div "Pen P" at bounding box center [42, 327] width 30 height 18
click at [81, 256] on div "Highlight H" at bounding box center [76, 327] width 30 height 18
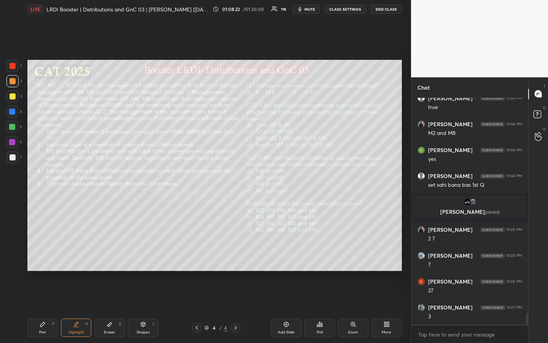
scroll to position [4197, 0]
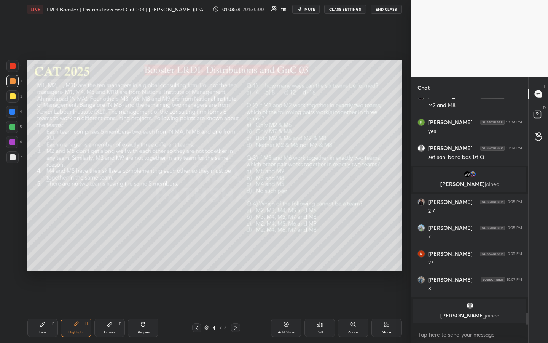
click at [43, 256] on div "Pen P" at bounding box center [42, 327] width 30 height 18
click at [77, 256] on div "Highlight" at bounding box center [77, 332] width 16 height 4
drag, startPoint x: 14, startPoint y: 96, endPoint x: 11, endPoint y: 103, distance: 7.5
click at [13, 97] on div at bounding box center [13, 96] width 6 height 6
click at [43, 256] on div "Pen P" at bounding box center [42, 327] width 30 height 18
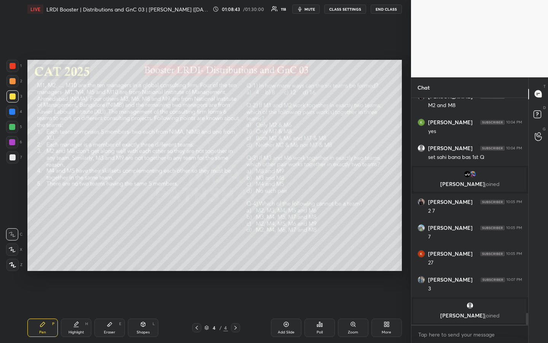
drag, startPoint x: 77, startPoint y: 329, endPoint x: 76, endPoint y: 333, distance: 4.2
click at [76, 256] on div "Highlight" at bounding box center [77, 332] width 16 height 4
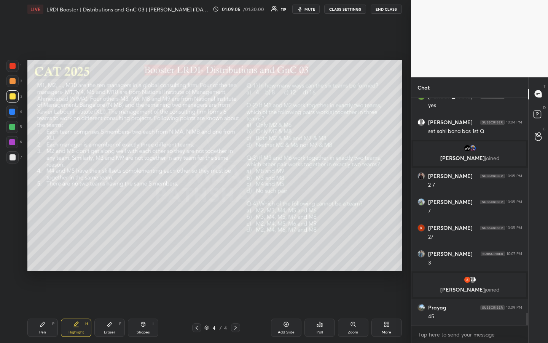
scroll to position [4222, 0]
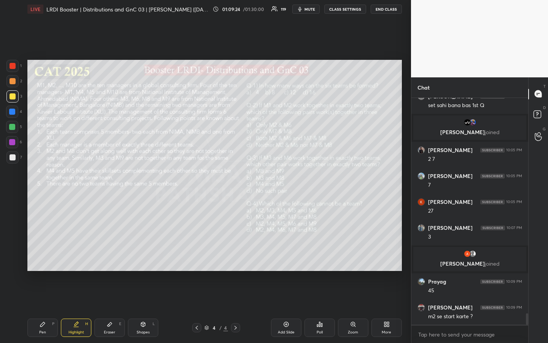
click at [42, 256] on div "Pen P" at bounding box center [42, 327] width 30 height 18
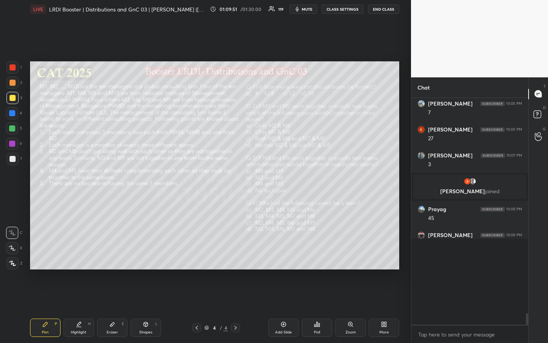
scroll to position [243, 115]
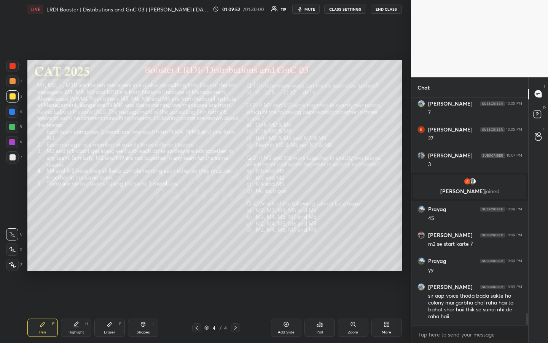
click at [49, 256] on div "Pen P" at bounding box center [42, 327] width 30 height 18
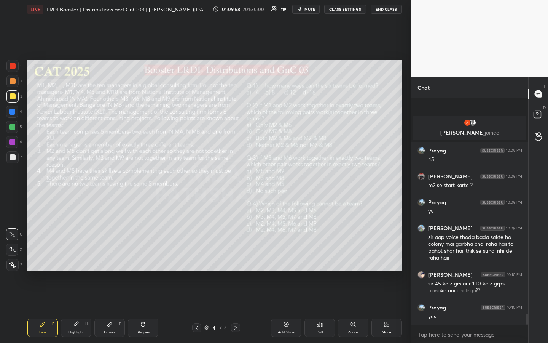
scroll to position [4404, 0]
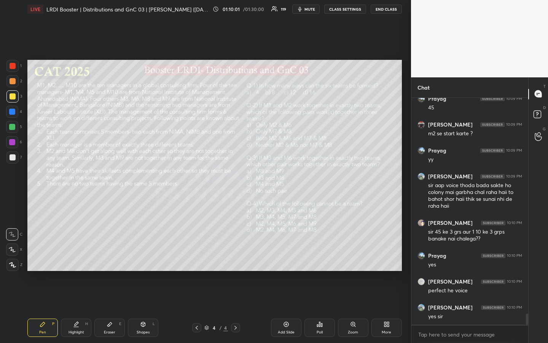
click at [77, 256] on div "Highlight H" at bounding box center [76, 327] width 30 height 18
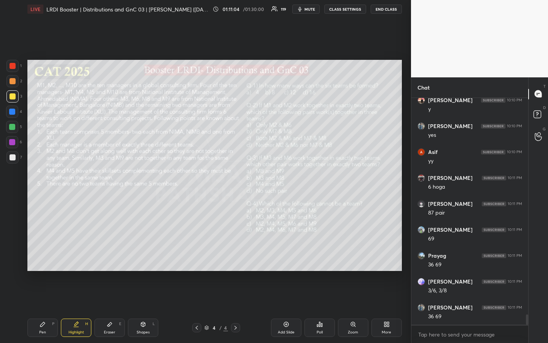
scroll to position [4896, 0]
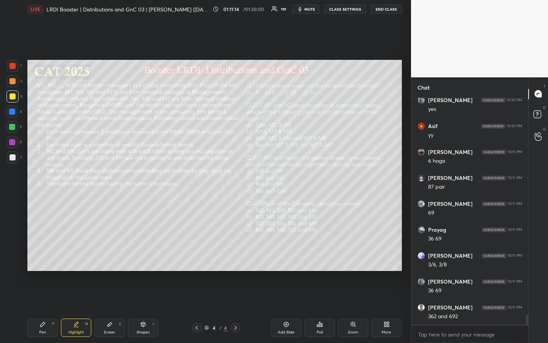
click at [42, 256] on div "Pen P" at bounding box center [42, 327] width 30 height 18
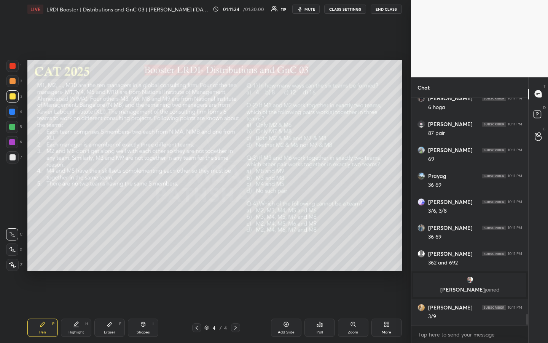
scroll to position [4692, 0]
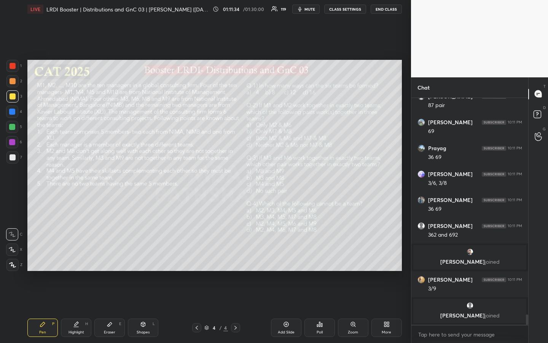
click at [75, 256] on div "Highlight" at bounding box center [77, 332] width 16 height 4
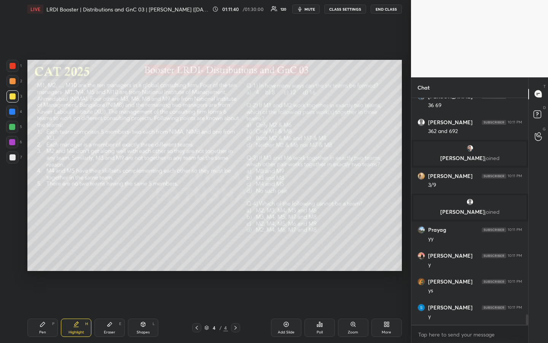
scroll to position [4801, 0]
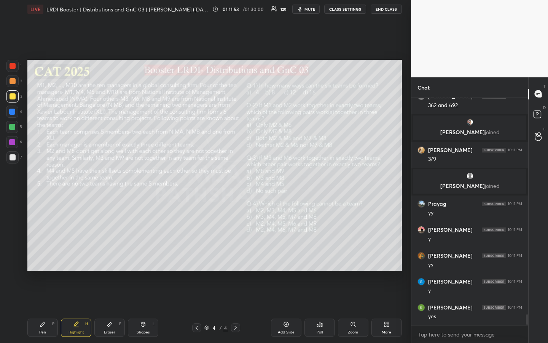
click at [43, 256] on div "Pen P" at bounding box center [42, 327] width 30 height 18
click at [78, 256] on icon at bounding box center [76, 324] width 6 height 6
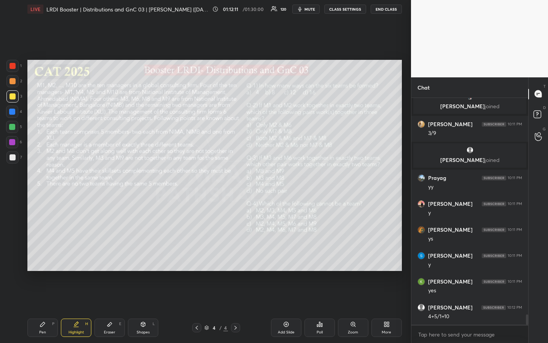
click at [79, 256] on div "Highlight" at bounding box center [77, 332] width 16 height 4
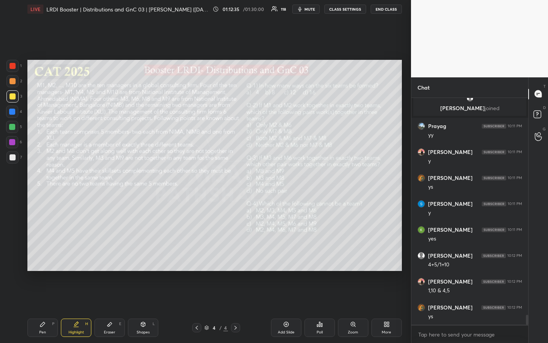
scroll to position [4905, 0]
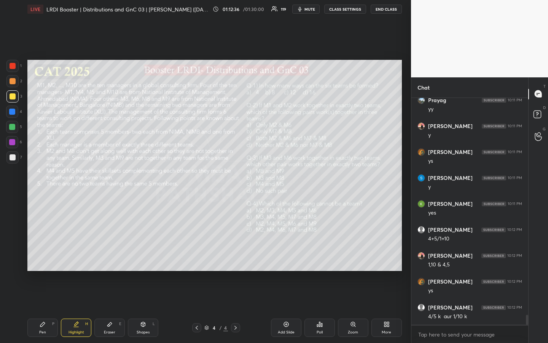
click at [42, 256] on div "Pen" at bounding box center [42, 332] width 7 height 4
click at [143, 256] on icon at bounding box center [143, 324] width 6 height 6
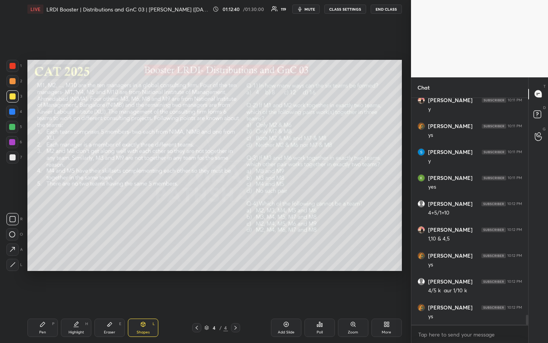
drag, startPoint x: 16, startPoint y: 270, endPoint x: 20, endPoint y: 269, distance: 4.0
click at [15, 256] on div at bounding box center [12, 264] width 12 height 12
click at [43, 256] on div "Pen P" at bounding box center [42, 327] width 30 height 18
drag, startPoint x: 46, startPoint y: 322, endPoint x: 56, endPoint y: 311, distance: 14.8
click at [46, 256] on div "Pen P" at bounding box center [42, 327] width 30 height 18
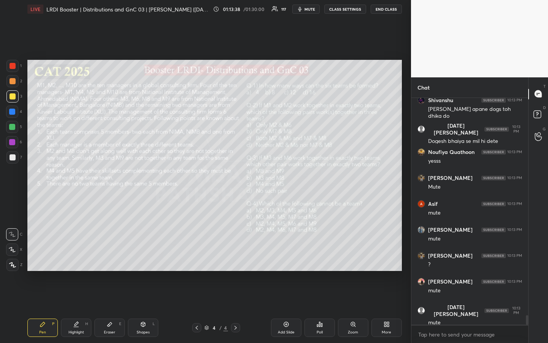
scroll to position [5215, 0]
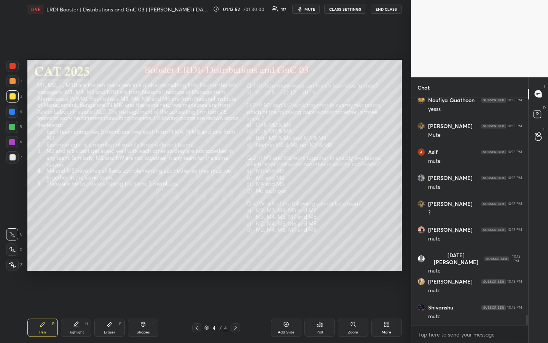
click at [75, 256] on div "Highlight H" at bounding box center [76, 327] width 30 height 18
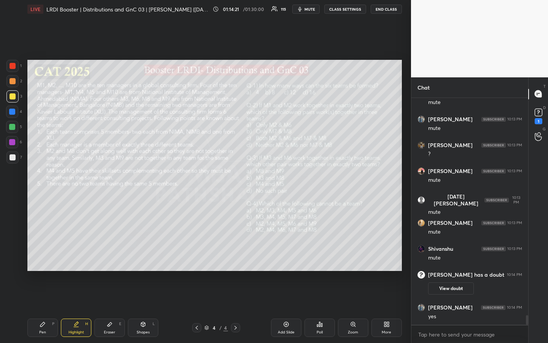
scroll to position [5126, 0]
click at [43, 256] on icon at bounding box center [43, 324] width 6 height 6
click at [75, 256] on div "Highlight H" at bounding box center [76, 327] width 30 height 18
click at [48, 256] on div "Pen P" at bounding box center [42, 327] width 30 height 18
click at [77, 256] on div "Highlight H" at bounding box center [76, 327] width 30 height 18
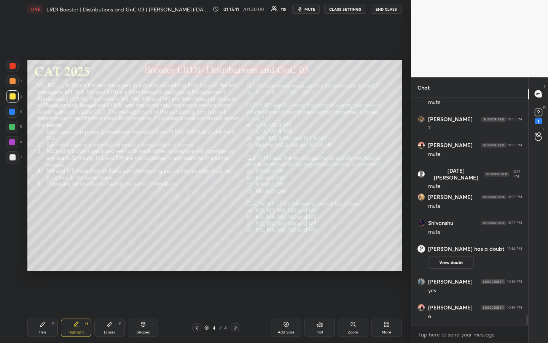
scroll to position [5178, 0]
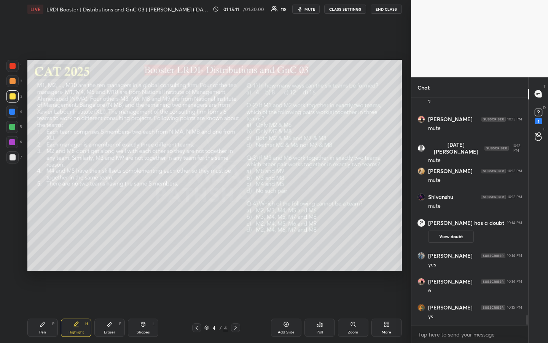
click at [46, 256] on div "Pen P" at bounding box center [42, 327] width 30 height 18
click at [87, 256] on div "Highlight H" at bounding box center [76, 327] width 30 height 18
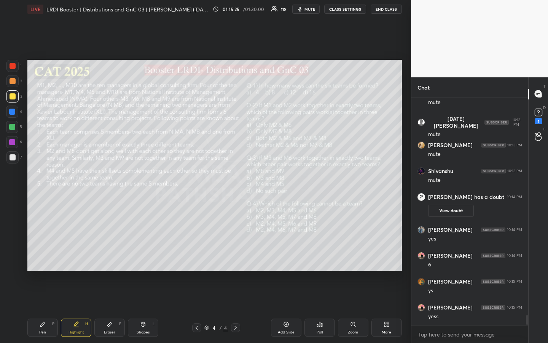
scroll to position [5230, 0]
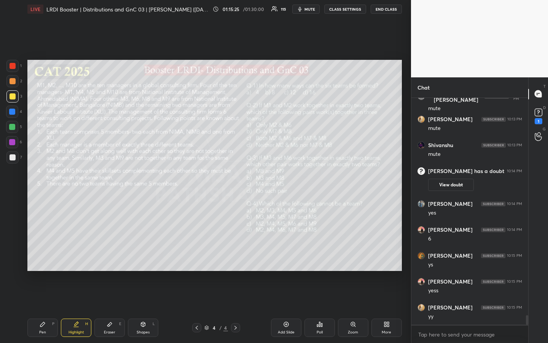
drag, startPoint x: 43, startPoint y: 327, endPoint x: 53, endPoint y: 305, distance: 24.4
click at [41, 256] on div "Pen P" at bounding box center [42, 327] width 30 height 18
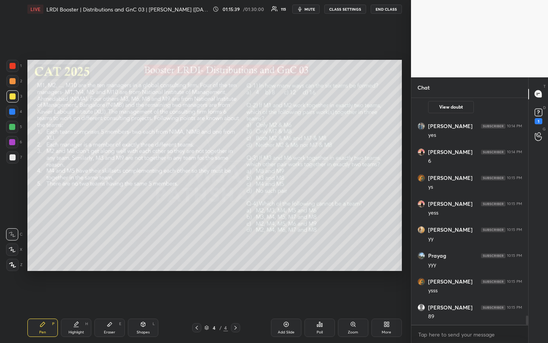
scroll to position [5333, 0]
click at [143, 256] on div "Shapes L" at bounding box center [143, 327] width 30 height 18
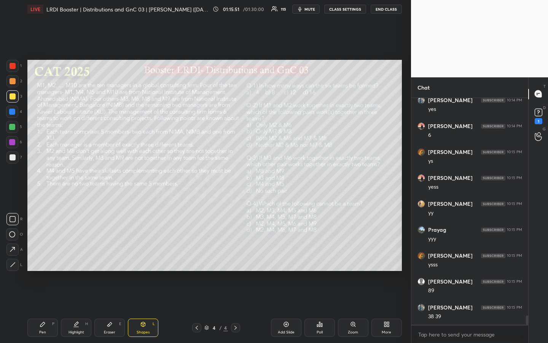
click at [12, 256] on icon at bounding box center [13, 264] width 6 height 6
click at [41, 256] on div "Pen P" at bounding box center [42, 327] width 30 height 18
click at [67, 256] on div "Highlight H" at bounding box center [76, 327] width 30 height 18
click at [37, 256] on div "Pen P" at bounding box center [42, 327] width 30 height 18
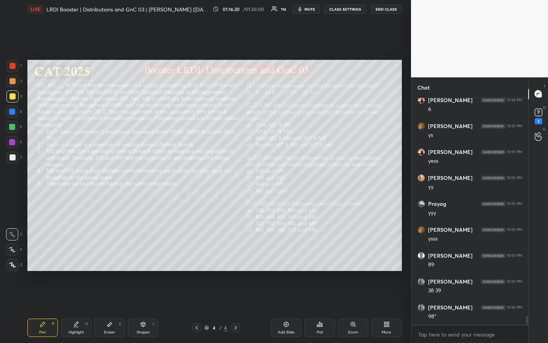
drag, startPoint x: 81, startPoint y: 327, endPoint x: 88, endPoint y: 322, distance: 8.1
click at [82, 256] on div "Highlight H" at bounding box center [76, 327] width 30 height 18
drag, startPoint x: 12, startPoint y: 128, endPoint x: 11, endPoint y: 134, distance: 5.9
click at [12, 130] on div at bounding box center [12, 127] width 6 height 6
click at [137, 256] on div "Shapes" at bounding box center [143, 332] width 13 height 4
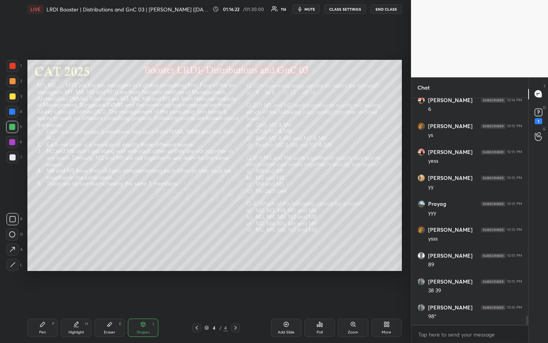
drag, startPoint x: 16, startPoint y: 264, endPoint x: 27, endPoint y: 262, distance: 10.8
click at [16, 256] on div at bounding box center [12, 264] width 12 height 12
click at [79, 256] on div "Highlight H" at bounding box center [76, 327] width 30 height 18
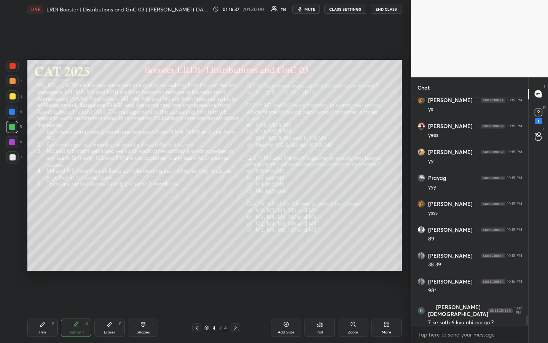
scroll to position [5411, 0]
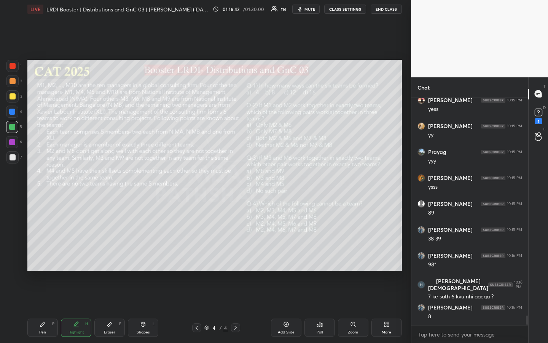
click at [45, 256] on div "Pen" at bounding box center [42, 332] width 7 height 4
click at [12, 158] on div at bounding box center [13, 157] width 6 height 6
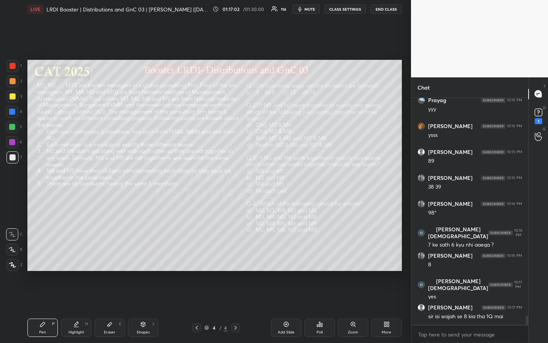
scroll to position [5488, 0]
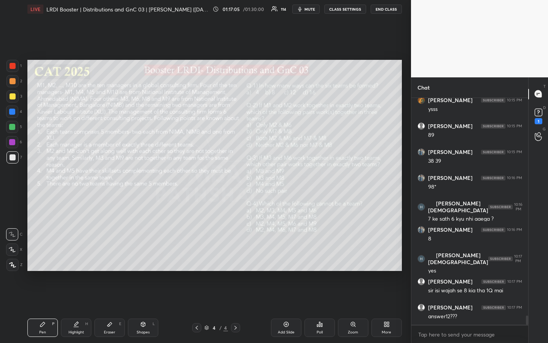
click at [81, 256] on div "Highlight" at bounding box center [77, 332] width 16 height 4
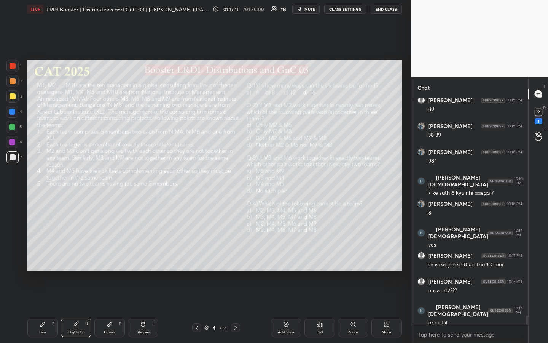
click at [39, 256] on div "Pen" at bounding box center [42, 332] width 7 height 4
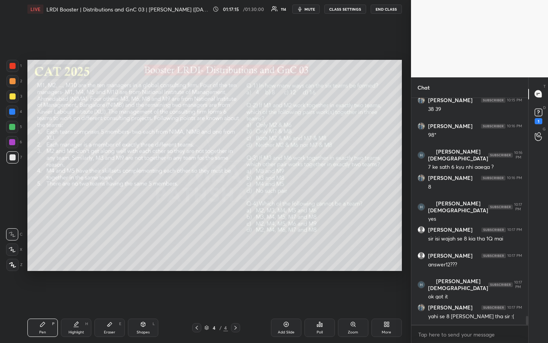
scroll to position [5566, 0]
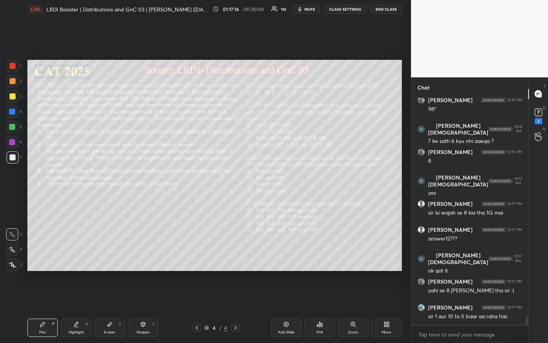
click at [77, 256] on div "Highlight" at bounding box center [77, 332] width 16 height 4
drag, startPoint x: 83, startPoint y: 326, endPoint x: 99, endPoint y: 279, distance: 49.2
click at [83, 256] on div "Highlight H" at bounding box center [76, 327] width 30 height 18
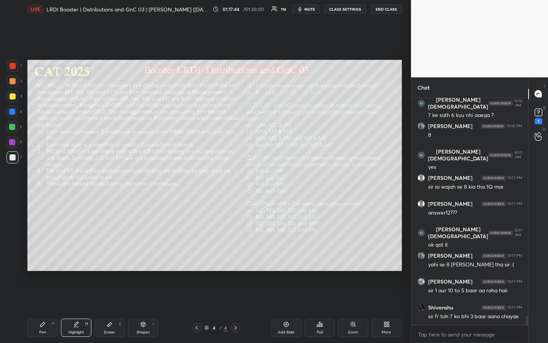
scroll to position [5618, 0]
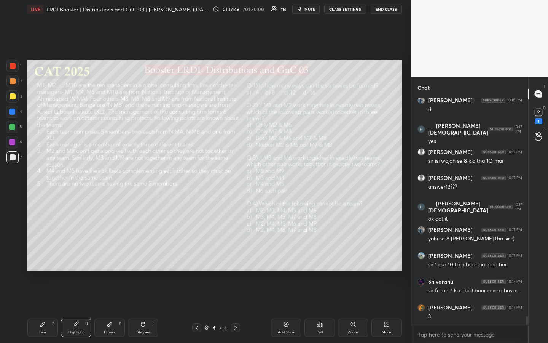
click at [42, 256] on div "Pen" at bounding box center [42, 332] width 7 height 4
drag, startPoint x: 83, startPoint y: 323, endPoint x: 117, endPoint y: 335, distance: 36.7
click at [82, 256] on div "Highlight H" at bounding box center [76, 327] width 30 height 18
drag, startPoint x: 140, startPoint y: 327, endPoint x: 123, endPoint y: 329, distance: 17.2
click at [138, 256] on div "Shapes L" at bounding box center [143, 327] width 30 height 18
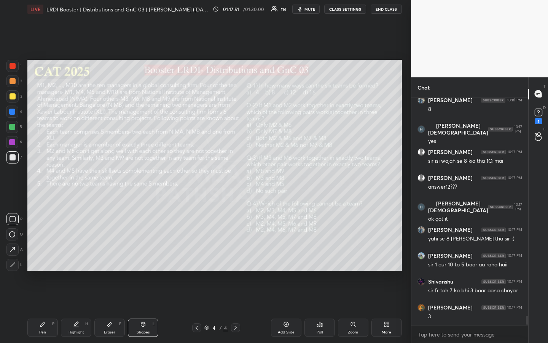
drag, startPoint x: 13, startPoint y: 264, endPoint x: 40, endPoint y: 274, distance: 28.6
click at [13, 256] on icon at bounding box center [13, 264] width 6 height 6
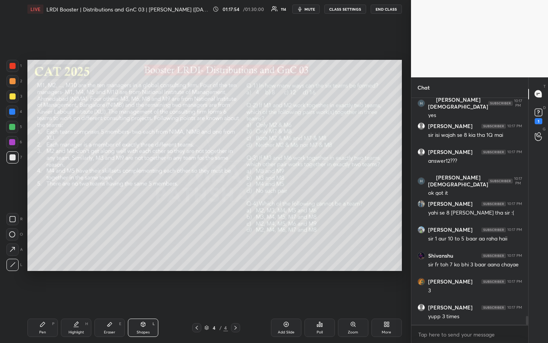
click at [10, 128] on div at bounding box center [12, 127] width 6 height 6
click at [42, 256] on div "Pen P" at bounding box center [42, 327] width 30 height 18
drag, startPoint x: 80, startPoint y: 328, endPoint x: 85, endPoint y: 324, distance: 6.7
click at [78, 256] on div "Highlight H" at bounding box center [76, 327] width 30 height 18
click at [41, 256] on div "Pen" at bounding box center [42, 332] width 7 height 4
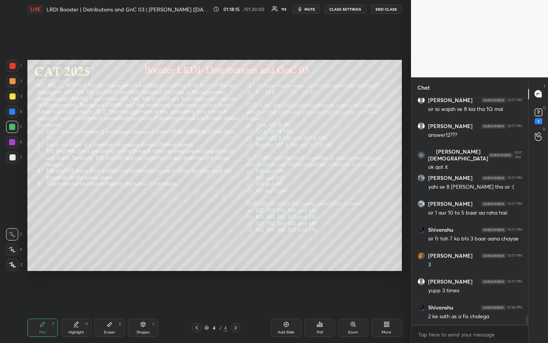
scroll to position [5677, 0]
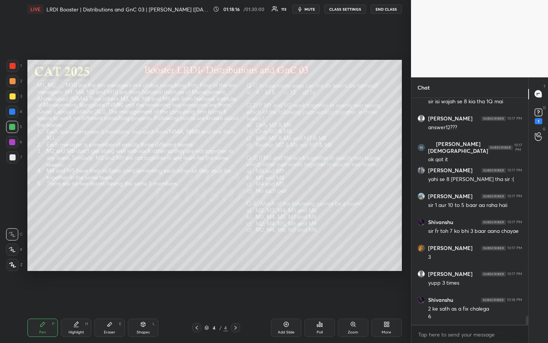
click at [78, 256] on div "Highlight H" at bounding box center [76, 327] width 30 height 18
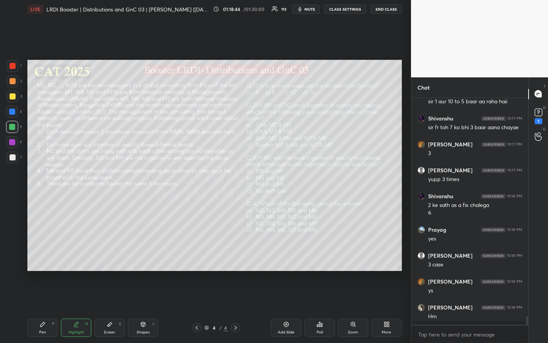
scroll to position [224, 115]
click at [110, 256] on icon at bounding box center [110, 324] width 6 height 6
click at [48, 256] on div "Pen P" at bounding box center [42, 327] width 30 height 18
click at [17, 84] on div at bounding box center [12, 81] width 12 height 12
drag, startPoint x: 46, startPoint y: 314, endPoint x: 50, endPoint y: 308, distance: 7.6
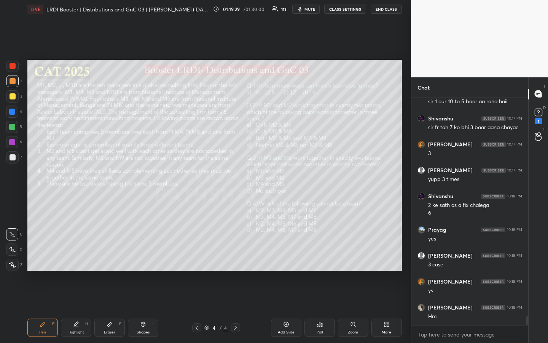
click at [45, 256] on div "Pen P Highlight H Eraser E Shapes L 4 / 4 Add Slide Poll Zoom More" at bounding box center [214, 327] width 375 height 30
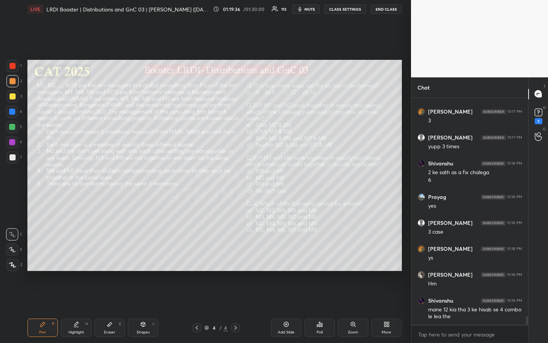
scroll to position [5839, 0]
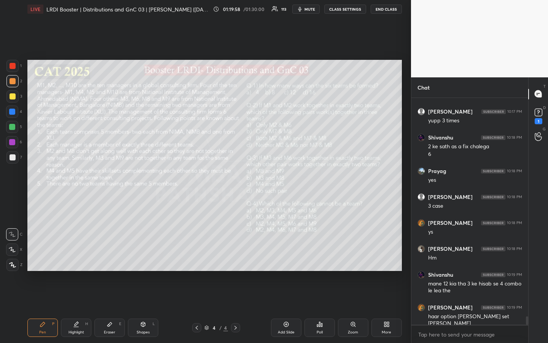
click at [75, 256] on div "Highlight" at bounding box center [77, 332] width 16 height 4
click at [44, 256] on div "Pen P" at bounding box center [42, 327] width 30 height 18
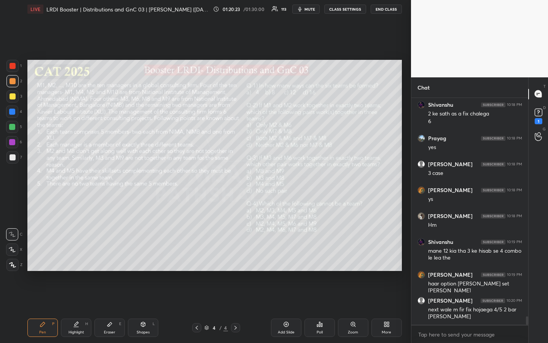
scroll to position [5898, 0]
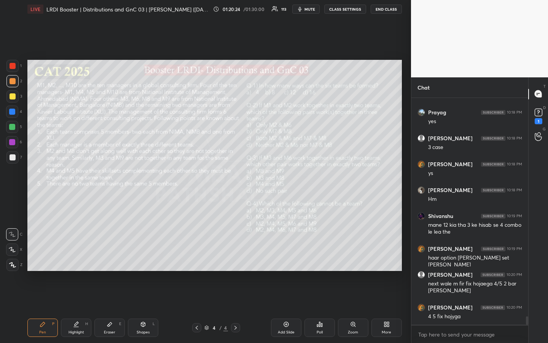
click at [78, 256] on div "Highlight H" at bounding box center [76, 327] width 30 height 18
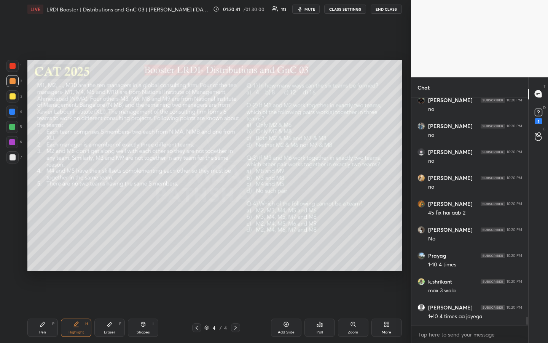
scroll to position [6286, 0]
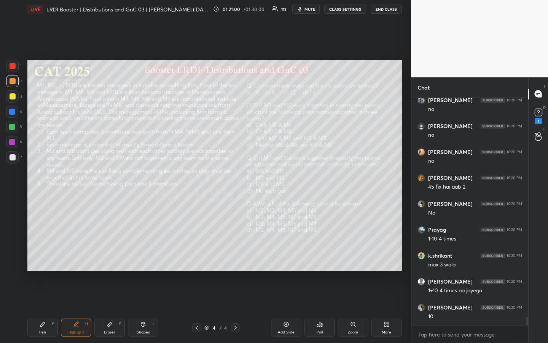
click at [105, 256] on div "Eraser" at bounding box center [109, 332] width 11 height 4
drag, startPoint x: 49, startPoint y: 326, endPoint x: 56, endPoint y: 323, distance: 7.7
click at [48, 256] on div "Pen P" at bounding box center [42, 327] width 30 height 18
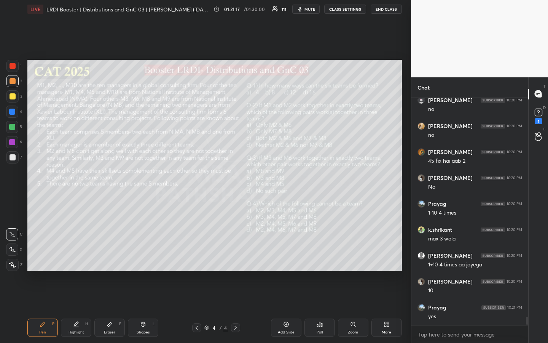
click at [41, 256] on div "Pen" at bounding box center [42, 332] width 7 height 4
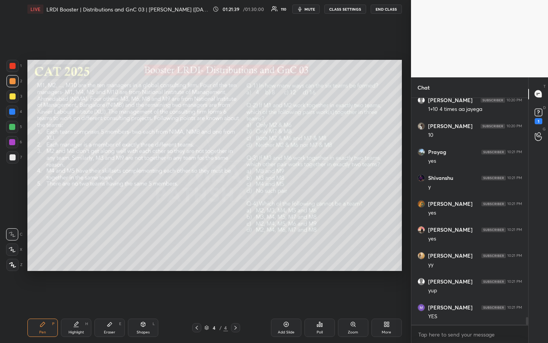
scroll to position [6493, 0]
click at [76, 256] on div "Highlight H" at bounding box center [76, 327] width 30 height 18
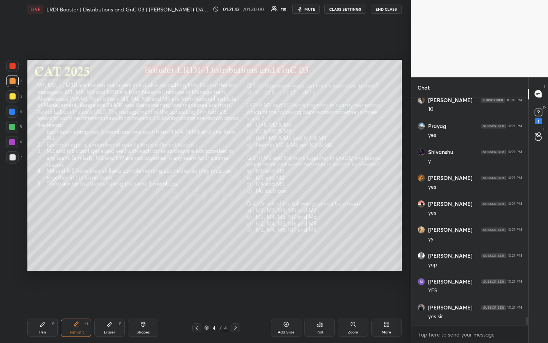
click at [43, 256] on div "Pen P" at bounding box center [42, 327] width 30 height 18
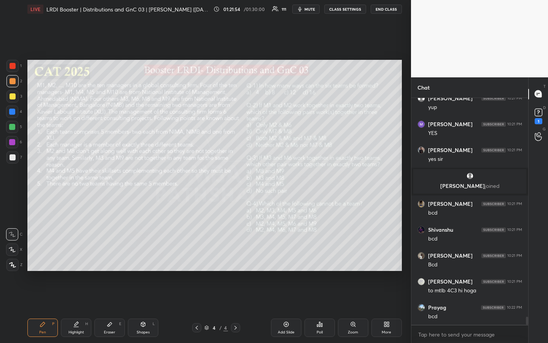
scroll to position [6278, 0]
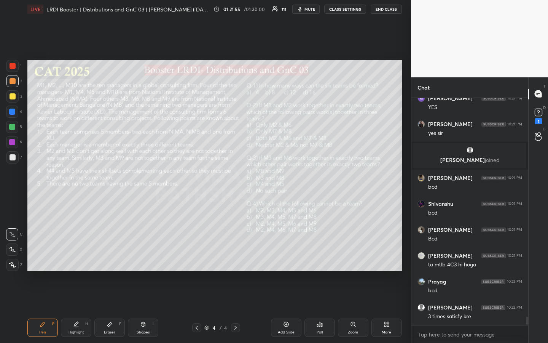
click at [79, 256] on div "Highlight" at bounding box center [77, 332] width 16 height 4
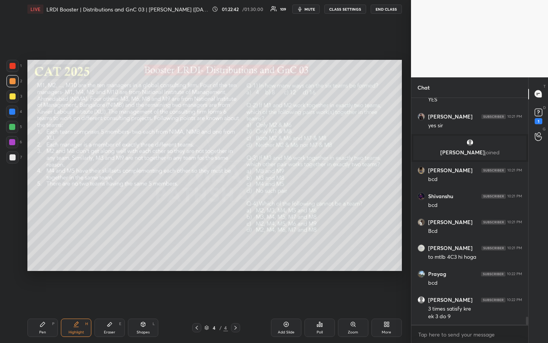
scroll to position [6314, 0]
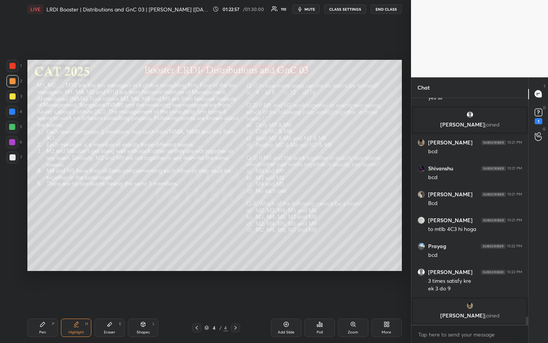
click at [44, 256] on div "Pen P" at bounding box center [42, 327] width 30 height 18
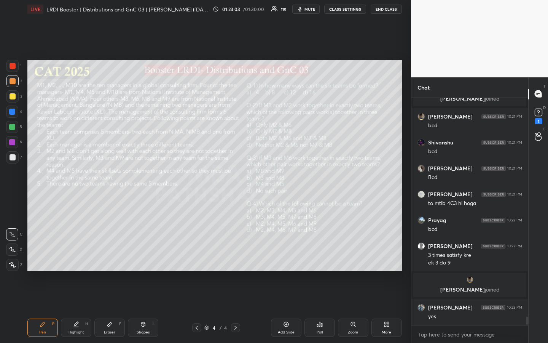
drag, startPoint x: 78, startPoint y: 325, endPoint x: 81, endPoint y: 317, distance: 8.6
click at [78, 256] on icon at bounding box center [76, 324] width 6 height 6
click at [43, 256] on div "Pen" at bounding box center [42, 332] width 7 height 4
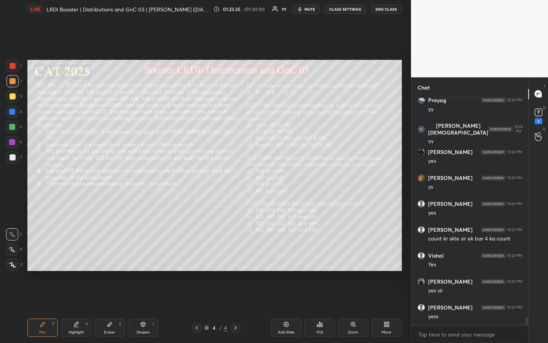
scroll to position [6550, 0]
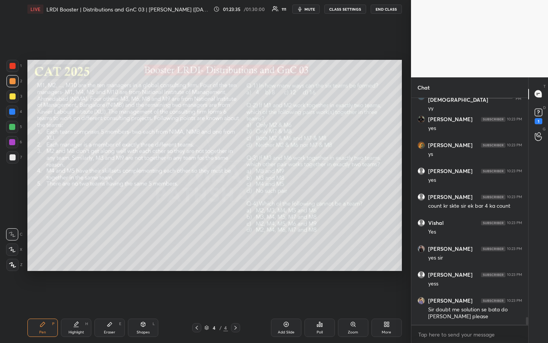
click at [82, 256] on div "Highlight" at bounding box center [77, 332] width 16 height 4
click at [538, 112] on icon at bounding box center [538, 111] width 3 height 3
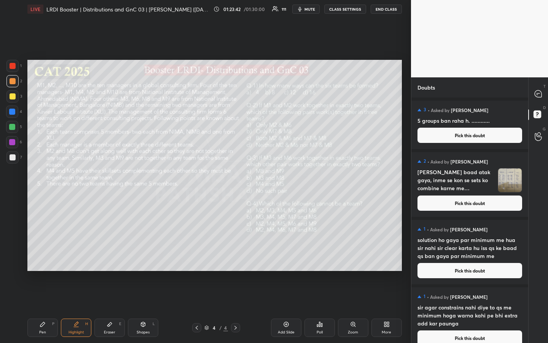
click at [478, 204] on button "Pick this doubt" at bounding box center [470, 202] width 105 height 15
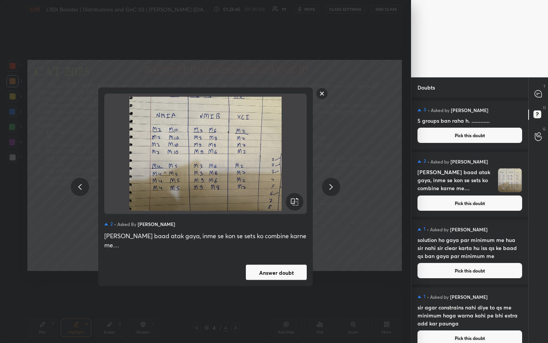
drag, startPoint x: 286, startPoint y: 271, endPoint x: 297, endPoint y: 277, distance: 13.1
click at [285, 256] on button "Answer doubt" at bounding box center [276, 272] width 61 height 15
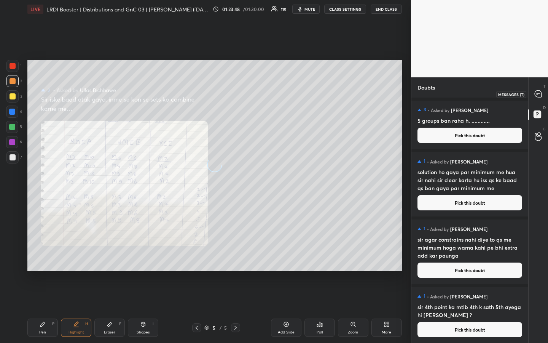
click at [540, 95] on icon at bounding box center [538, 93] width 7 height 7
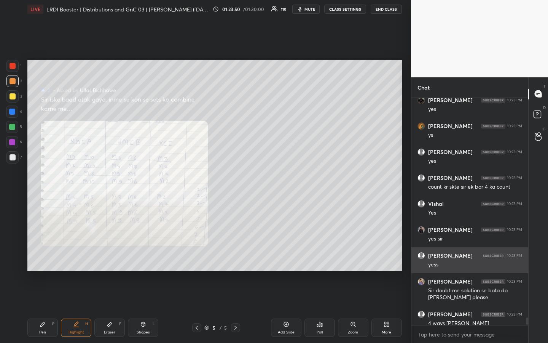
scroll to position [6742, 0]
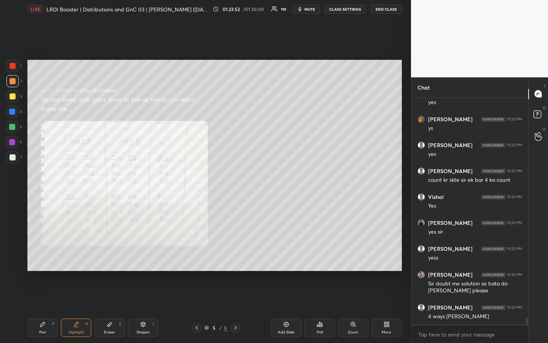
click at [82, 256] on div "Highlight" at bounding box center [77, 332] width 16 height 4
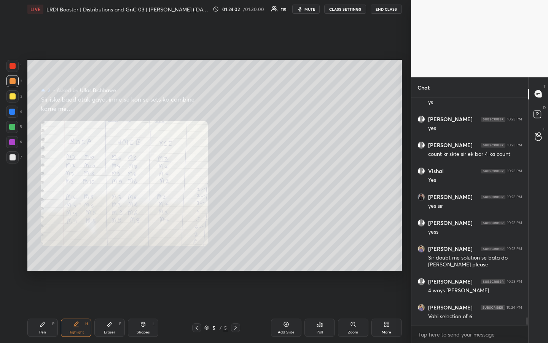
click at [88, 256] on div "H" at bounding box center [86, 324] width 3 height 4
click at [83, 256] on div "Highlight H" at bounding box center [76, 327] width 30 height 18
drag, startPoint x: 14, startPoint y: 59, endPoint x: 19, endPoint y: 87, distance: 28.3
click at [13, 61] on div "1 2 3 4 5 6 7 R O A L C X Z Erase all C X Z LIVE LRDI Booster | Distributions a…" at bounding box center [202, 171] width 405 height 343
click at [13, 70] on div at bounding box center [12, 66] width 12 height 12
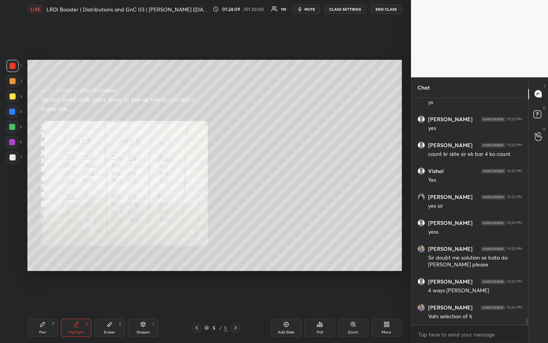
click at [40, 256] on div "Pen P" at bounding box center [42, 327] width 30 height 18
drag, startPoint x: 14, startPoint y: 112, endPoint x: 20, endPoint y: 117, distance: 7.6
click at [14, 114] on div at bounding box center [12, 111] width 6 height 6
click at [80, 256] on div "Highlight" at bounding box center [77, 332] width 16 height 4
drag, startPoint x: 113, startPoint y: 330, endPoint x: 132, endPoint y: 308, distance: 28.6
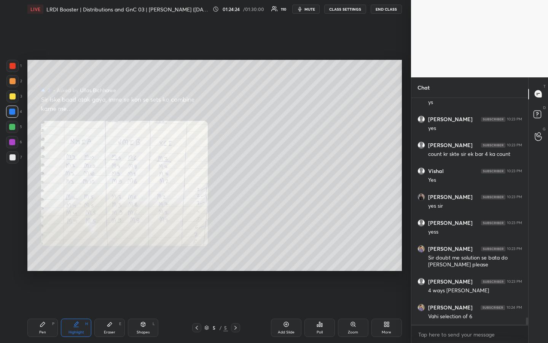
click at [113, 256] on div "Eraser E" at bounding box center [109, 327] width 30 height 18
click at [45, 256] on div "Pen P" at bounding box center [42, 327] width 30 height 18
click at [83, 256] on div "Highlight H" at bounding box center [76, 327] width 30 height 18
click at [107, 256] on div "Eraser E" at bounding box center [109, 327] width 30 height 18
drag, startPoint x: 45, startPoint y: 331, endPoint x: 57, endPoint y: 294, distance: 38.4
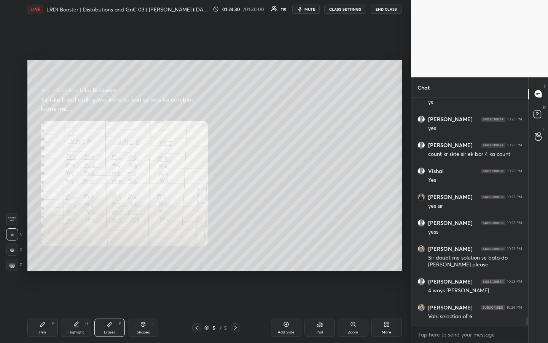
click at [45, 256] on div "Pen P" at bounding box center [42, 327] width 30 height 18
drag, startPoint x: 10, startPoint y: 69, endPoint x: 13, endPoint y: 77, distance: 8.9
click at [9, 70] on div at bounding box center [12, 66] width 12 height 12
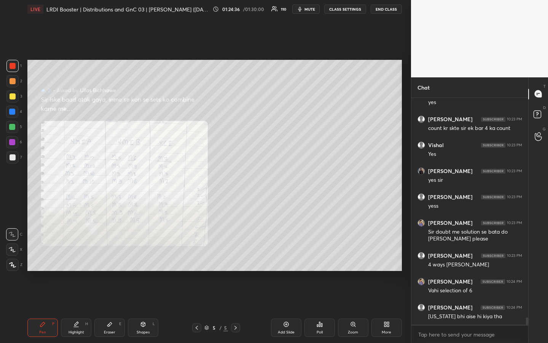
click at [13, 128] on div at bounding box center [12, 127] width 6 height 6
click at [85, 256] on div "Highlight H" at bounding box center [76, 327] width 30 height 18
click at [81, 256] on div "Highlight" at bounding box center [77, 332] width 16 height 4
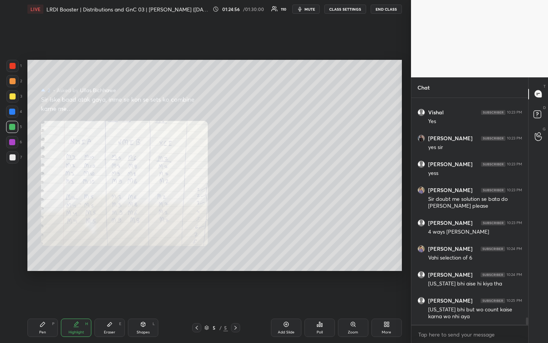
scroll to position [6859, 0]
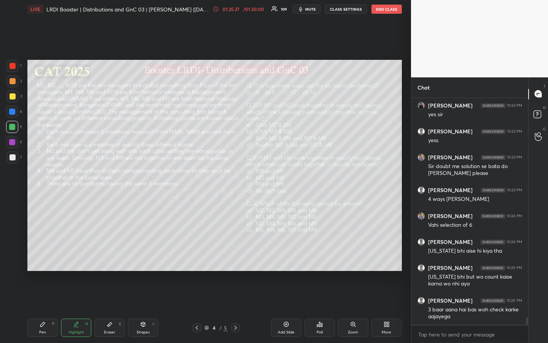
click at [113, 256] on div "Setting up your live class Poll for secs No correct answer Start poll" at bounding box center [214, 165] width 381 height 294
click at [41, 256] on div "Pen P" at bounding box center [42, 327] width 30 height 18
click at [13, 69] on div at bounding box center [12, 66] width 12 height 12
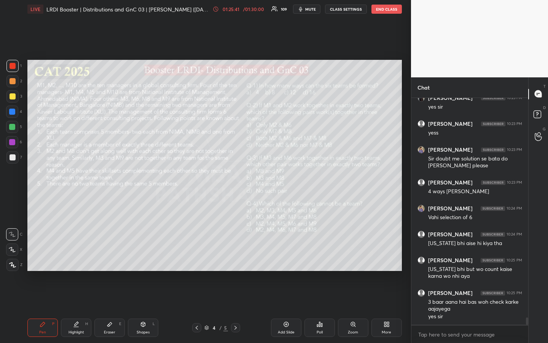
scroll to position [6893, 0]
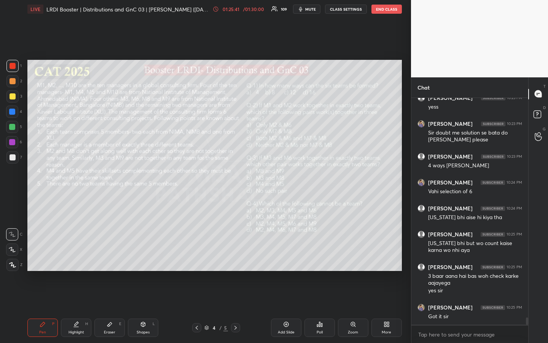
click at [78, 256] on div "Highlight" at bounding box center [77, 332] width 16 height 4
click at [43, 256] on icon at bounding box center [43, 324] width 6 height 6
click at [79, 256] on div "Highlight H" at bounding box center [76, 327] width 30 height 18
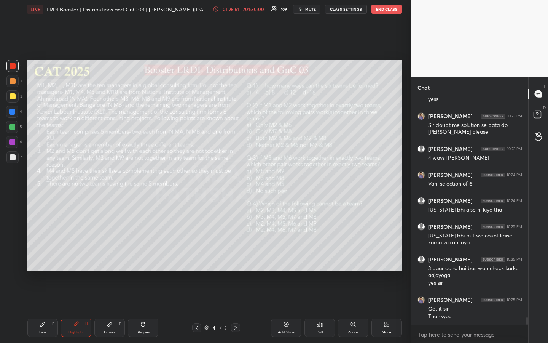
drag, startPoint x: 80, startPoint y: 326, endPoint x: 88, endPoint y: 300, distance: 27.0
click at [79, 256] on div "Highlight H" at bounding box center [76, 327] width 30 height 18
drag, startPoint x: 42, startPoint y: 331, endPoint x: 43, endPoint y: 322, distance: 8.8
click at [41, 256] on div "Pen" at bounding box center [42, 332] width 7 height 4
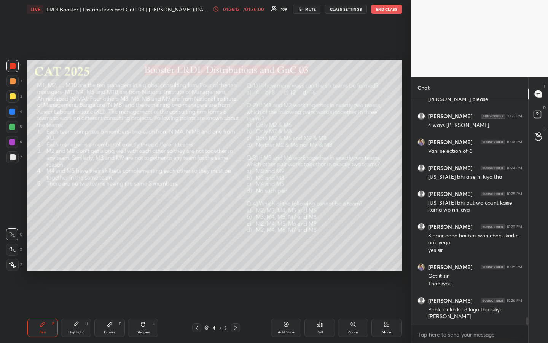
click at [82, 256] on div "Highlight" at bounding box center [77, 332] width 16 height 4
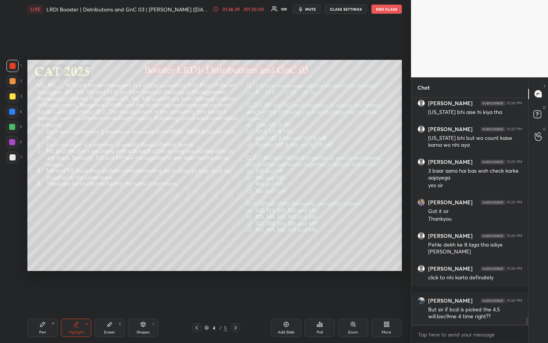
scroll to position [7024, 0]
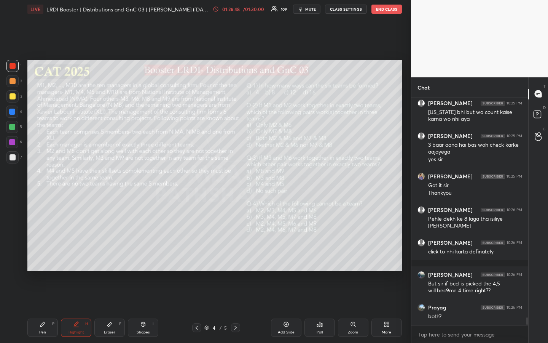
click at [43, 256] on div "Pen P" at bounding box center [42, 327] width 30 height 18
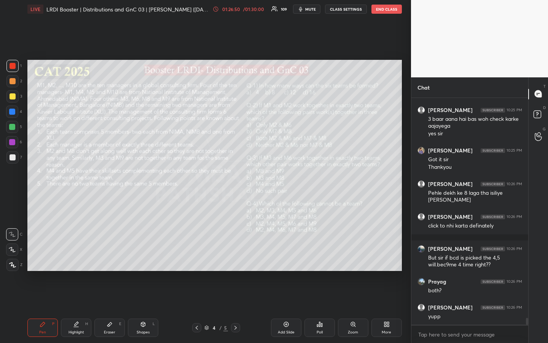
scroll to position [7076, 0]
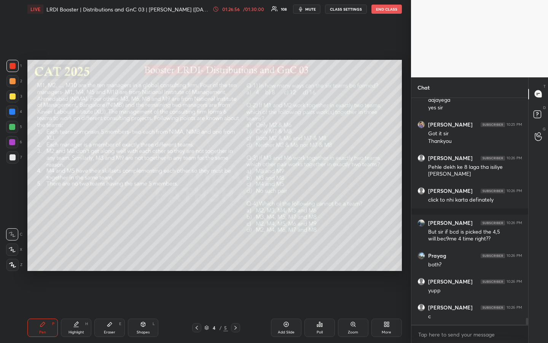
click at [41, 256] on div "Pen" at bounding box center [42, 332] width 7 height 4
click at [78, 256] on div "Highlight H" at bounding box center [76, 327] width 30 height 18
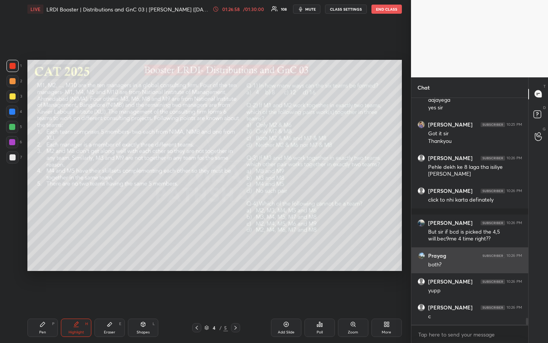
scroll to position [7102, 0]
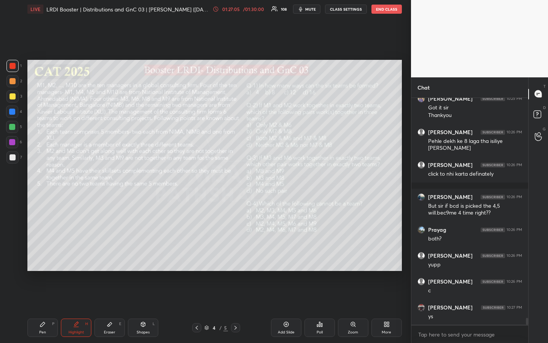
click at [75, 256] on div "Highlight" at bounding box center [77, 332] width 16 height 4
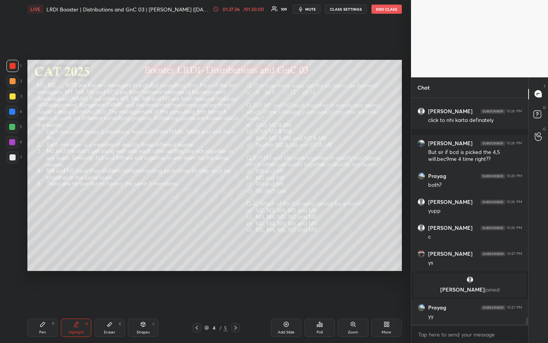
scroll to position [6820, 0]
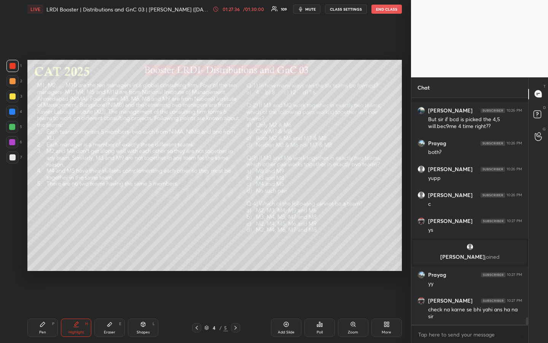
click at [40, 256] on div "Pen P" at bounding box center [42, 327] width 30 height 18
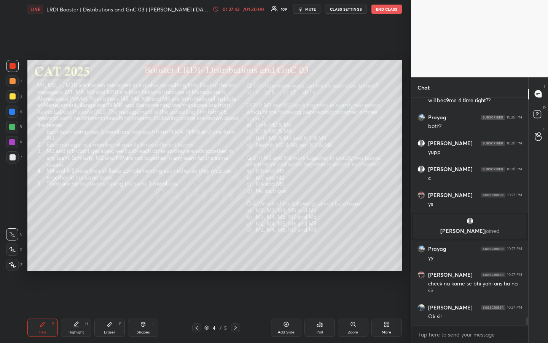
click at [49, 256] on div "Pen P" at bounding box center [42, 327] width 30 height 18
click at [76, 256] on div "Highlight" at bounding box center [77, 332] width 16 height 4
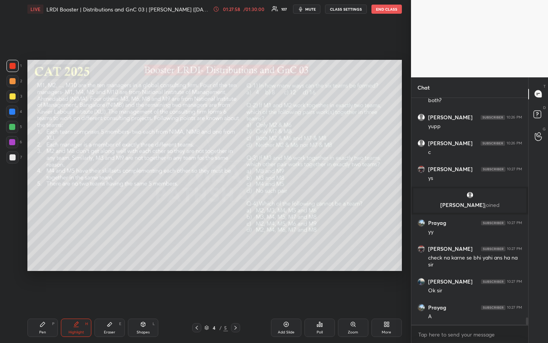
scroll to position [6898, 0]
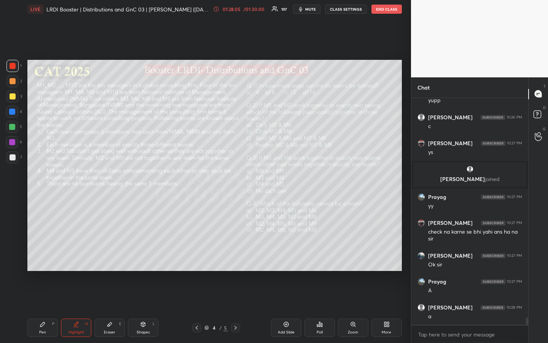
drag, startPoint x: 43, startPoint y: 333, endPoint x: 42, endPoint y: 328, distance: 5.0
click at [42, 256] on div "Pen P" at bounding box center [42, 327] width 30 height 18
click at [83, 256] on div "Highlight H" at bounding box center [76, 327] width 30 height 18
click at [47, 256] on div "Pen P" at bounding box center [42, 327] width 30 height 18
click at [72, 256] on div "Highlight" at bounding box center [77, 332] width 16 height 4
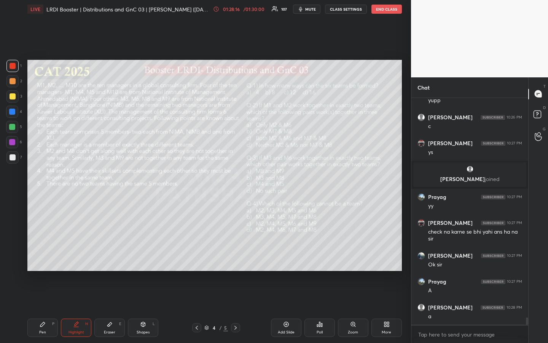
click at [79, 256] on div "Highlight H" at bounding box center [76, 327] width 30 height 18
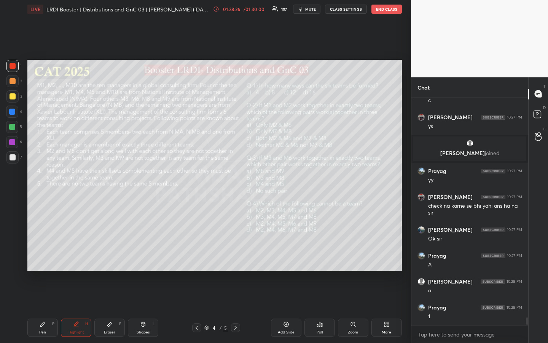
drag, startPoint x: 42, startPoint y: 329, endPoint x: 48, endPoint y: 318, distance: 12.6
click at [41, 256] on div "Pen P" at bounding box center [42, 327] width 30 height 18
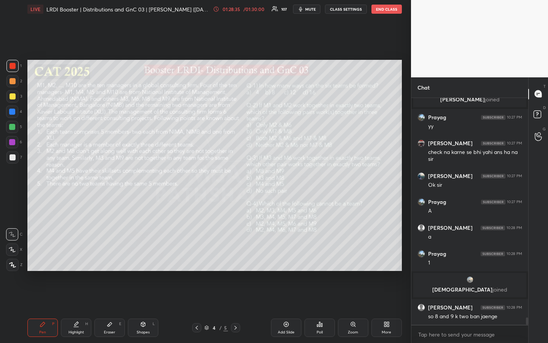
scroll to position [6976, 0]
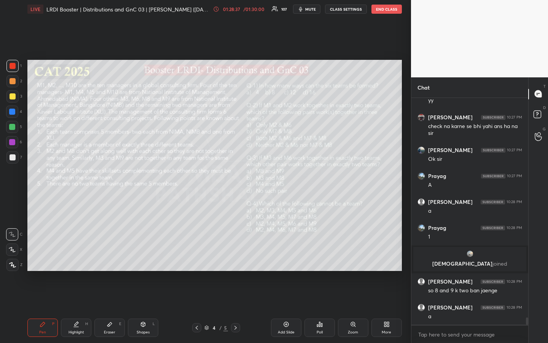
click at [86, 256] on div "H" at bounding box center [86, 324] width 3 height 4
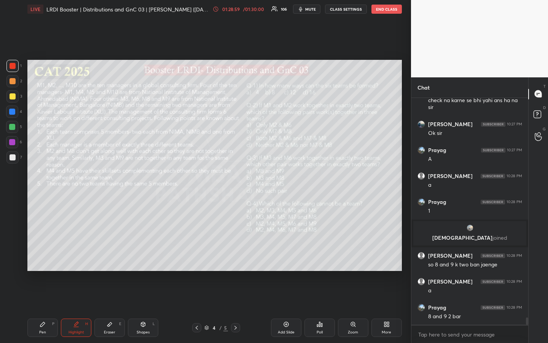
click at [45, 256] on div "Pen P" at bounding box center [42, 327] width 30 height 18
click at [82, 256] on div "Highlight" at bounding box center [77, 332] width 16 height 4
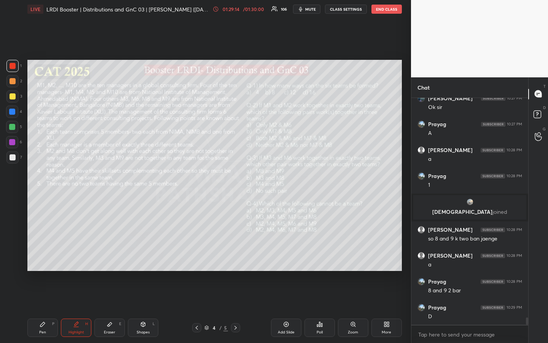
click at [77, 256] on icon at bounding box center [76, 324] width 6 height 6
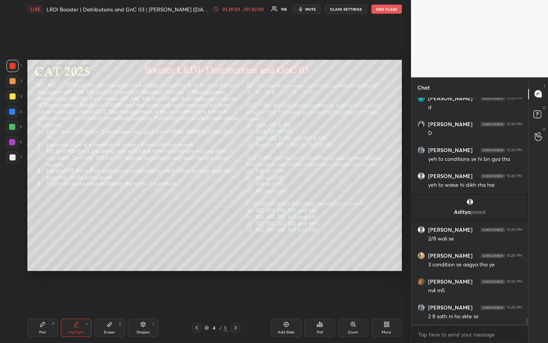
scroll to position [7176, 0]
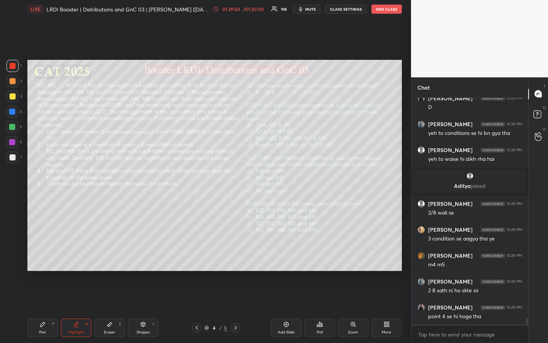
click at [41, 256] on div "Pen P" at bounding box center [42, 327] width 30 height 18
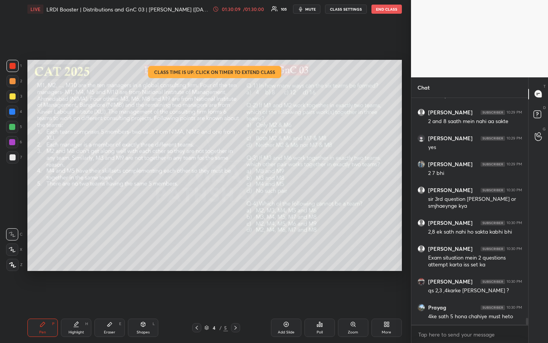
scroll to position [7475, 0]
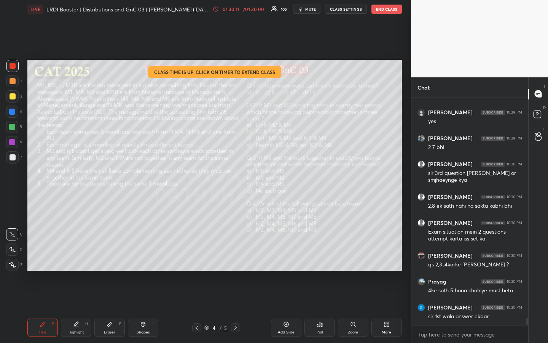
click at [13, 80] on div at bounding box center [13, 81] width 6 height 6
click at [78, 256] on div "Highlight H" at bounding box center [76, 327] width 30 height 18
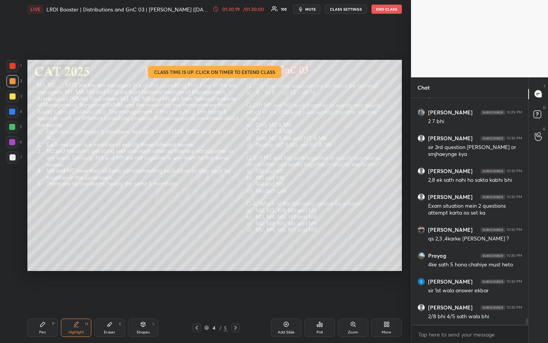
scroll to position [7529, 0]
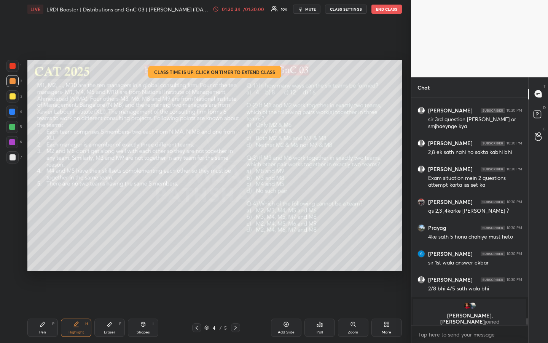
click at [229, 8] on div "01:30:34" at bounding box center [230, 9] width 21 height 5
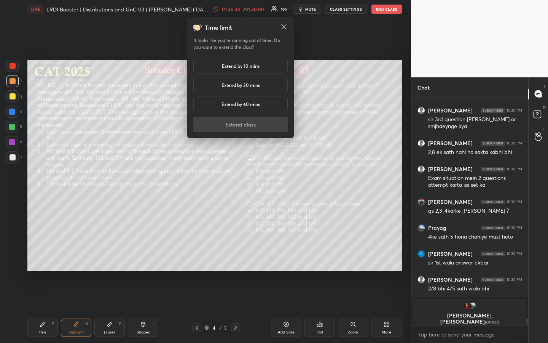
drag, startPoint x: 239, startPoint y: 66, endPoint x: 248, endPoint y: 91, distance: 26.8
click at [239, 66] on h5 "Extend by 10 mins" at bounding box center [241, 65] width 38 height 7
click at [247, 130] on button "Extend class" at bounding box center [240, 123] width 94 height 15
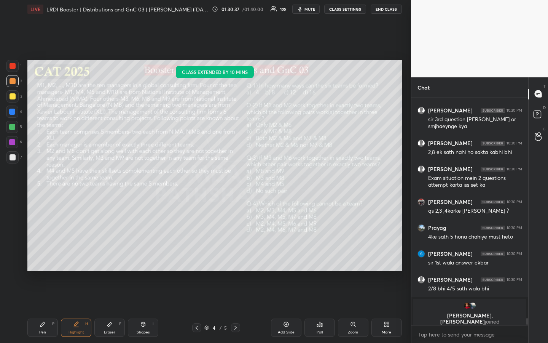
click at [46, 256] on div "Pen P" at bounding box center [42, 327] width 30 height 18
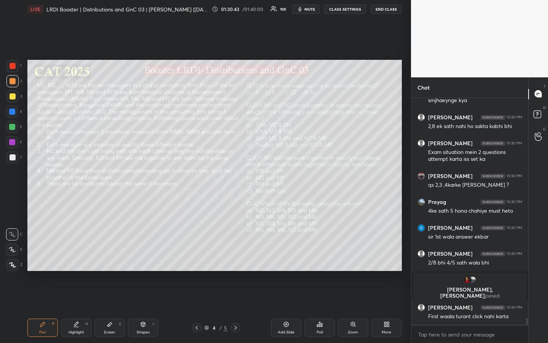
scroll to position [7439, 0]
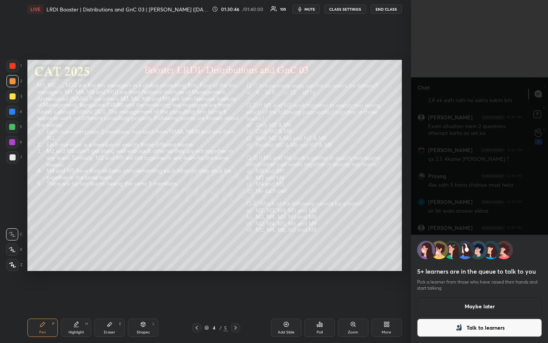
click at [484, 256] on button "Talk to learners" at bounding box center [479, 327] width 125 height 18
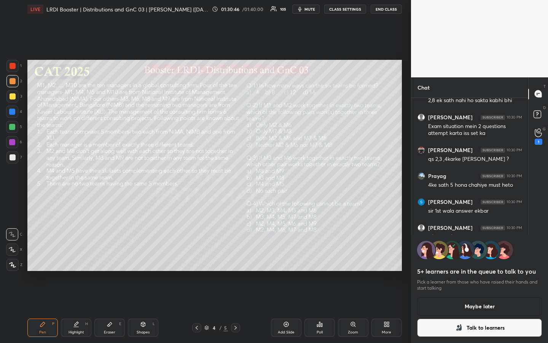
scroll to position [3, 3]
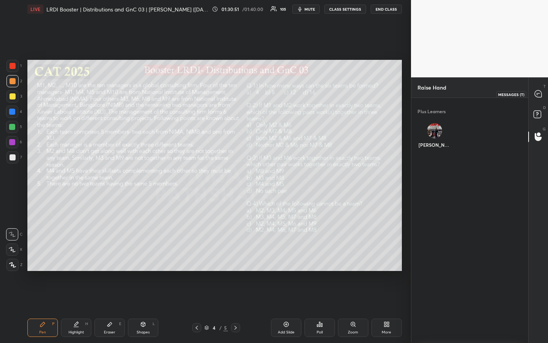
drag, startPoint x: 536, startPoint y: 95, endPoint x: 532, endPoint y: 101, distance: 6.9
click at [536, 96] on icon at bounding box center [538, 93] width 7 height 7
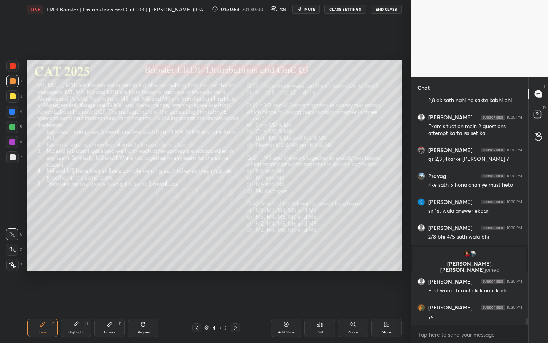
scroll to position [7675, 0]
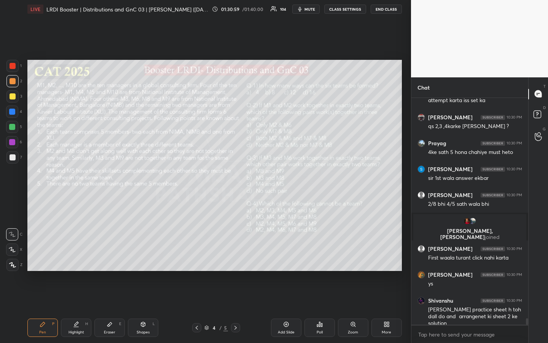
click at [14, 97] on div at bounding box center [12, 96] width 12 height 12
click at [12, 83] on div at bounding box center [13, 81] width 6 height 6
click at [15, 101] on div at bounding box center [12, 96] width 12 height 12
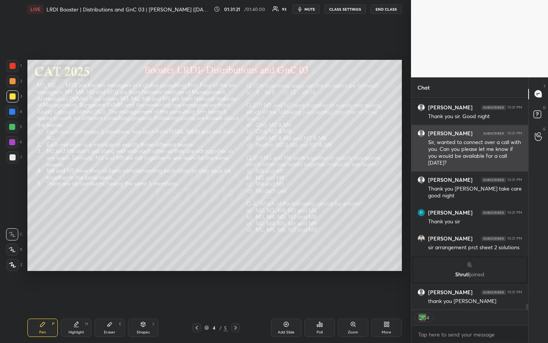
scroll to position [7667, 0]
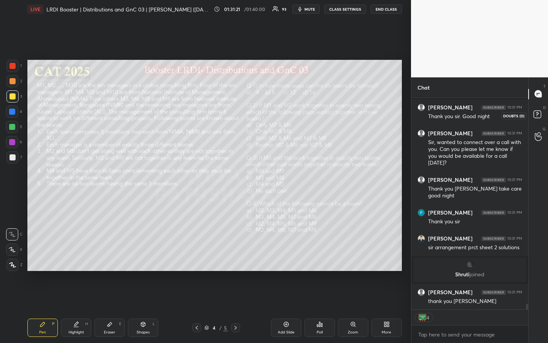
click at [537, 114] on rect at bounding box center [537, 113] width 7 height 7
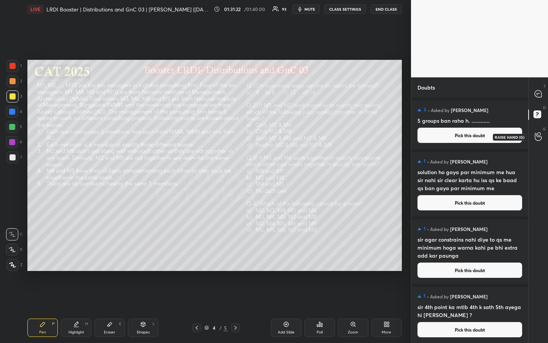
click at [537, 139] on icon at bounding box center [538, 136] width 7 height 9
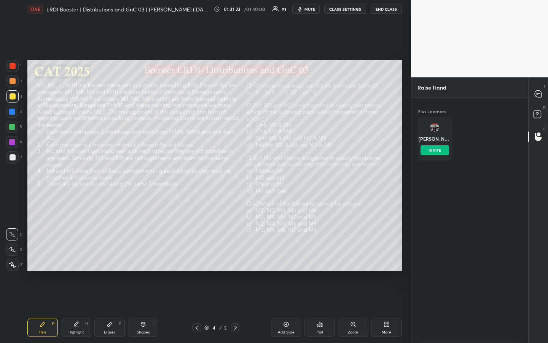
click at [434, 132] on div "[PERSON_NAME] INVITE" at bounding box center [435, 139] width 35 height 44
click at [440, 150] on button "INVITE" at bounding box center [435, 150] width 29 height 10
click at [540, 93] on icon at bounding box center [538, 94] width 8 height 8
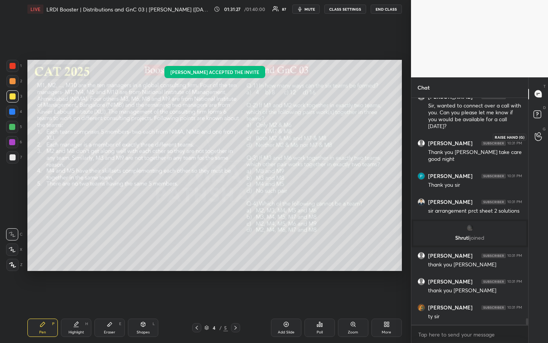
scroll to position [7932, 0]
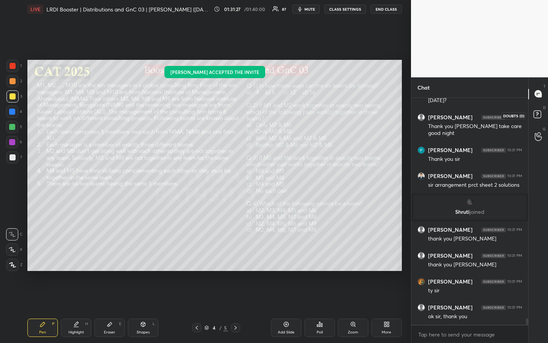
click at [536, 115] on icon at bounding box center [537, 113] width 3 height 3
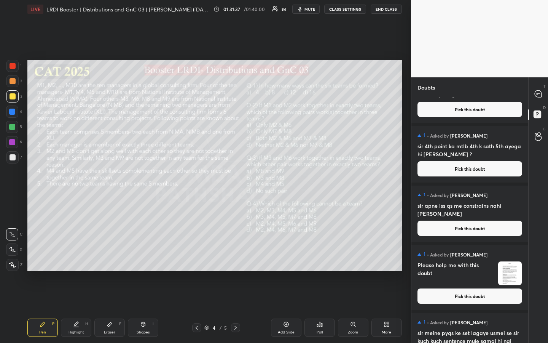
scroll to position [179, 0]
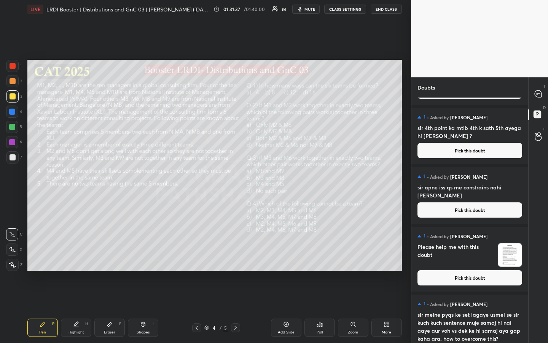
click at [476, 256] on button "Pick this doubt" at bounding box center [470, 277] width 105 height 15
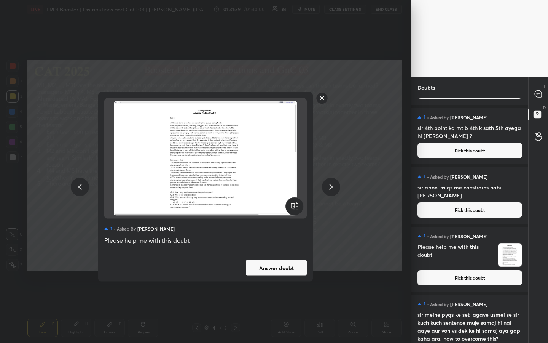
click at [284, 256] on button "Answer doubt" at bounding box center [276, 267] width 61 height 15
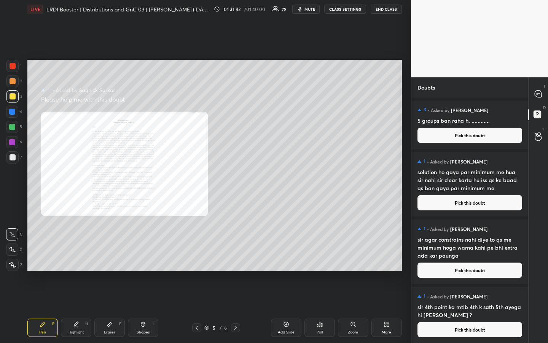
click at [16, 66] on div at bounding box center [12, 66] width 12 height 12
click at [350, 256] on div "Zoom" at bounding box center [353, 327] width 30 height 18
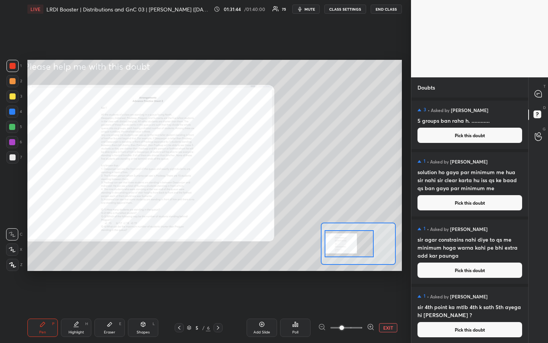
drag, startPoint x: 334, startPoint y: 243, endPoint x: 328, endPoint y: 245, distance: 6.3
click at [328, 244] on div at bounding box center [349, 243] width 49 height 27
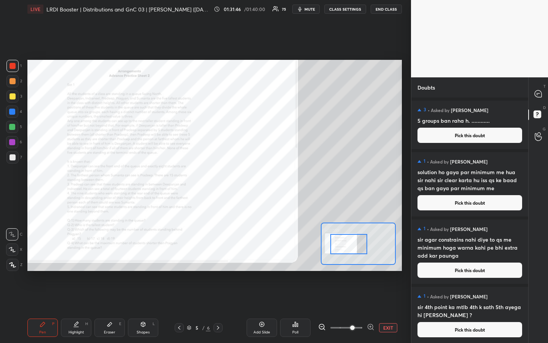
drag, startPoint x: 345, startPoint y: 327, endPoint x: 351, endPoint y: 326, distance: 6.5
click at [351, 256] on span at bounding box center [352, 327] width 5 height 5
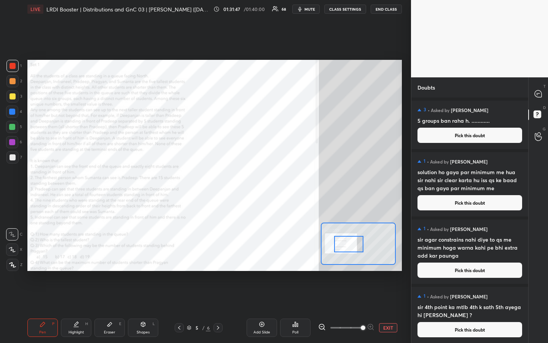
drag, startPoint x: 355, startPoint y: 327, endPoint x: 359, endPoint y: 326, distance: 4.2
click at [361, 256] on span at bounding box center [363, 327] width 5 height 5
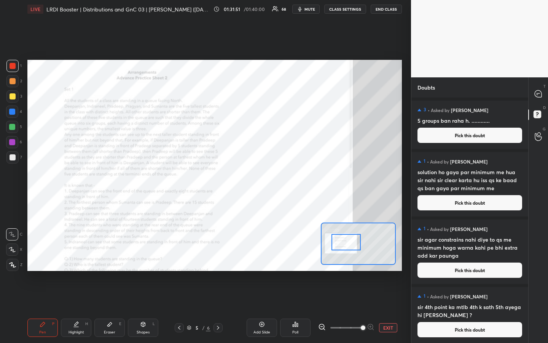
click at [348, 243] on div at bounding box center [346, 242] width 29 height 16
click at [16, 65] on div at bounding box center [12, 66] width 12 height 12
click at [539, 92] on icon at bounding box center [538, 93] width 7 height 7
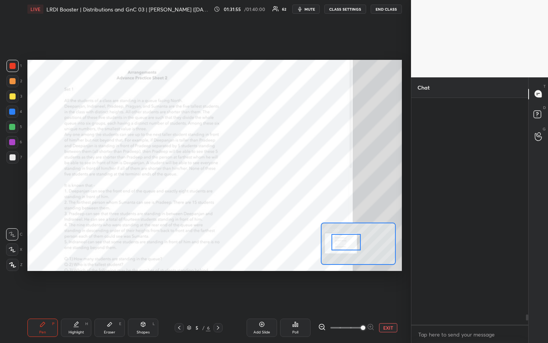
scroll to position [224, 115]
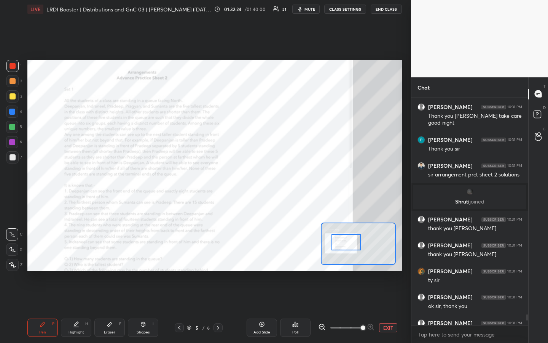
click at [81, 256] on div "Highlight" at bounding box center [77, 332] width 16 height 4
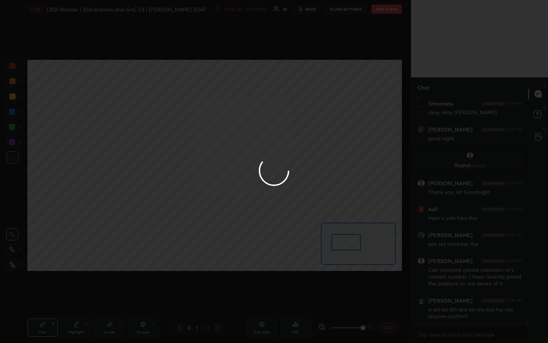
scroll to position [8224, 0]
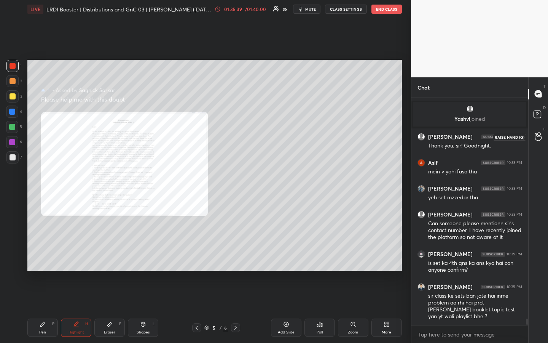
click at [536, 140] on icon at bounding box center [538, 136] width 7 height 9
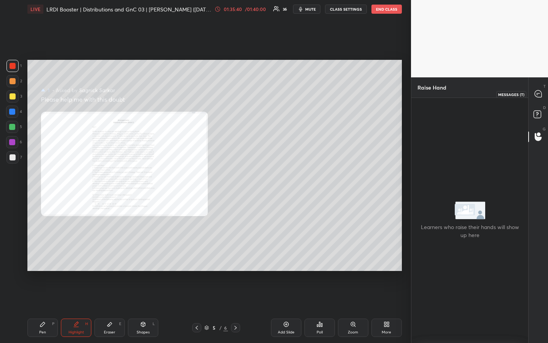
click at [541, 98] on div at bounding box center [538, 94] width 15 height 14
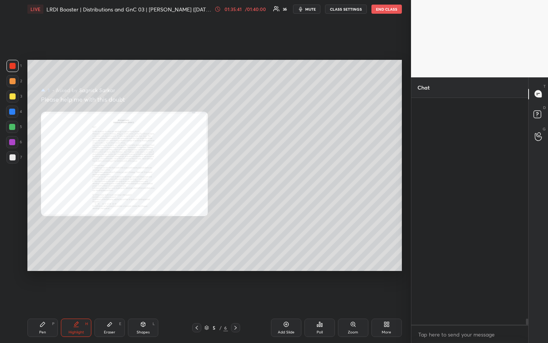
scroll to position [224, 115]
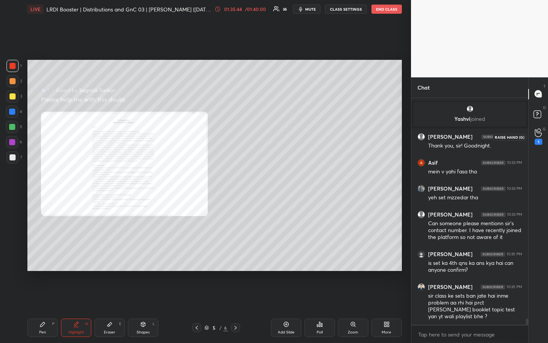
click at [534, 132] on div "1" at bounding box center [538, 137] width 15 height 14
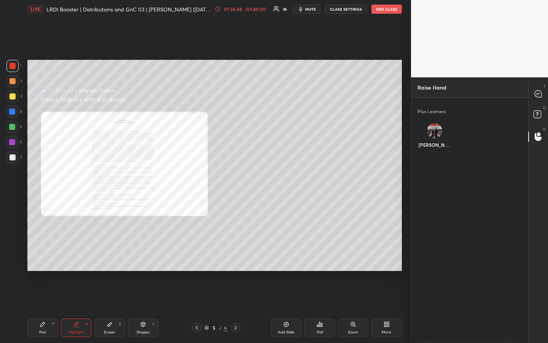
scroll to position [3, 3]
click at [440, 133] on div "[PERSON_NAME]" at bounding box center [435, 137] width 35 height 40
click at [440, 148] on button "INVITE" at bounding box center [435, 150] width 29 height 10
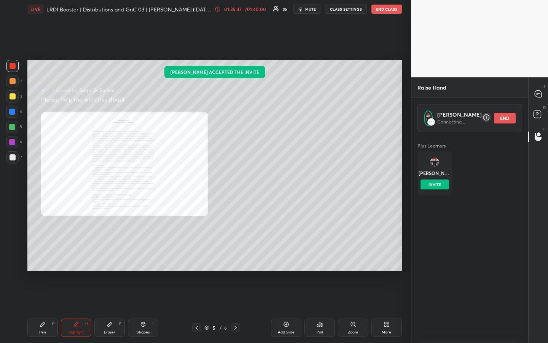
scroll to position [208, 115]
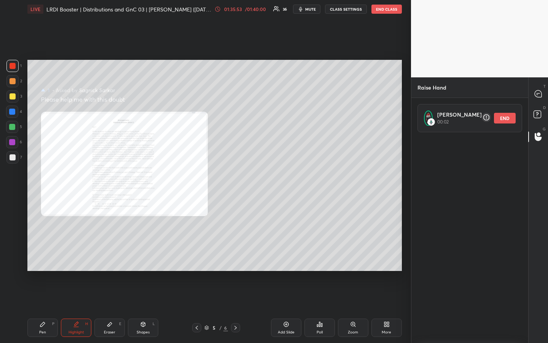
click at [406, 139] on div "1 2 3 4 5 6 7 R O A L C X Z Erase all C X Z LIVE LRDI Booster | Distributions a…" at bounding box center [205, 171] width 411 height 343
click at [352, 256] on icon at bounding box center [353, 324] width 4 height 4
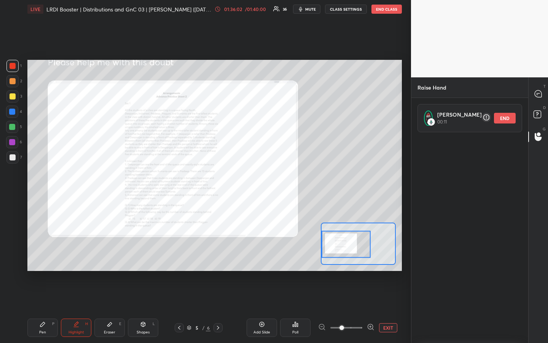
click at [371, 256] on icon at bounding box center [371, 327] width 8 height 8
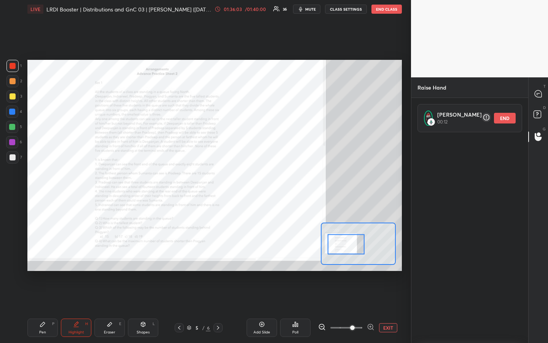
click at [371, 256] on icon at bounding box center [371, 327] width 8 height 8
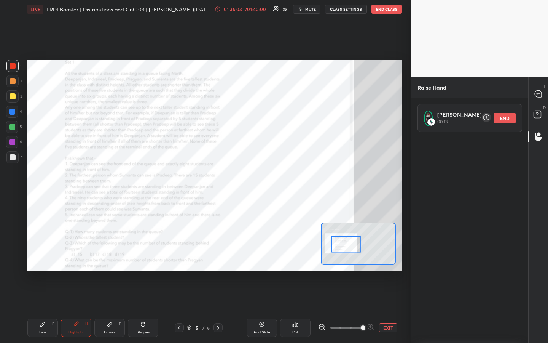
click at [365, 256] on span at bounding box center [363, 327] width 5 height 5
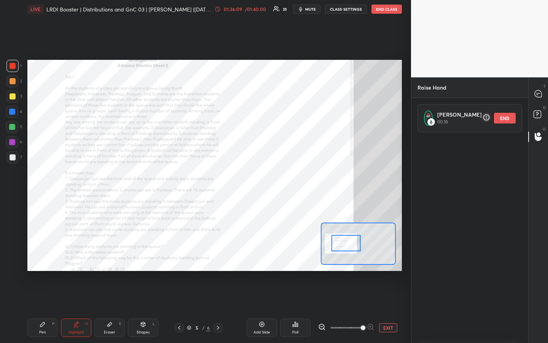
click at [339, 241] on div at bounding box center [346, 243] width 29 height 16
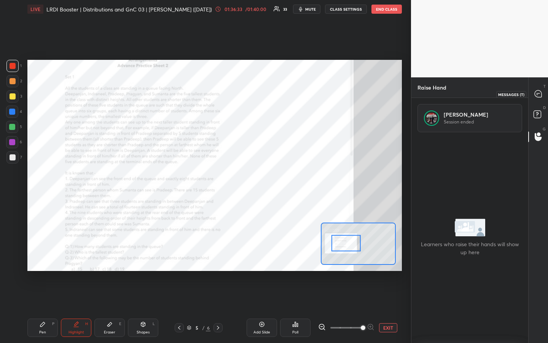
click at [536, 92] on icon at bounding box center [538, 93] width 7 height 7
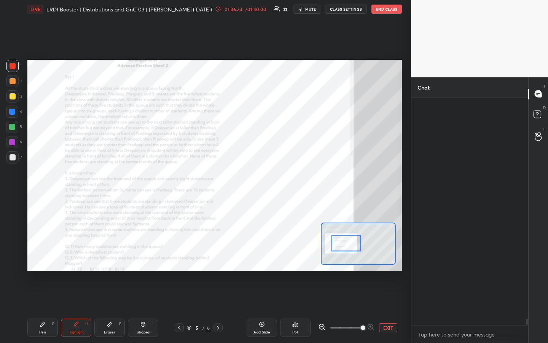
scroll to position [224, 115]
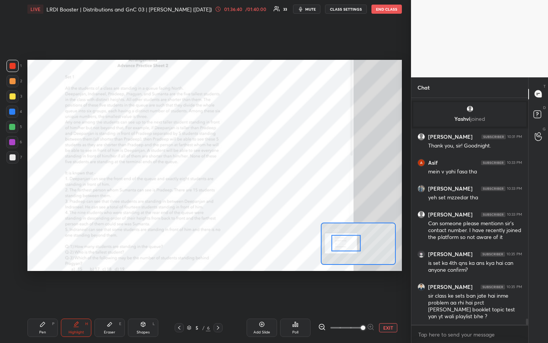
click at [543, 256] on div "T Messages (T) D Doubts (D) G Raise Hand (G)" at bounding box center [538, 210] width 20 height 266
click at [541, 256] on div "T Messages (T) D Doubts (D) G Raise Hand (G)" at bounding box center [538, 210] width 20 height 266
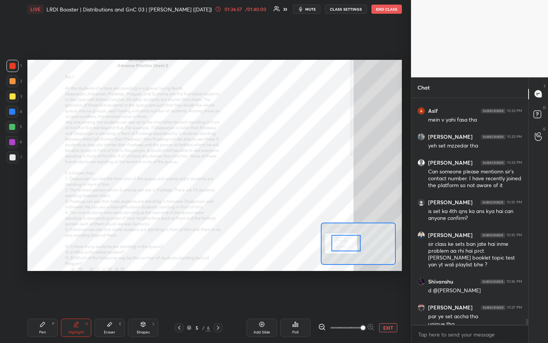
scroll to position [8283, 0]
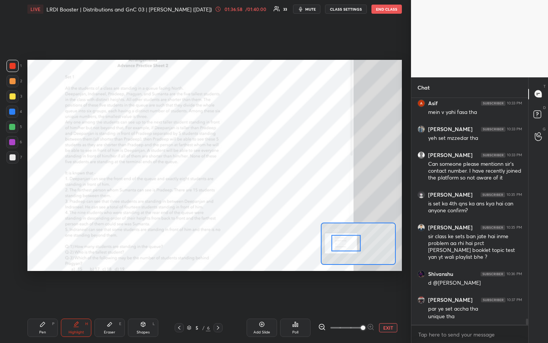
click at [538, 256] on div "T Messages (T) D Doubts (D) G Raise Hand (G)" at bounding box center [538, 210] width 20 height 266
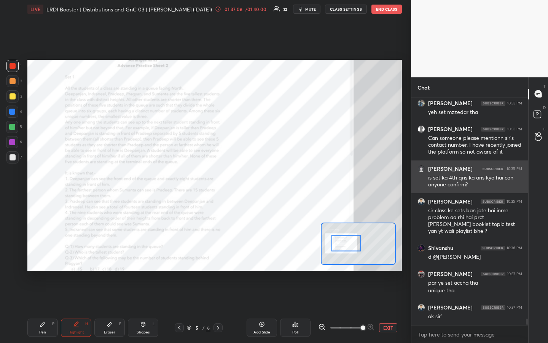
scroll to position [8342, 0]
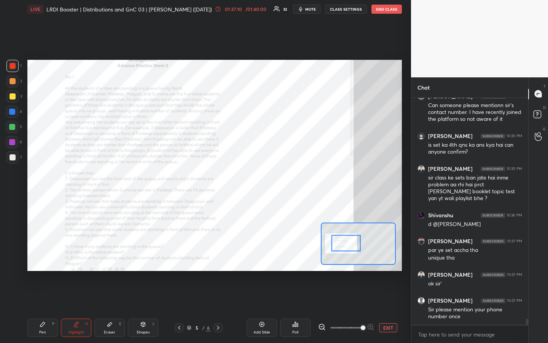
click at [16, 97] on div at bounding box center [12, 96] width 12 height 12
click at [265, 256] on div "Add Slide" at bounding box center [262, 327] width 30 height 18
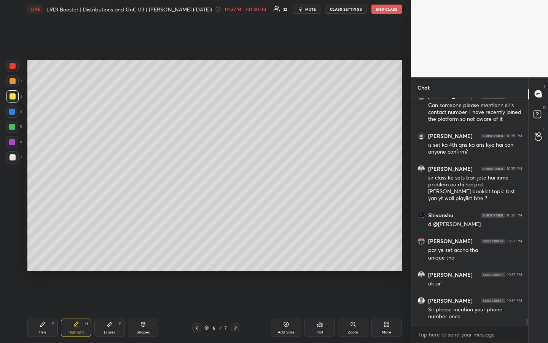
scroll to position [8367, 0]
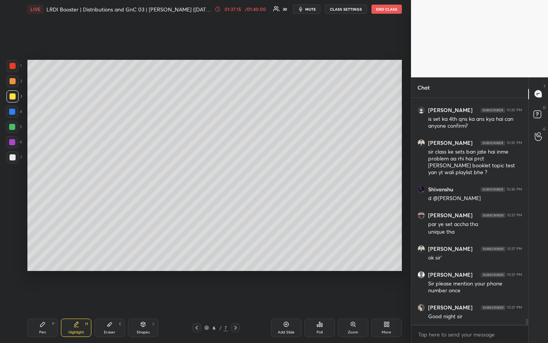
click at [40, 256] on div "Pen P" at bounding box center [42, 327] width 30 height 18
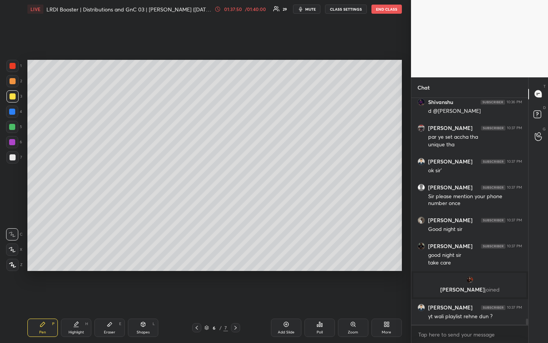
scroll to position [8073, 0]
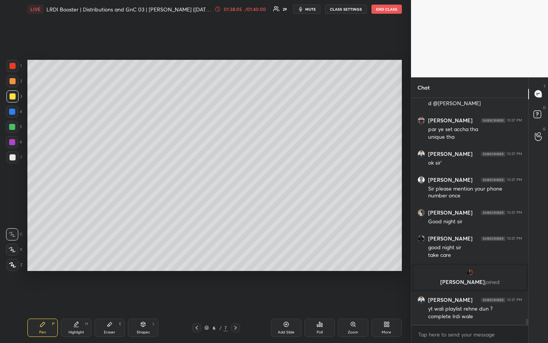
click at [389, 10] on button "END CLASS" at bounding box center [386, 9] width 30 height 9
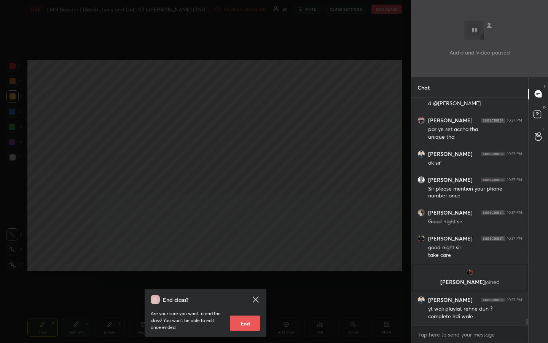
click at [249, 256] on button "End" at bounding box center [245, 322] width 30 height 15
type textarea "x"
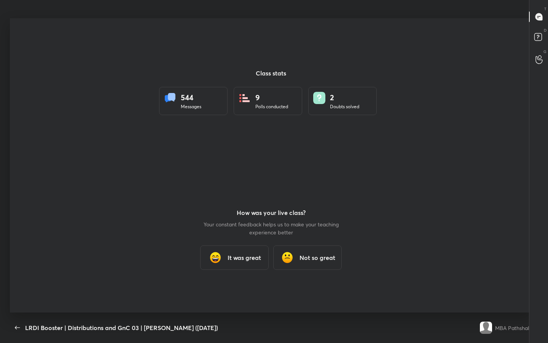
scroll to position [294, 542]
